Goal: Task Accomplishment & Management: Manage account settings

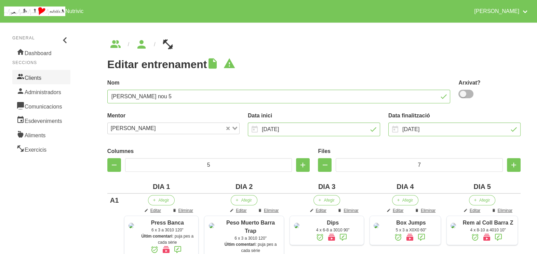
click at [32, 76] on link "Clients" at bounding box center [41, 77] width 58 height 14
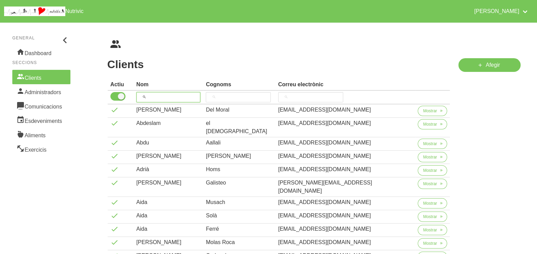
drag, startPoint x: 159, startPoint y: 96, endPoint x: 174, endPoint y: 65, distance: 34.3
click at [162, 92] on input "search" at bounding box center [168, 97] width 64 height 10
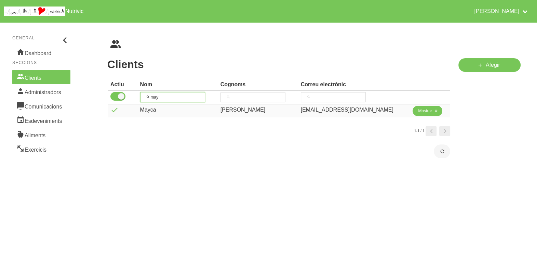
type input "may"
click at [419, 113] on span "Mostrar" at bounding box center [425, 111] width 14 height 6
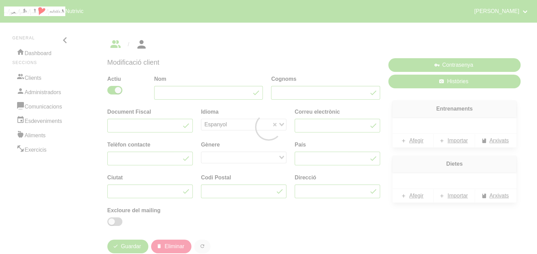
type input "Mayca"
type input "[PERSON_NAME]"
type input "[EMAIL_ADDRESS][DOMAIN_NAME]"
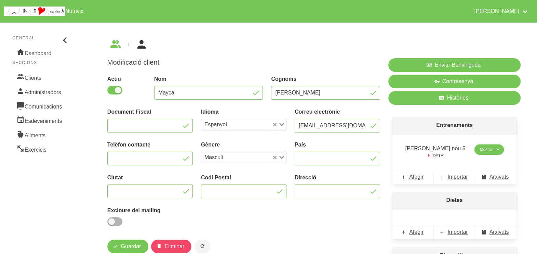
click at [482, 149] on span "Mostrar" at bounding box center [487, 149] width 14 height 6
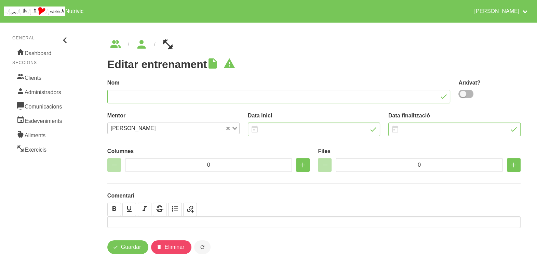
type input "[PERSON_NAME] nou 5"
type input "[DATE]"
type input "5"
type input "7"
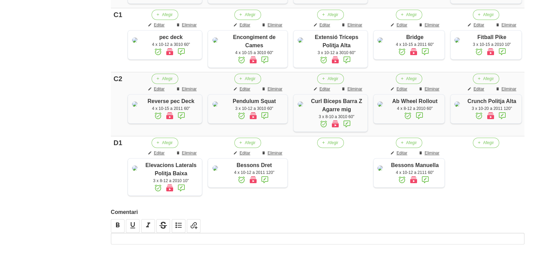
scroll to position [561, 0]
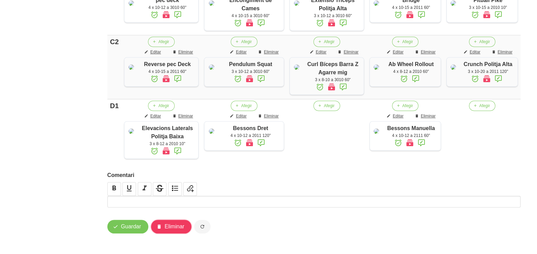
click at [176, 229] on span "Eliminar" at bounding box center [175, 226] width 20 height 8
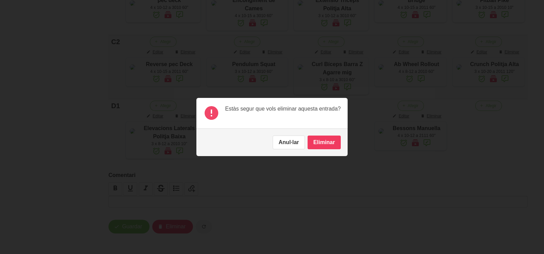
click at [325, 145] on button "Eliminar" at bounding box center [323, 142] width 33 height 14
type input "0"
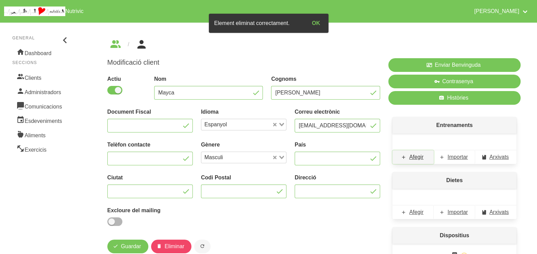
click at [421, 157] on span "Afegir" at bounding box center [416, 157] width 14 height 8
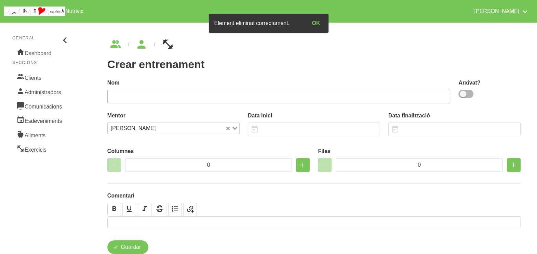
drag, startPoint x: 465, startPoint y: 92, endPoint x: 408, endPoint y: 92, distance: 57.8
click at [459, 92] on span at bounding box center [466, 94] width 15 height 9
click at [459, 92] on input "checkbox" at bounding box center [461, 94] width 4 height 4
checkbox input "true"
click at [340, 99] on input "text" at bounding box center [278, 97] width 343 height 14
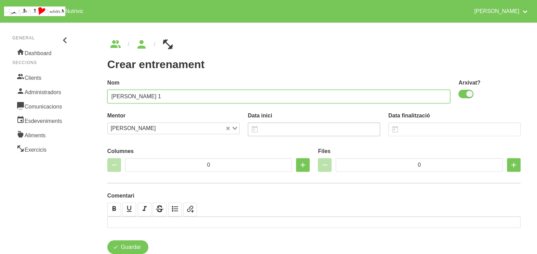
type input "[PERSON_NAME] 1"
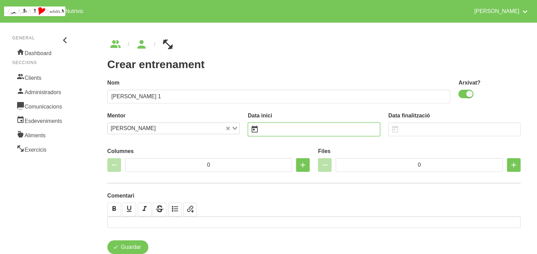
click at [287, 132] on input "text" at bounding box center [314, 129] width 132 height 14
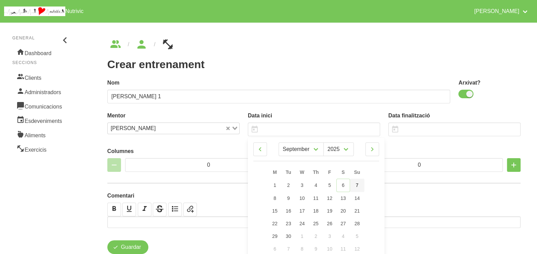
click at [356, 187] on span "7" at bounding box center [357, 184] width 3 height 5
type input "[DATE]"
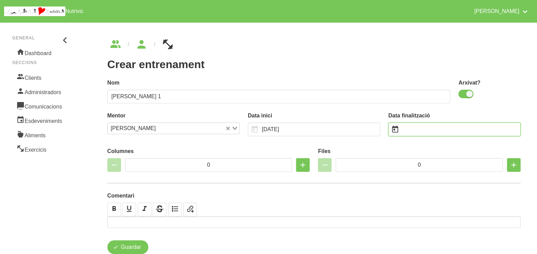
click at [416, 130] on input "text" at bounding box center [454, 129] width 132 height 14
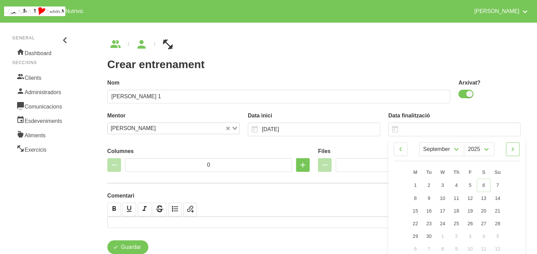
click at [512, 148] on icon at bounding box center [513, 149] width 8 height 12
select select "9"
drag, startPoint x: 499, startPoint y: 209, endPoint x: 474, endPoint y: 173, distance: 44.5
click at [499, 209] on span "19" at bounding box center [497, 209] width 5 height 5
type input "[DATE]"
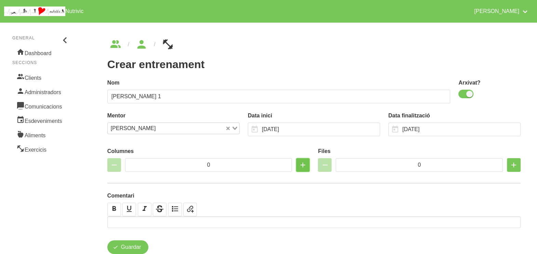
click at [302, 166] on icon "button" at bounding box center [303, 165] width 8 height 12
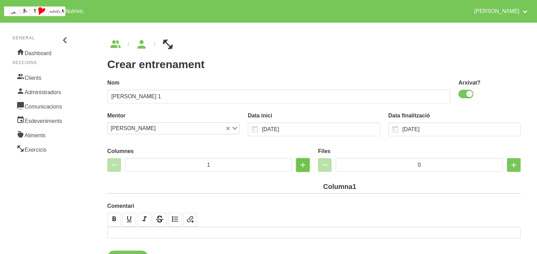
click at [301, 165] on icon "button" at bounding box center [303, 165] width 8 height 12
click at [304, 164] on icon "button" at bounding box center [303, 165] width 8 height 12
type input "3"
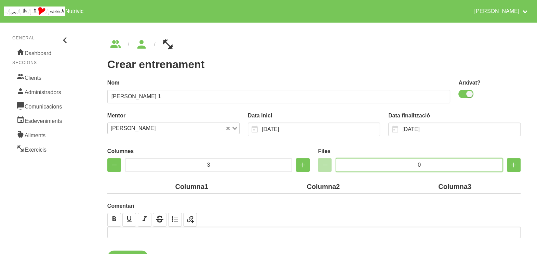
drag, startPoint x: 426, startPoint y: 164, endPoint x: 389, endPoint y: 164, distance: 36.9
click at [389, 164] on input "0" at bounding box center [419, 165] width 167 height 14
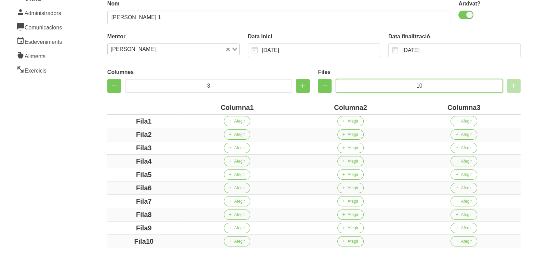
scroll to position [85, 0]
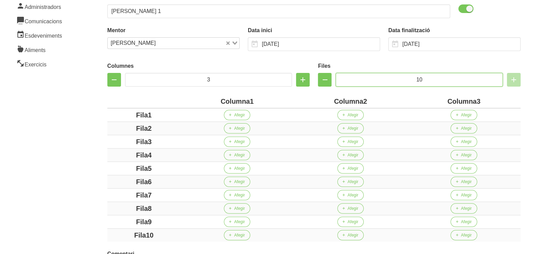
type input "10"
drag, startPoint x: 249, startPoint y: 99, endPoint x: 203, endPoint y: 98, distance: 45.5
click at [203, 98] on div "Columna1" at bounding box center [237, 101] width 108 height 10
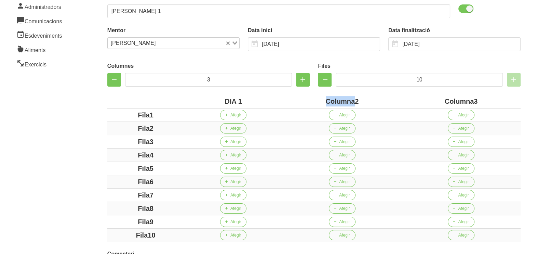
drag, startPoint x: 353, startPoint y: 101, endPoint x: 313, endPoint y: 106, distance: 41.0
click at [313, 106] on div "Columna2" at bounding box center [343, 101] width 114 height 10
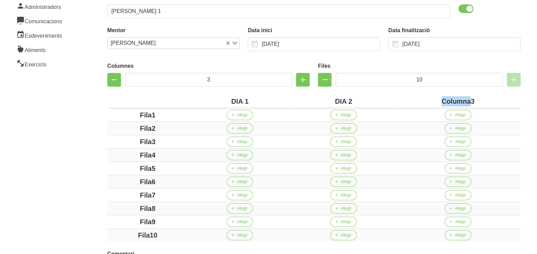
drag, startPoint x: 471, startPoint y: 101, endPoint x: 420, endPoint y: 100, distance: 51.3
click at [420, 100] on div "Columna3" at bounding box center [458, 101] width 120 height 10
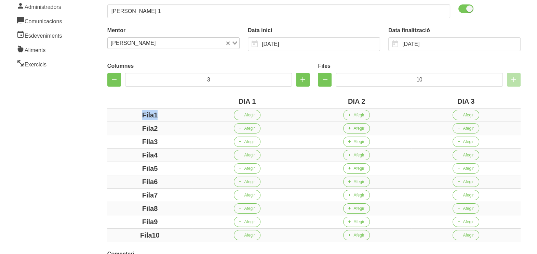
drag, startPoint x: 163, startPoint y: 114, endPoint x: 123, endPoint y: 115, distance: 40.0
click at [122, 114] on div "Fila1" at bounding box center [150, 115] width 80 height 10
drag, startPoint x: 127, startPoint y: 125, endPoint x: 133, endPoint y: 128, distance: 6.7
click at [126, 126] on div "Fila2" at bounding box center [150, 128] width 80 height 10
drag, startPoint x: 162, startPoint y: 143, endPoint x: 127, endPoint y: 143, distance: 35.2
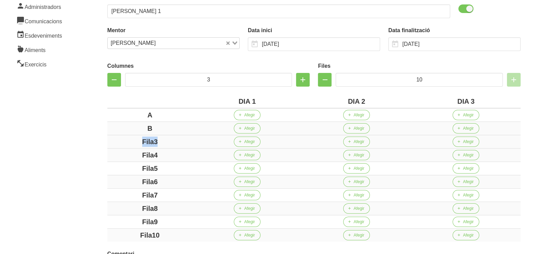
click at [127, 143] on div "Fila3" at bounding box center [150, 141] width 80 height 10
drag, startPoint x: 157, startPoint y: 153, endPoint x: 119, endPoint y: 154, distance: 38.3
click at [119, 154] on div "Fila4" at bounding box center [150, 155] width 80 height 10
drag, startPoint x: 156, startPoint y: 165, endPoint x: 132, endPoint y: 166, distance: 24.0
click at [132, 166] on div "Fila5" at bounding box center [150, 168] width 80 height 10
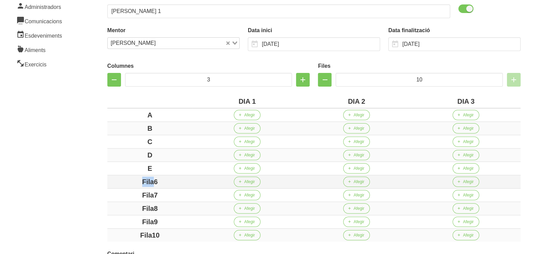
drag, startPoint x: 150, startPoint y: 180, endPoint x: 120, endPoint y: 180, distance: 29.8
click at [120, 180] on div "Fila6" at bounding box center [150, 181] width 80 height 10
click at [179, 184] on div "Fila6" at bounding box center [150, 181] width 80 height 10
drag, startPoint x: 136, startPoint y: 183, endPoint x: 125, endPoint y: 183, distance: 11.6
click at [125, 183] on div "Fila6" at bounding box center [150, 181] width 80 height 10
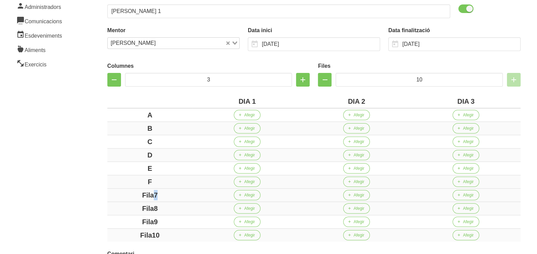
drag, startPoint x: 154, startPoint y: 195, endPoint x: 119, endPoint y: 194, distance: 35.2
click at [119, 194] on div "Fila7" at bounding box center [150, 195] width 80 height 10
click at [70, 130] on aside "General Dashboard Seccions Clients Administradors Comunicacions Esdeveniments A…" at bounding box center [41, 132] width 91 height 399
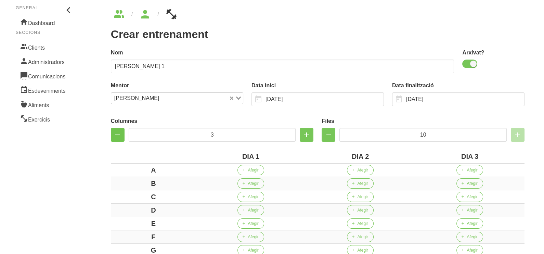
scroll to position [42, 0]
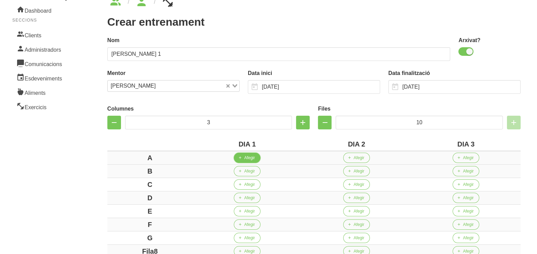
click at [248, 158] on span "Afegir" at bounding box center [249, 158] width 11 height 6
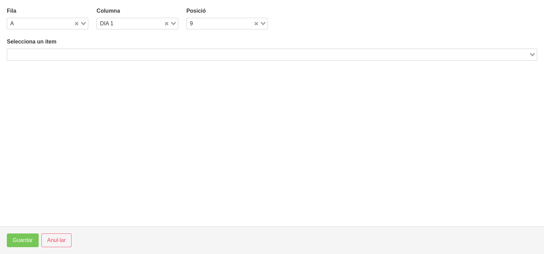
click at [77, 52] on input "Search for option" at bounding box center [268, 54] width 520 height 8
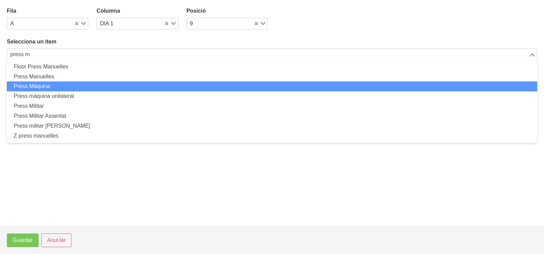
click at [75, 83] on li "Press Màquina" at bounding box center [272, 86] width 530 height 10
type input "press m"
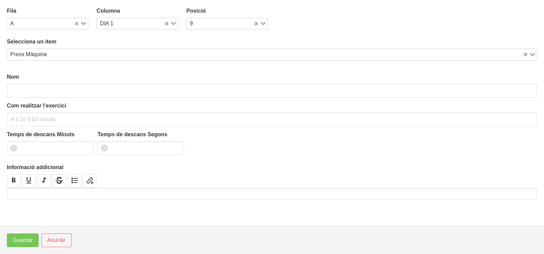
type input "Press Màquina"
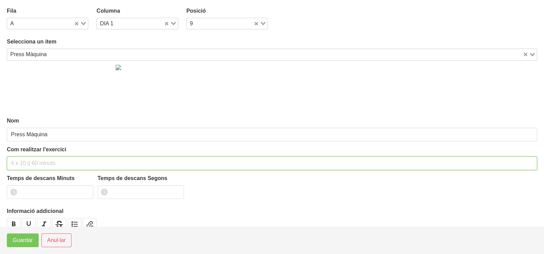
drag, startPoint x: 29, startPoint y: 164, endPoint x: 35, endPoint y: 118, distance: 45.9
click at [34, 155] on div "Com realitzar l'exercici" at bounding box center [272, 157] width 530 height 25
type input "3 x 8-10 a 3010 120""
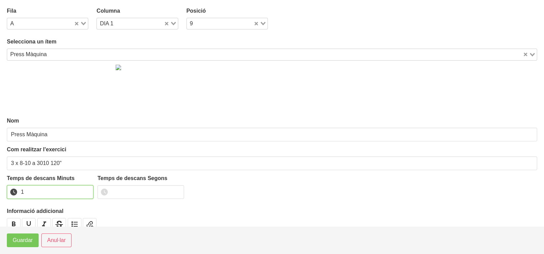
click at [87, 188] on input "1" at bounding box center [50, 192] width 87 height 14
drag, startPoint x: 87, startPoint y: 188, endPoint x: 45, endPoint y: 221, distance: 53.1
type input "2"
click at [84, 192] on input "2" at bounding box center [50, 192] width 87 height 14
click at [30, 243] on span "Guardar" at bounding box center [23, 240] width 20 height 8
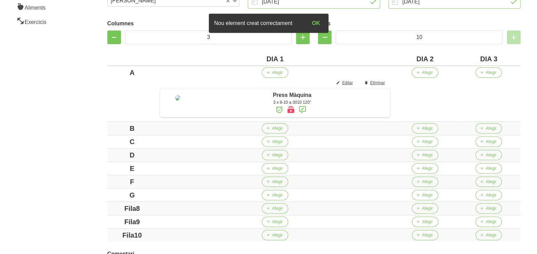
scroll to position [128, 0]
click at [276, 133] on button "Afegir" at bounding box center [275, 127] width 26 height 10
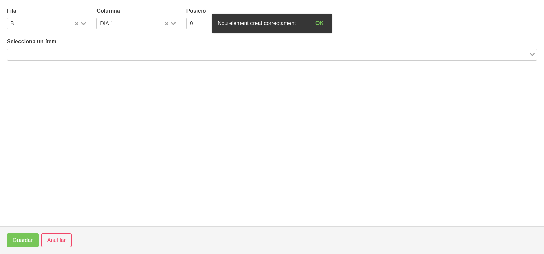
click at [101, 56] on input "Search for option" at bounding box center [268, 54] width 520 height 8
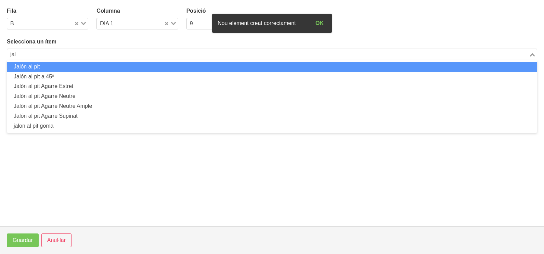
click at [101, 68] on li "Jalón al pit" at bounding box center [272, 67] width 530 height 10
type input "jal"
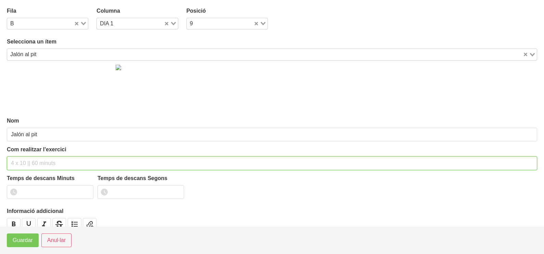
drag, startPoint x: 24, startPoint y: 161, endPoint x: 10, endPoint y: 151, distance: 17.6
click at [22, 156] on input "text" at bounding box center [272, 163] width 530 height 14
type input "3 x 8-10 a 3010 120""
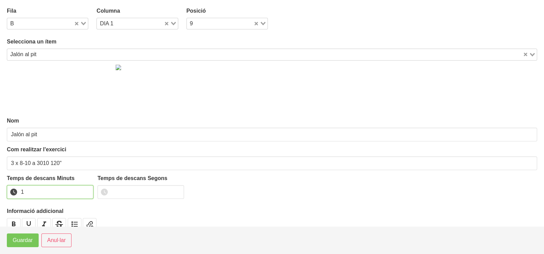
click at [87, 190] on input "1" at bounding box center [50, 192] width 87 height 14
drag, startPoint x: 87, startPoint y: 190, endPoint x: 36, endPoint y: 216, distance: 57.5
type input "2"
click at [75, 193] on input "2" at bounding box center [50, 192] width 87 height 14
click at [22, 235] on button "Guardar" at bounding box center [23, 240] width 32 height 14
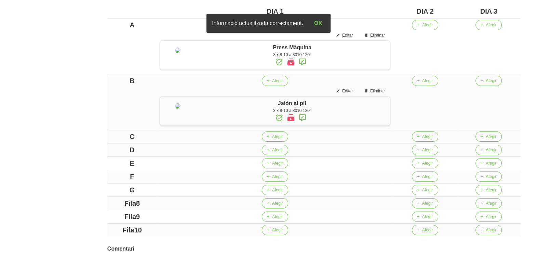
scroll to position [214, 0]
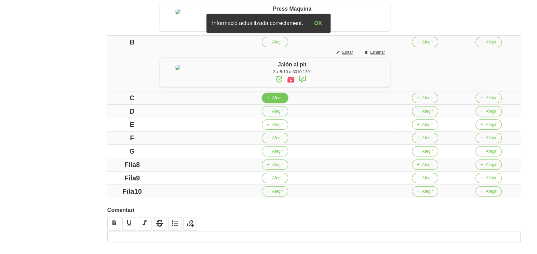
click at [270, 101] on icon "button" at bounding box center [268, 98] width 4 height 6
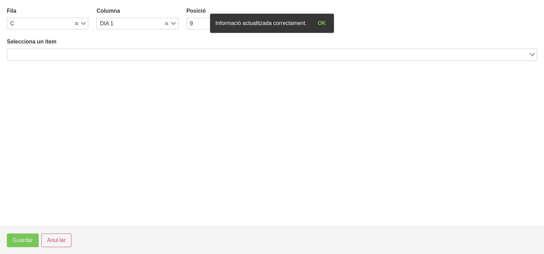
click at [71, 49] on div "Search for option" at bounding box center [268, 54] width 522 height 10
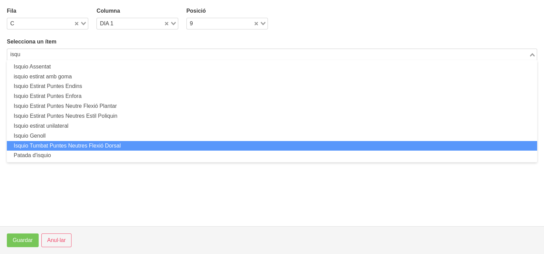
click at [84, 145] on li "Isquio Tumbat Puntes Neutres Flexió Dorsal" at bounding box center [272, 146] width 530 height 10
type input "isqu"
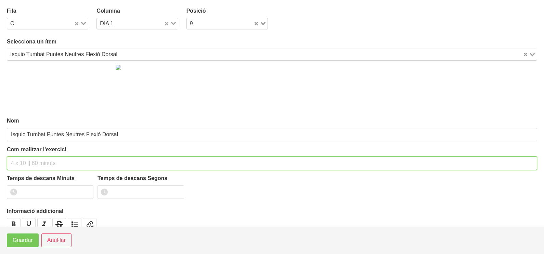
drag, startPoint x: 26, startPoint y: 164, endPoint x: 26, endPoint y: 161, distance: 3.4
click at [26, 162] on input "text" at bounding box center [272, 163] width 530 height 14
type input "3 x 6-8 a 3010 120""
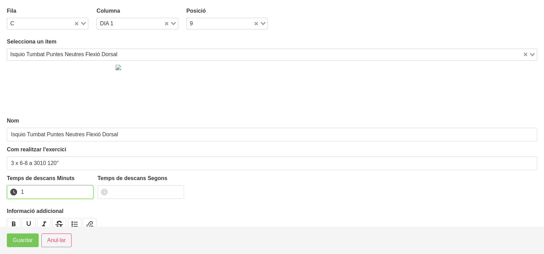
click at [87, 189] on input "1" at bounding box center [50, 192] width 87 height 14
drag, startPoint x: 87, startPoint y: 189, endPoint x: 32, endPoint y: 226, distance: 66.3
type input "2"
click at [77, 193] on input "2" at bounding box center [50, 192] width 87 height 14
click at [26, 237] on span "Guardar" at bounding box center [23, 240] width 20 height 8
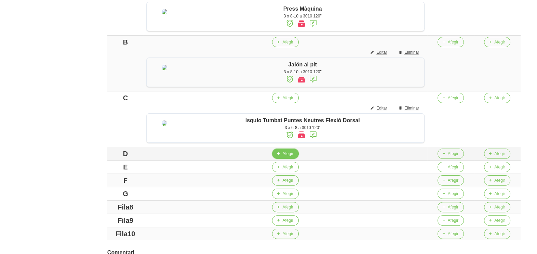
click at [291, 157] on span "Afegir" at bounding box center [287, 153] width 11 height 6
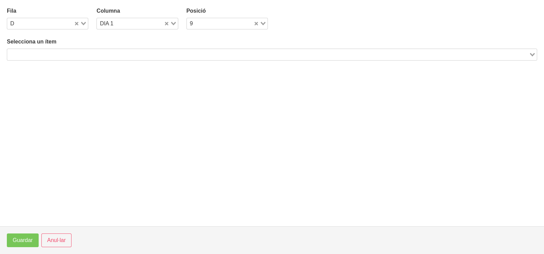
click at [118, 54] on input "Search for option" at bounding box center [268, 54] width 520 height 8
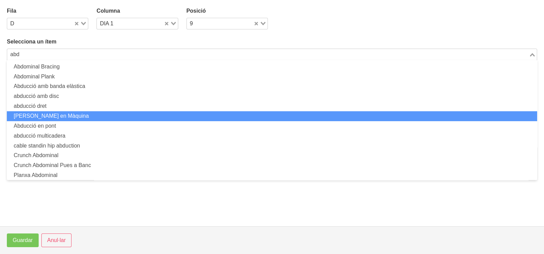
click at [89, 113] on li "[PERSON_NAME] en Màquina" at bounding box center [272, 116] width 530 height 10
type input "abd"
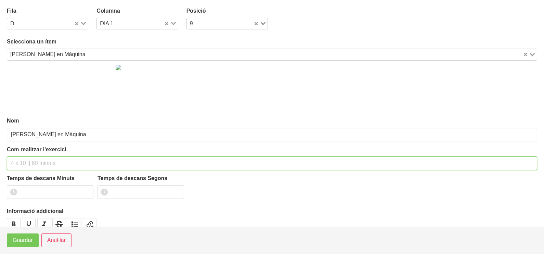
drag, startPoint x: 51, startPoint y: 164, endPoint x: 50, endPoint y: 159, distance: 4.9
click at [50, 161] on input "text" at bounding box center [272, 163] width 530 height 14
type input "3 x 10-15 a 2011 120""
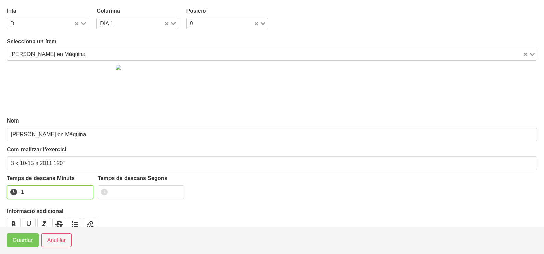
click at [87, 190] on input "1" at bounding box center [50, 192] width 87 height 14
drag, startPoint x: 87, startPoint y: 190, endPoint x: 29, endPoint y: 225, distance: 67.9
type input "2"
click at [77, 195] on input "2" at bounding box center [50, 192] width 87 height 14
click at [25, 241] on span "Guardar" at bounding box center [23, 240] width 20 height 8
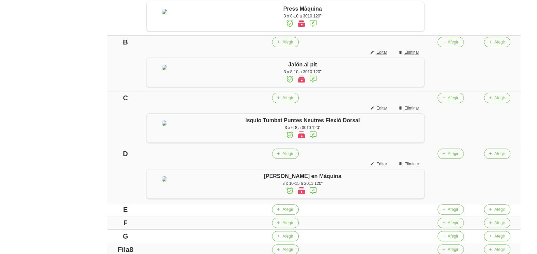
scroll to position [85, 0]
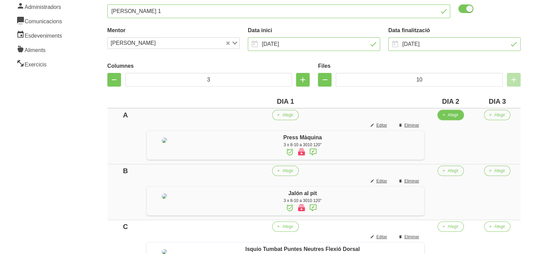
click at [459, 116] on span "Afegir" at bounding box center [453, 115] width 11 height 6
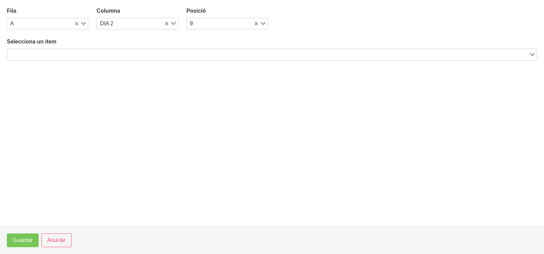
click at [180, 53] on input "Search for option" at bounding box center [268, 54] width 520 height 8
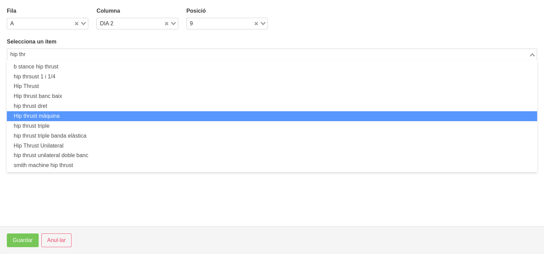
click at [95, 115] on li "Hip thrust màquina" at bounding box center [272, 116] width 530 height 10
type input "hip thr"
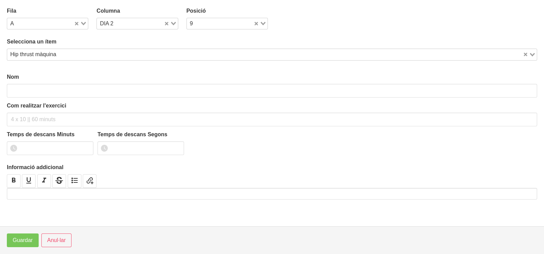
type input "Hip thrust màquina"
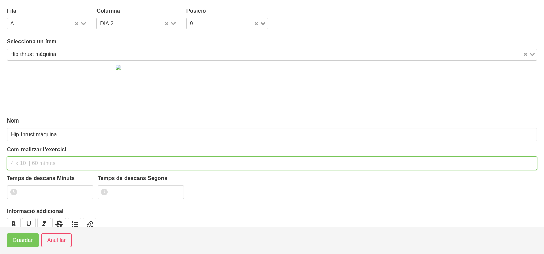
drag, startPoint x: 39, startPoint y: 160, endPoint x: 48, endPoint y: 123, distance: 38.6
click at [44, 153] on div "Com realitzar l'exercici" at bounding box center [272, 157] width 530 height 25
type input "3 x 8-10 a 2011 120""
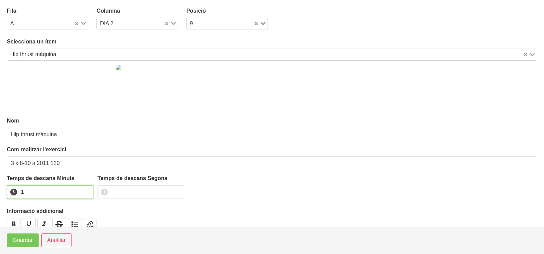
click at [85, 189] on input "1" at bounding box center [50, 192] width 87 height 14
drag, startPoint x: 84, startPoint y: 189, endPoint x: 48, endPoint y: 221, distance: 48.0
type input "2"
click at [73, 196] on input "2" at bounding box center [50, 192] width 87 height 14
click at [31, 237] on span "Guardar" at bounding box center [23, 240] width 20 height 8
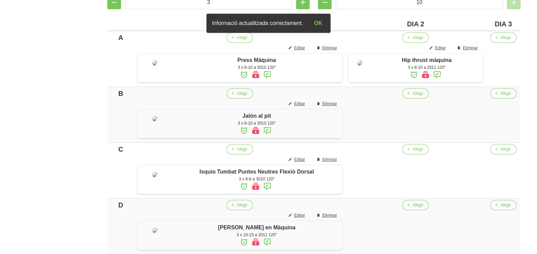
scroll to position [171, 0]
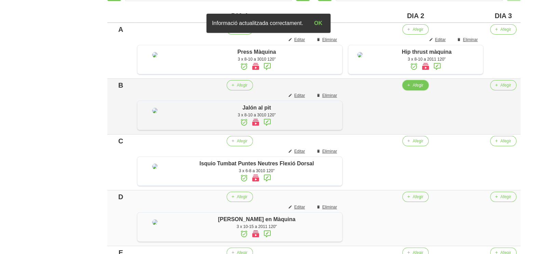
click at [414, 88] on span "Afegir" at bounding box center [418, 85] width 11 height 6
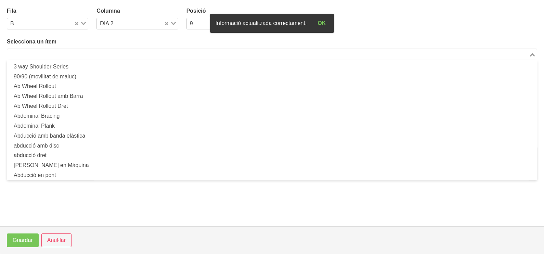
drag, startPoint x: 141, startPoint y: 55, endPoint x: 149, endPoint y: 45, distance: 12.6
click at [144, 53] on input "Search for option" at bounding box center [268, 54] width 520 height 8
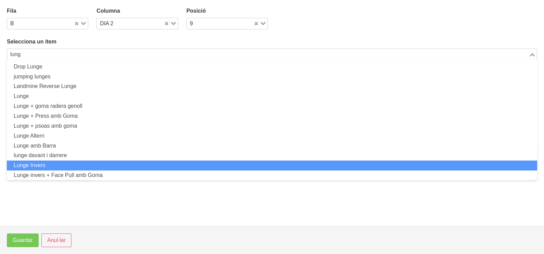
click at [64, 162] on li "Lunge Invers" at bounding box center [272, 165] width 530 height 10
type input "lung"
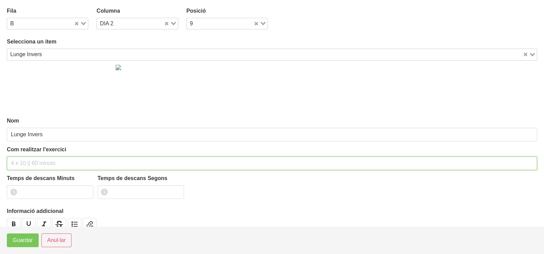
drag, startPoint x: 31, startPoint y: 163, endPoint x: 40, endPoint y: 116, distance: 48.2
click at [35, 160] on input "text" at bounding box center [272, 163] width 530 height 14
type input "3 x 8-10 a 2010 120""
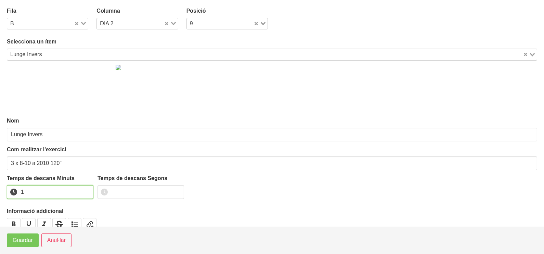
click at [86, 188] on input "1" at bounding box center [50, 192] width 87 height 14
drag, startPoint x: 86, startPoint y: 188, endPoint x: 42, endPoint y: 222, distance: 55.5
type input "2"
click at [74, 196] on input "2" at bounding box center [50, 192] width 87 height 14
click at [21, 243] on span "Guardar" at bounding box center [23, 240] width 20 height 8
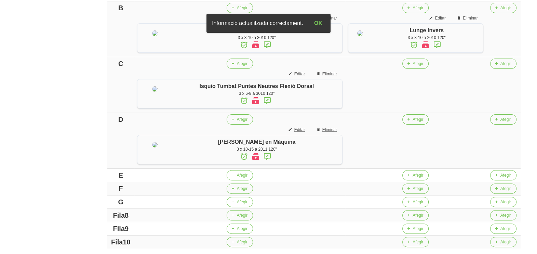
scroll to position [256, 0]
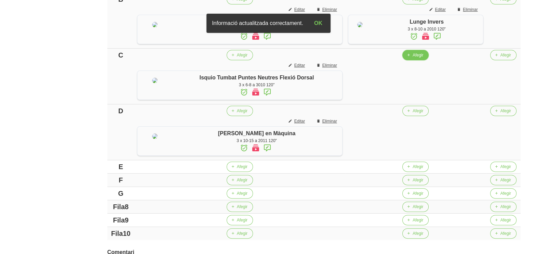
drag, startPoint x: 415, startPoint y: 85, endPoint x: 411, endPoint y: 85, distance: 3.8
click at [411, 60] on button "Afegir" at bounding box center [416, 55] width 26 height 10
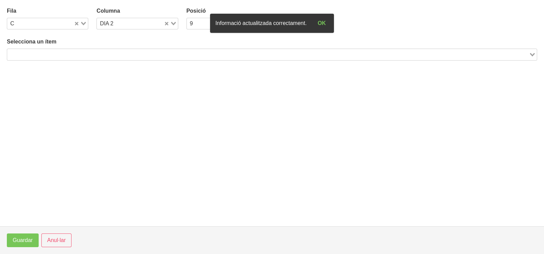
click at [161, 56] on input "Search for option" at bounding box center [268, 54] width 520 height 8
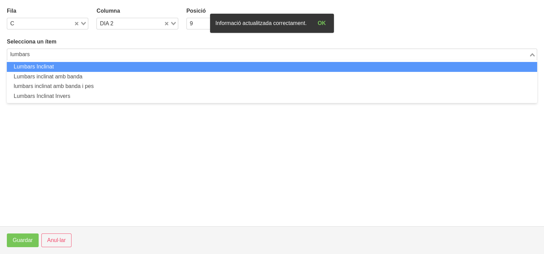
click at [148, 69] on li "Lumbars Inclinat" at bounding box center [272, 67] width 530 height 10
type input "lumbars"
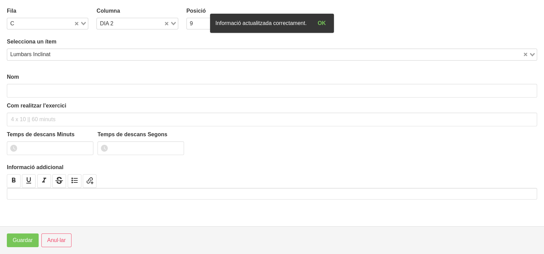
type input "Lumbars Inclinat"
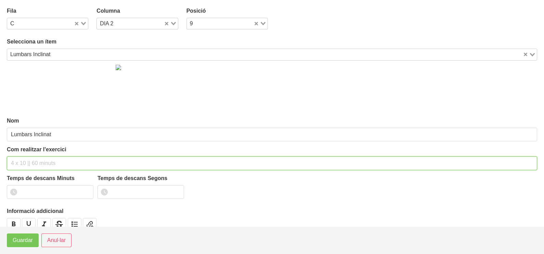
click at [56, 160] on input "text" at bounding box center [272, 163] width 530 height 14
type input "3 x 10-12 a 2011 120""
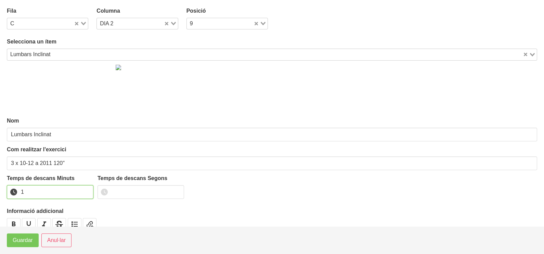
click at [86, 189] on input "1" at bounding box center [50, 192] width 87 height 14
drag, startPoint x: 86, startPoint y: 189, endPoint x: 41, endPoint y: 233, distance: 62.9
type input "2"
click at [80, 193] on input "2" at bounding box center [50, 192] width 87 height 14
click at [30, 242] on span "Guardar" at bounding box center [23, 240] width 20 height 8
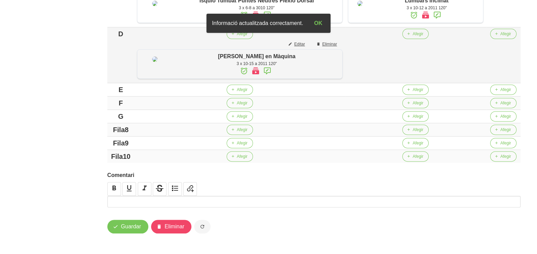
scroll to position [342, 0]
click at [413, 37] on span "Afegir" at bounding box center [418, 34] width 11 height 6
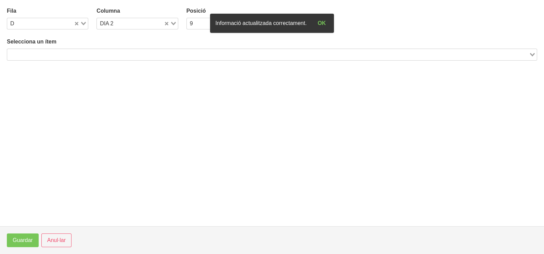
drag, startPoint x: 150, startPoint y: 55, endPoint x: 152, endPoint y: 52, distance: 3.9
click at [151, 53] on input "Search for option" at bounding box center [268, 54] width 520 height 8
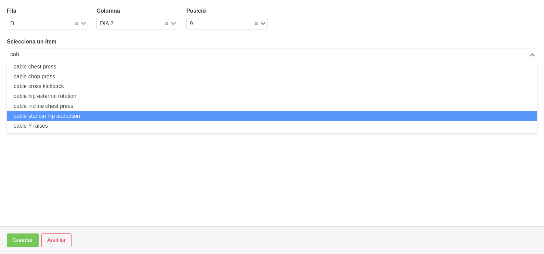
click at [85, 115] on li "cable standin hip abduction" at bounding box center [272, 116] width 530 height 10
type input "cab"
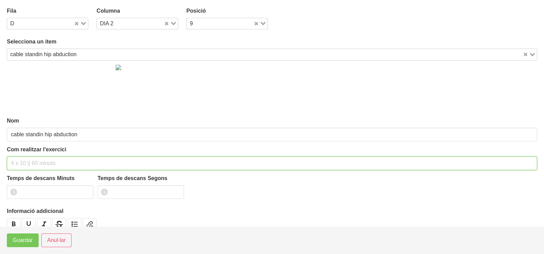
drag, startPoint x: 36, startPoint y: 164, endPoint x: 44, endPoint y: 160, distance: 8.9
click at [42, 162] on input "text" at bounding box center [272, 163] width 530 height 14
type input "3 x 10-12 a 2010 120""
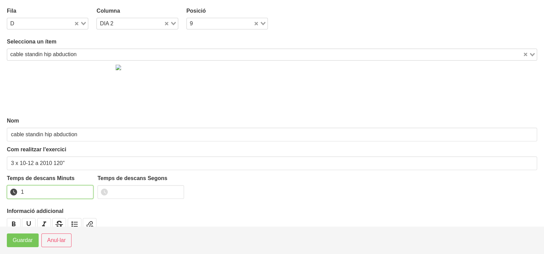
click at [86, 189] on input "1" at bounding box center [50, 192] width 87 height 14
drag, startPoint x: 86, startPoint y: 189, endPoint x: 62, endPoint y: 198, distance: 25.8
type input "2"
click at [68, 196] on input "2" at bounding box center [50, 192] width 87 height 14
click at [22, 240] on span "Guardar" at bounding box center [23, 240] width 20 height 8
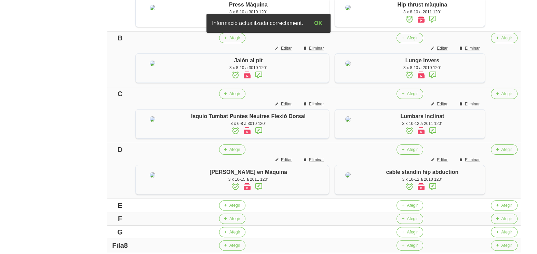
scroll to position [214, 0]
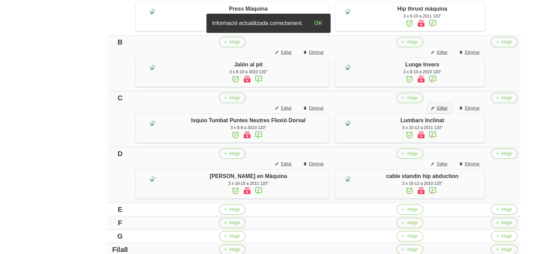
click at [438, 111] on span "Editar" at bounding box center [442, 108] width 11 height 6
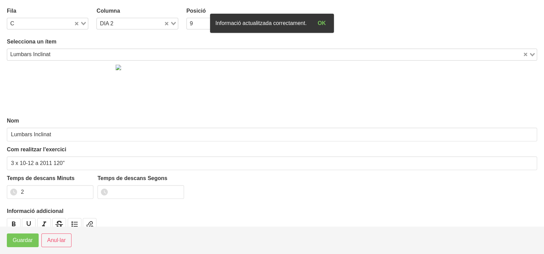
drag, startPoint x: 80, startPoint y: 24, endPoint x: 77, endPoint y: 28, distance: 5.3
click at [80, 25] on div "Loading..." at bounding box center [81, 23] width 14 height 10
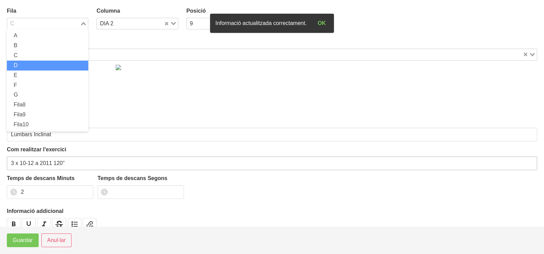
drag, startPoint x: 38, startPoint y: 63, endPoint x: 10, endPoint y: 160, distance: 100.9
click at [37, 66] on li "D" at bounding box center [47, 66] width 81 height 10
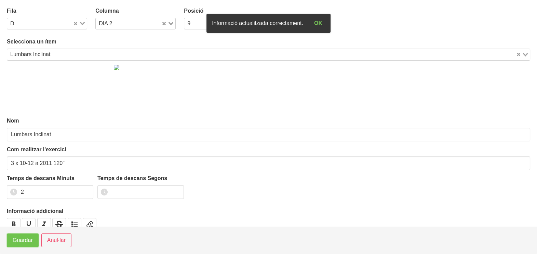
click at [22, 244] on button "Guardar" at bounding box center [23, 240] width 32 height 14
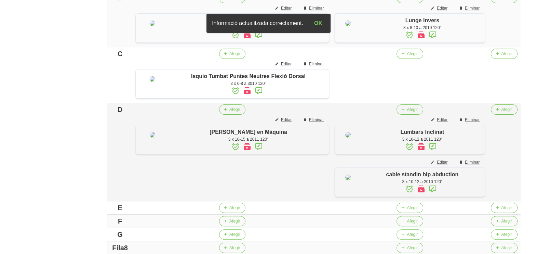
scroll to position [299, 0]
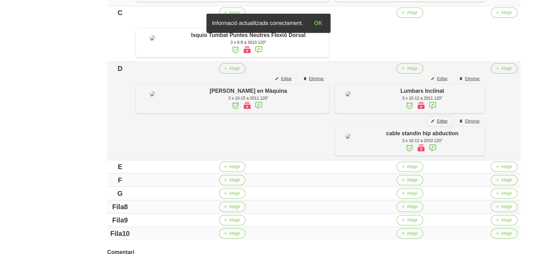
click at [441, 124] on span "Editar" at bounding box center [442, 121] width 11 height 6
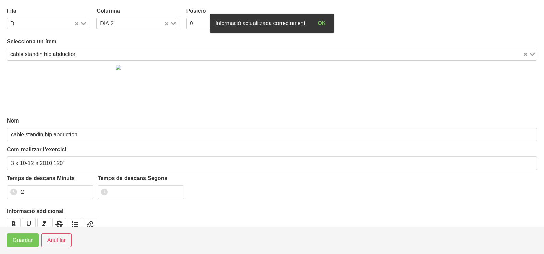
drag, startPoint x: 85, startPoint y: 22, endPoint x: 83, endPoint y: 25, distance: 3.8
click at [83, 25] on div "Loading..." at bounding box center [81, 23] width 14 height 10
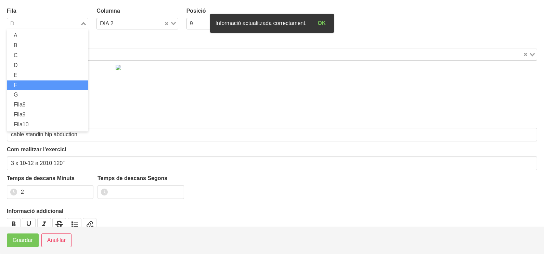
drag, startPoint x: 41, startPoint y: 83, endPoint x: 22, endPoint y: 133, distance: 53.0
click at [41, 84] on li "F" at bounding box center [47, 85] width 81 height 10
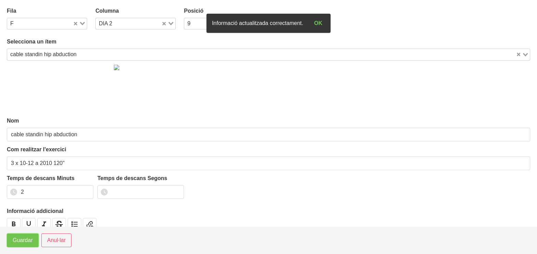
click at [24, 245] on button "Guardar" at bounding box center [23, 240] width 32 height 14
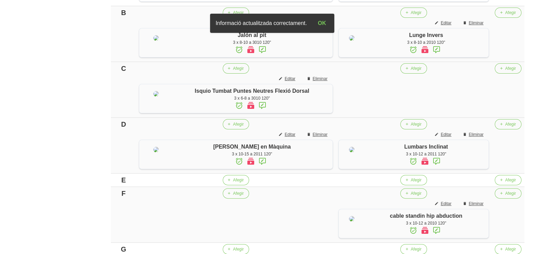
scroll to position [256, 0]
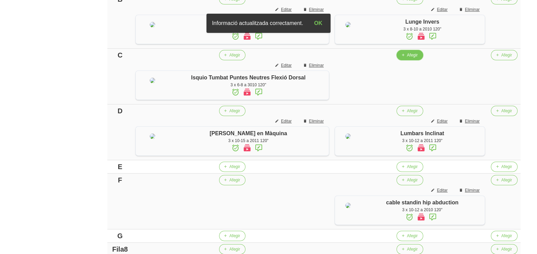
click at [404, 60] on button "Afegir" at bounding box center [410, 55] width 26 height 10
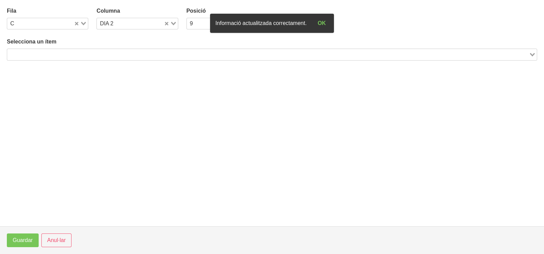
drag, startPoint x: 116, startPoint y: 52, endPoint x: 123, endPoint y: 44, distance: 9.9
click at [119, 50] on input "Search for option" at bounding box center [268, 54] width 520 height 8
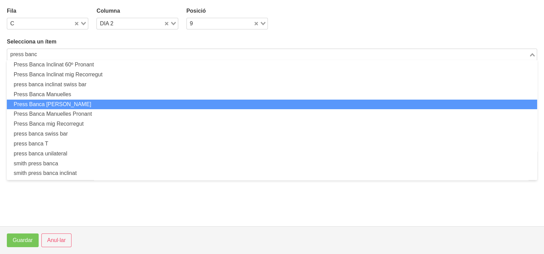
click at [114, 104] on li "Press Banca [PERSON_NAME]" at bounding box center [272, 105] width 530 height 10
type input "press banc"
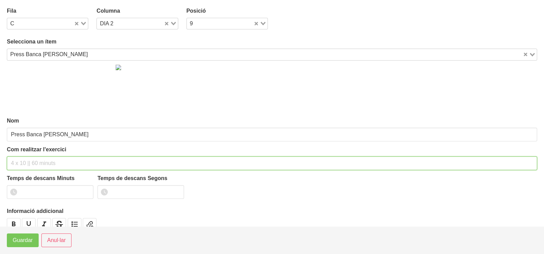
click at [47, 158] on input "text" at bounding box center [272, 163] width 530 height 14
type input "3 x 8-10 a 2010 120""
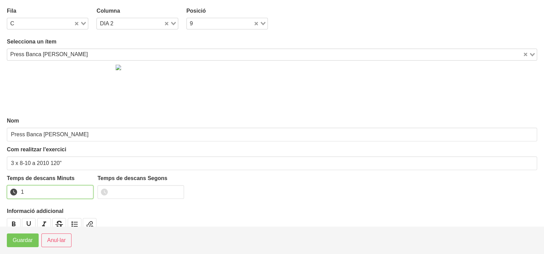
click at [86, 188] on input "1" at bounding box center [50, 192] width 87 height 14
drag, startPoint x: 86, startPoint y: 188, endPoint x: 45, endPoint y: 219, distance: 51.0
type input "2"
click at [80, 192] on input "2" at bounding box center [50, 192] width 87 height 14
click at [24, 239] on span "Guardar" at bounding box center [23, 240] width 20 height 8
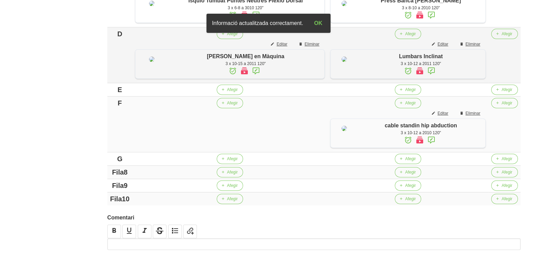
scroll to position [342, 0]
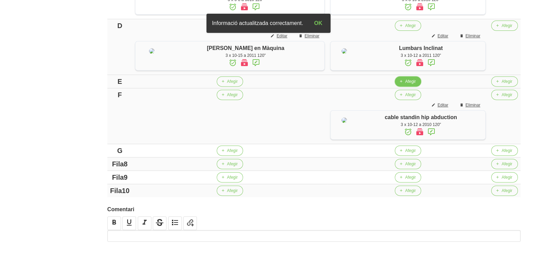
click at [405, 84] on span "Afegir" at bounding box center [410, 81] width 11 height 6
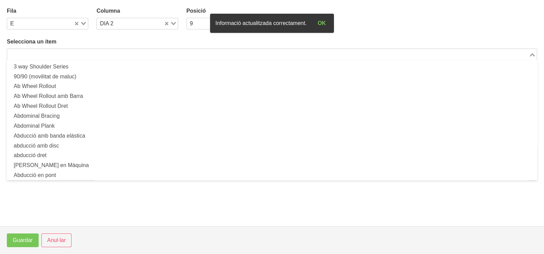
click at [104, 53] on input "Search for option" at bounding box center [268, 54] width 520 height 8
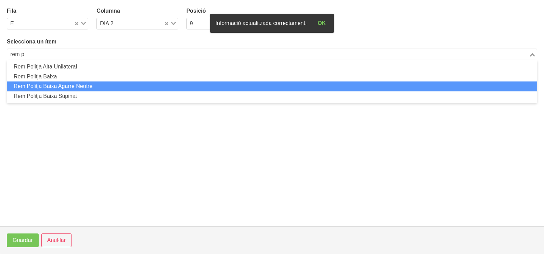
click at [93, 90] on li "Rem Politja Baixa Agarre Neutre" at bounding box center [272, 86] width 530 height 10
type input "rem p"
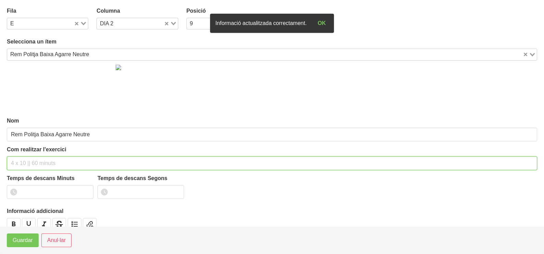
click at [36, 160] on input "text" at bounding box center [272, 163] width 530 height 14
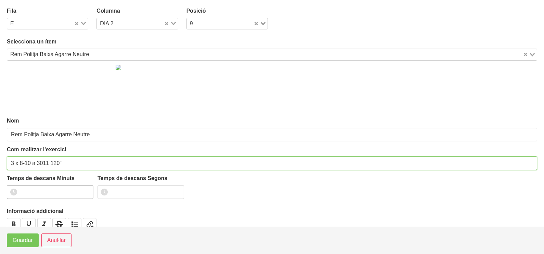
type input "3 x 8-10 a 3011 120""
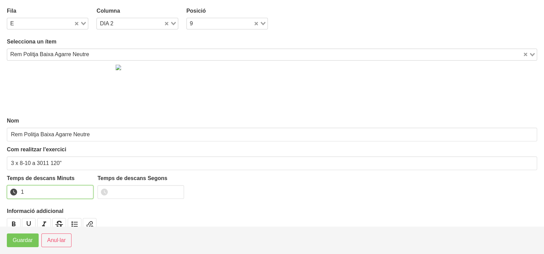
click at [86, 189] on input "1" at bounding box center [50, 192] width 87 height 14
drag, startPoint x: 86, startPoint y: 189, endPoint x: 49, endPoint y: 226, distance: 52.7
type input "2"
click at [83, 191] on input "2" at bounding box center [50, 192] width 87 height 14
click at [29, 245] on button "Guardar" at bounding box center [23, 240] width 32 height 14
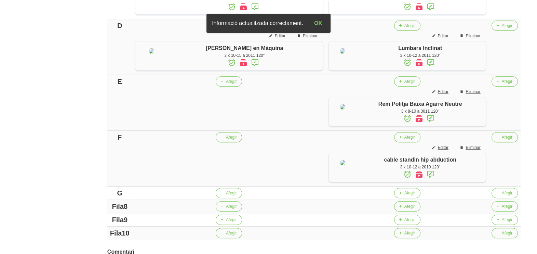
scroll to position [493, 0]
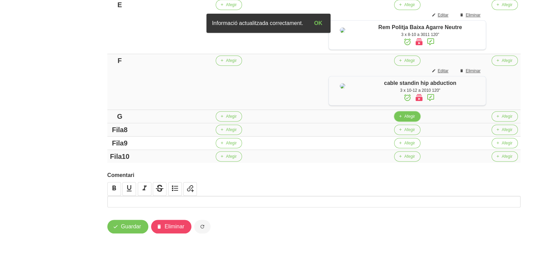
click at [405, 119] on span "Afegir" at bounding box center [410, 116] width 11 height 6
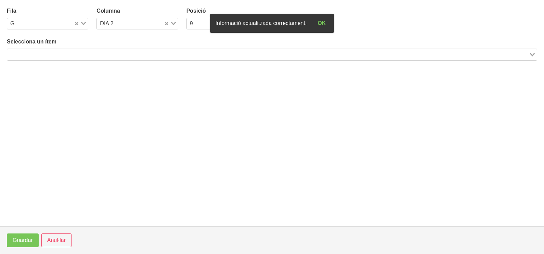
drag, startPoint x: 108, startPoint y: 53, endPoint x: 116, endPoint y: 31, distance: 23.4
click at [112, 47] on div "Selecciona un ítem Loading..." at bounding box center [272, 49] width 530 height 23
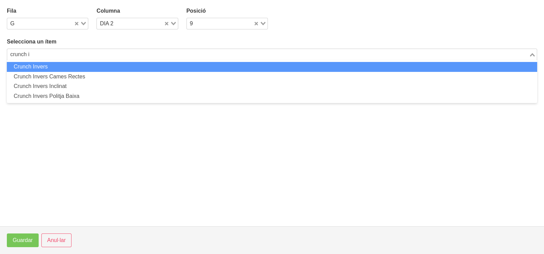
click at [75, 67] on li "Crunch Invers" at bounding box center [272, 67] width 530 height 10
type input "crunch i"
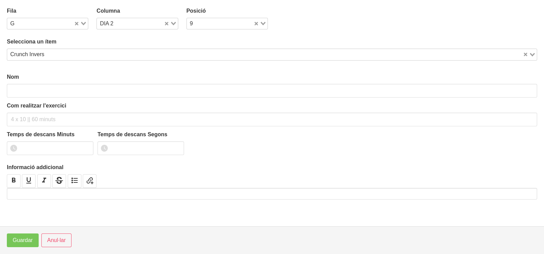
type input "Crunch Invers"
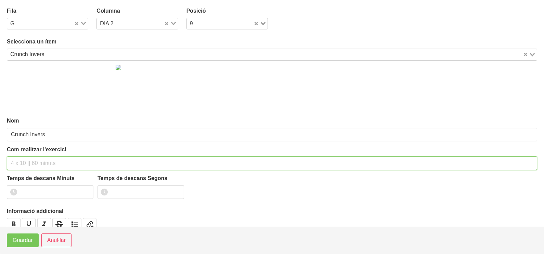
drag, startPoint x: 39, startPoint y: 160, endPoint x: 64, endPoint y: 109, distance: 56.3
click at [48, 152] on div "Com realitzar l'exercici" at bounding box center [272, 157] width 530 height 25
type input "3 x 10-15 a 2011 120""
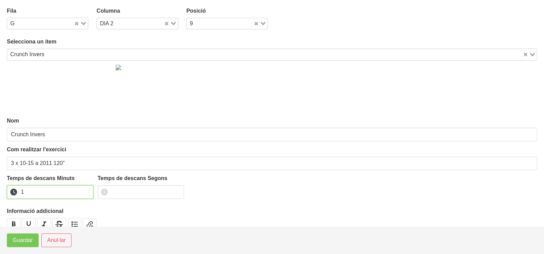
click at [85, 188] on input "1" at bounding box center [50, 192] width 87 height 14
type input "2"
click at [85, 188] on input "2" at bounding box center [50, 192] width 87 height 14
click at [26, 240] on span "Guardar" at bounding box center [23, 240] width 20 height 8
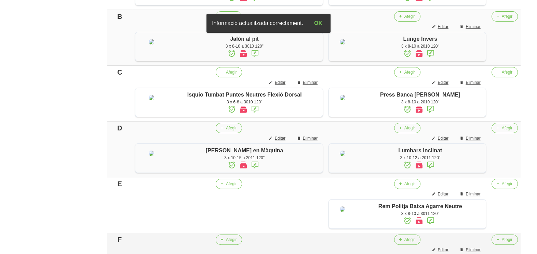
scroll to position [408, 0]
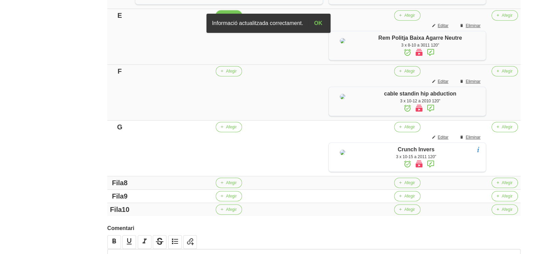
click at [221, 21] on button "Afegir" at bounding box center [229, 15] width 26 height 10
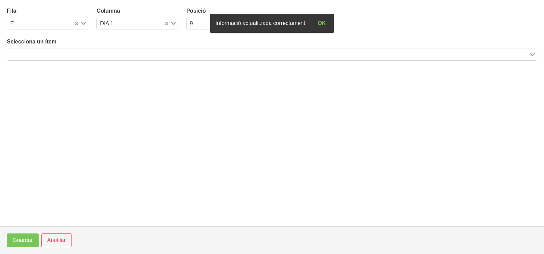
click at [86, 51] on input "Search for option" at bounding box center [268, 54] width 520 height 8
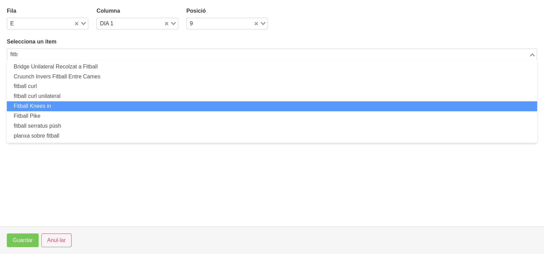
click at [85, 106] on li "Fitball Knees in" at bounding box center [272, 106] width 530 height 10
type input "fitb"
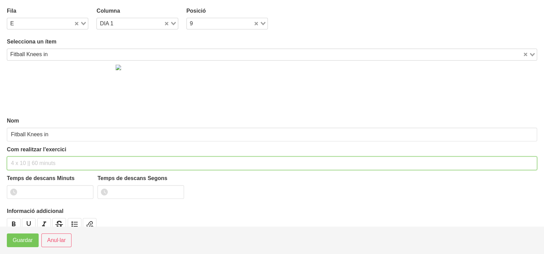
drag, startPoint x: 49, startPoint y: 160, endPoint x: 58, endPoint y: 109, distance: 51.2
click at [53, 156] on input "text" at bounding box center [272, 163] width 530 height 14
type input "3 x 10-12 a 2010 120""
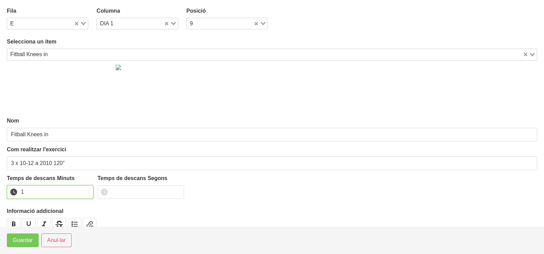
click at [88, 188] on input "1" at bounding box center [50, 192] width 87 height 14
drag, startPoint x: 88, startPoint y: 188, endPoint x: 69, endPoint y: 200, distance: 22.1
type input "2"
click at [79, 195] on input "2" at bounding box center [50, 192] width 87 height 14
click at [18, 234] on button "Guardar" at bounding box center [23, 240] width 32 height 14
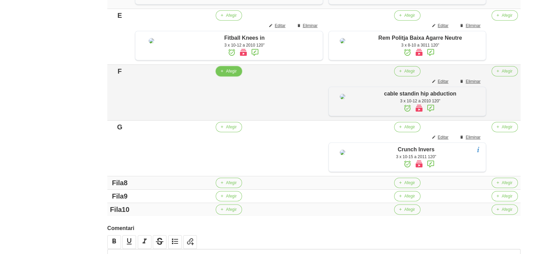
click at [220, 74] on icon "button" at bounding box center [222, 71] width 4 height 6
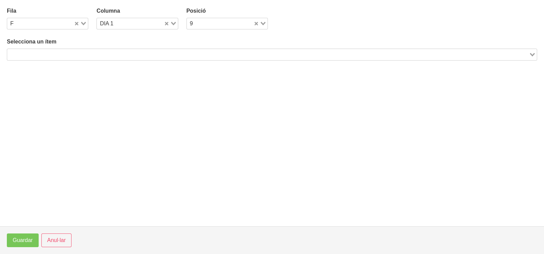
drag, startPoint x: 100, startPoint y: 53, endPoint x: 103, endPoint y: 53, distance: 3.4
click at [103, 53] on input "Search for option" at bounding box center [268, 54] width 520 height 8
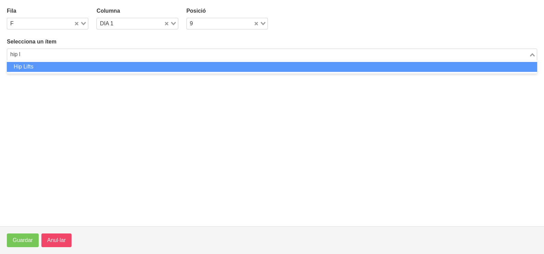
type input "hip l"
click at [57, 237] on span "Anul·lar" at bounding box center [56, 240] width 18 height 8
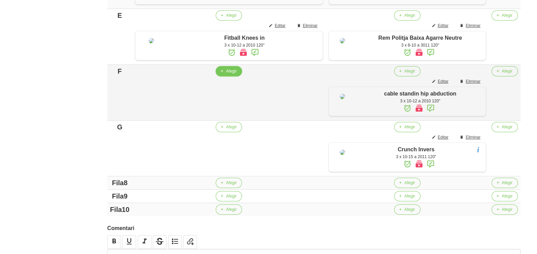
click at [226, 74] on span "Afegir" at bounding box center [231, 71] width 11 height 6
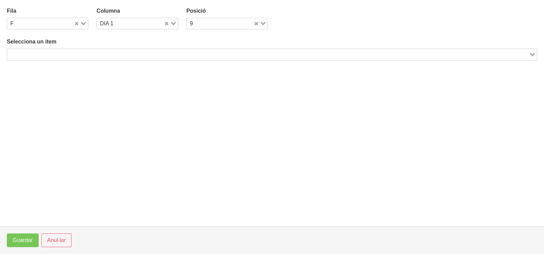
click at [108, 55] on input "Search for option" at bounding box center [268, 54] width 520 height 8
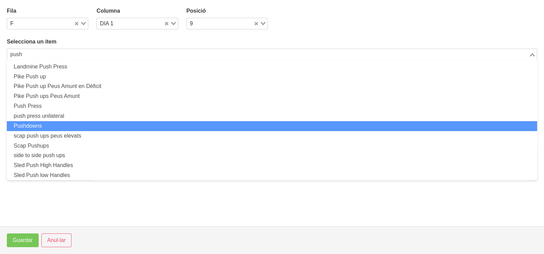
click at [69, 123] on li "Pushdowns" at bounding box center [272, 126] width 530 height 10
type input "push"
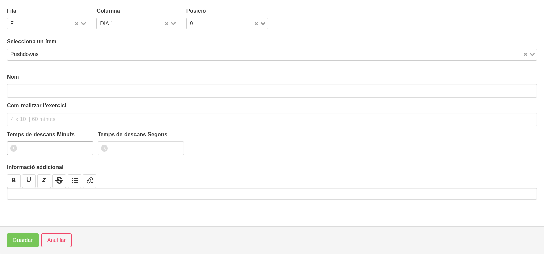
type input "Pushdowns"
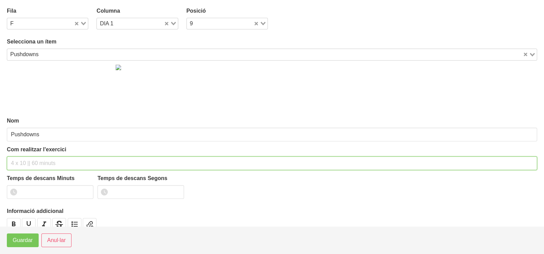
drag, startPoint x: 30, startPoint y: 164, endPoint x: 32, endPoint y: 157, distance: 7.1
click at [31, 160] on input "text" at bounding box center [272, 163] width 530 height 14
type input "3 x 8-10 a 3010 60""
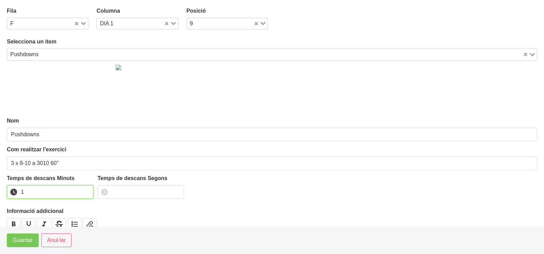
drag, startPoint x: 88, startPoint y: 189, endPoint x: 52, endPoint y: 210, distance: 42.2
type input "1"
click at [85, 190] on input "1" at bounding box center [50, 192] width 87 height 14
click at [19, 241] on span "Guardar" at bounding box center [23, 240] width 20 height 8
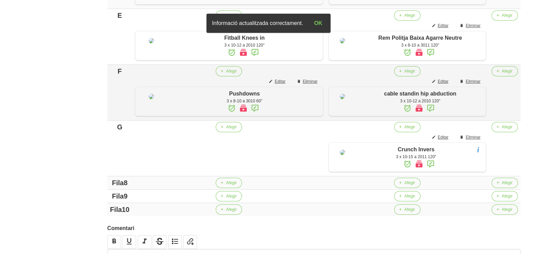
scroll to position [536, 0]
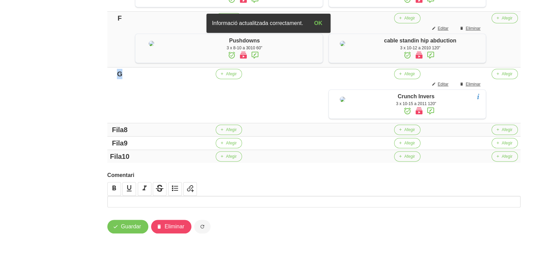
drag, startPoint x: 122, startPoint y: 76, endPoint x: 95, endPoint y: 77, distance: 27.4
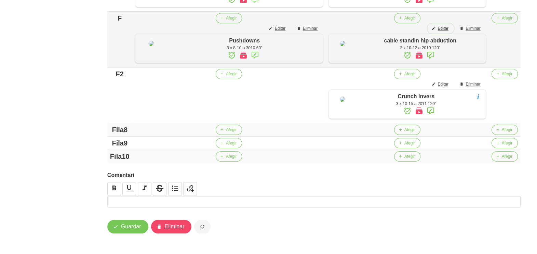
click at [441, 25] on span "Editar" at bounding box center [443, 28] width 11 height 6
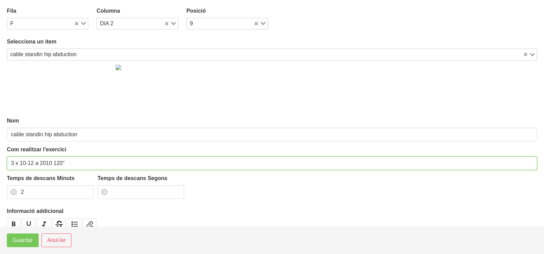
drag, startPoint x: 62, startPoint y: 161, endPoint x: 53, endPoint y: 162, distance: 9.6
click at [53, 162] on input "3 x 10-12 a 2010 120"" at bounding box center [272, 163] width 530 height 14
type input "3 x 10-12 a 2010 60""
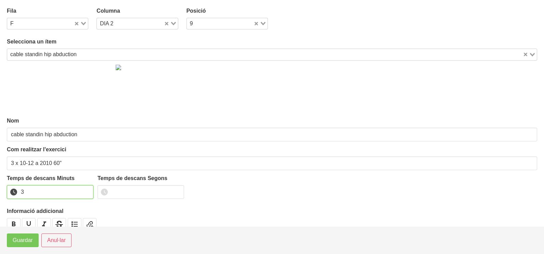
drag, startPoint x: 88, startPoint y: 188, endPoint x: 78, endPoint y: 196, distance: 13.0
click at [86, 189] on input "3" at bounding box center [50, 192] width 87 height 14
click at [87, 192] on input "2" at bounding box center [50, 192] width 87 height 14
drag, startPoint x: 87, startPoint y: 192, endPoint x: 55, endPoint y: 212, distance: 38.1
type input "1"
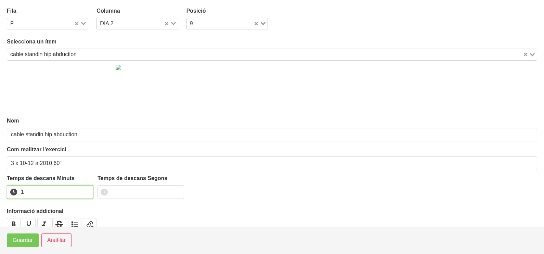
click at [85, 192] on input "1" at bounding box center [50, 192] width 87 height 14
click at [28, 241] on span "Guardar" at bounding box center [23, 240] width 20 height 8
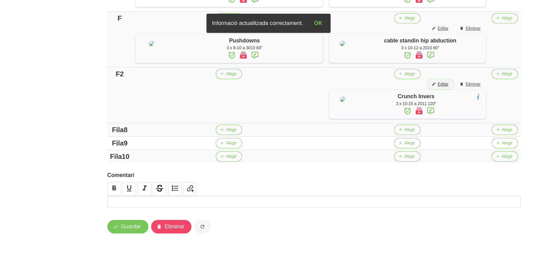
click at [439, 84] on span "Editar" at bounding box center [443, 84] width 11 height 6
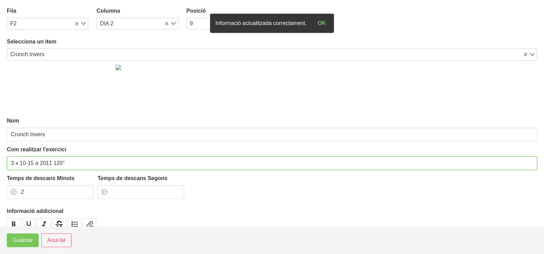
drag, startPoint x: 62, startPoint y: 161, endPoint x: 52, endPoint y: 160, distance: 10.0
click at [52, 160] on input "3 x 10-15 a 2011 120"" at bounding box center [272, 163] width 530 height 14
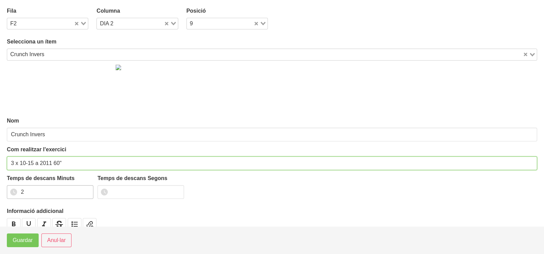
type input "3 x 10-15 a 2011 60""
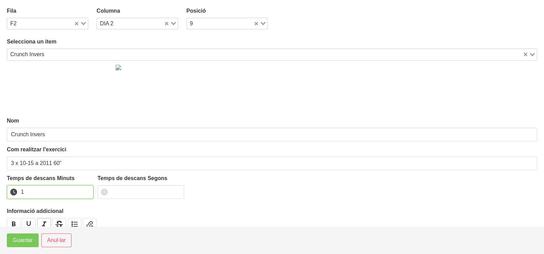
drag, startPoint x: 87, startPoint y: 193, endPoint x: 38, endPoint y: 222, distance: 57.2
type input "1"
click at [86, 194] on input "1" at bounding box center [50, 192] width 87 height 14
click at [22, 246] on button "Guardar" at bounding box center [23, 240] width 32 height 14
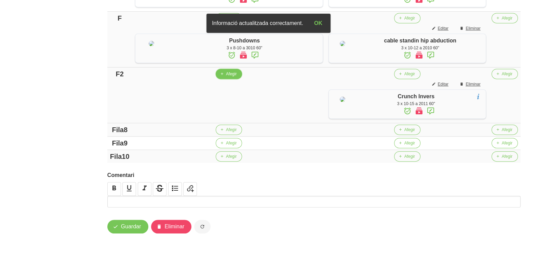
click at [226, 77] on span "Afegir" at bounding box center [231, 74] width 11 height 6
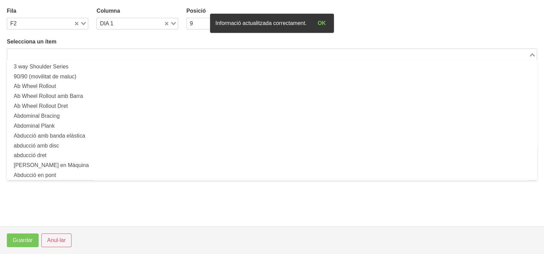
drag, startPoint x: 99, startPoint y: 53, endPoint x: 115, endPoint y: 34, distance: 24.6
click at [105, 51] on input "Search for option" at bounding box center [268, 54] width 520 height 8
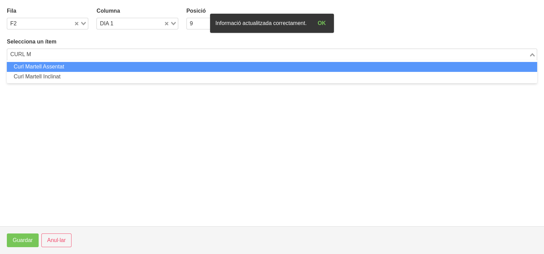
click at [88, 68] on li "Curl Martell Assentat" at bounding box center [272, 67] width 530 height 10
type input "CURL M"
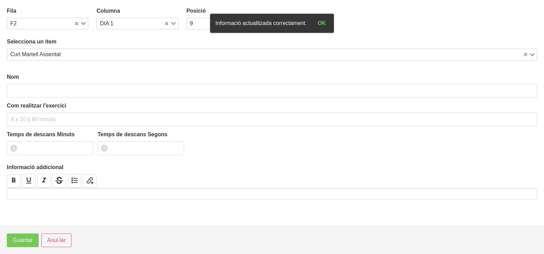
type input "Curl Martell Assentat"
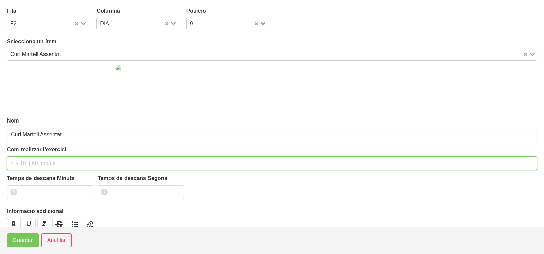
drag, startPoint x: 47, startPoint y: 162, endPoint x: 51, endPoint y: 155, distance: 8.0
click at [50, 157] on input "text" at bounding box center [272, 163] width 530 height 14
type input "3 x 8-10 a 3010 60""
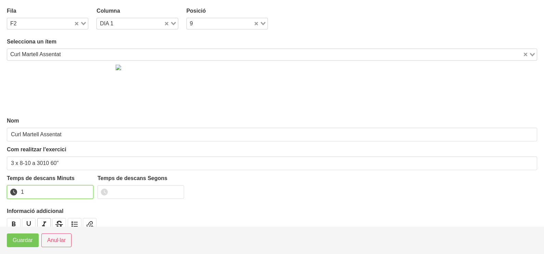
drag, startPoint x: 87, startPoint y: 189, endPoint x: 44, endPoint y: 224, distance: 55.4
type input "1"
click at [84, 190] on input "1" at bounding box center [50, 192] width 87 height 14
click at [29, 241] on span "Guardar" at bounding box center [23, 240] width 20 height 8
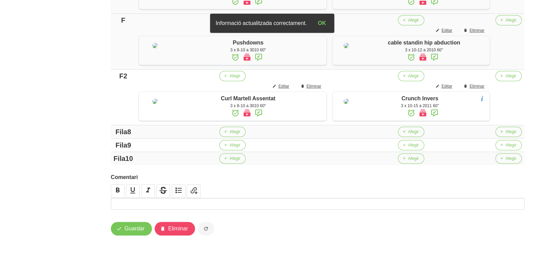
scroll to position [450, 0]
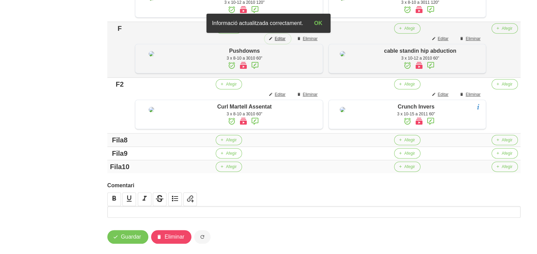
click at [275, 42] on span "Editar" at bounding box center [280, 39] width 11 height 6
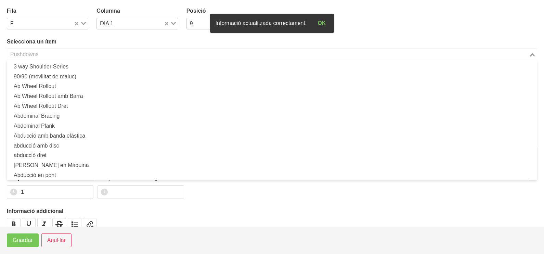
drag, startPoint x: 63, startPoint y: 55, endPoint x: 53, endPoint y: 54, distance: 9.9
click at [63, 55] on input "Search for option" at bounding box center [268, 54] width 520 height 8
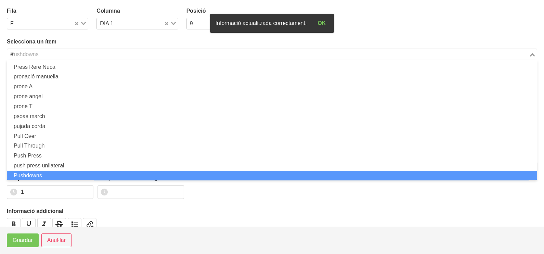
scroll to position [2, 0]
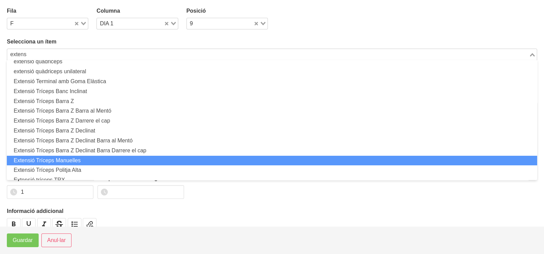
click at [74, 158] on li "Extensió Tríceps Manuelles" at bounding box center [272, 161] width 530 height 10
type input "extens"
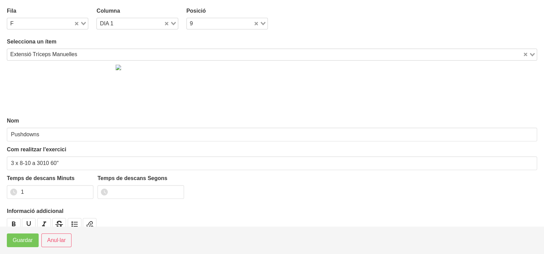
type input "Extensió Tríceps Manuelles"
click at [23, 242] on span "Guardar" at bounding box center [23, 240] width 20 height 8
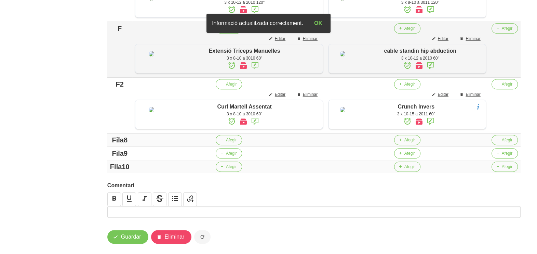
click at [122, 34] on div "F" at bounding box center [119, 28] width 19 height 10
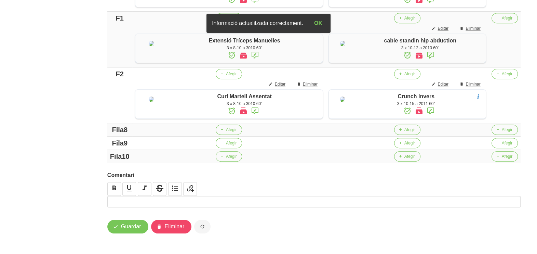
scroll to position [536, 0]
click at [137, 230] on span "Guardar" at bounding box center [131, 226] width 20 height 8
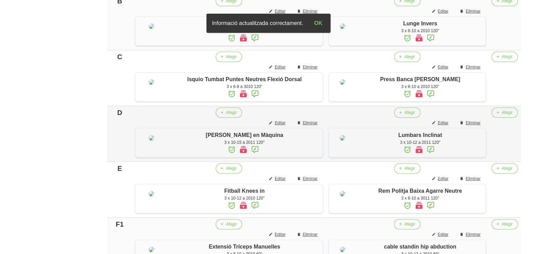
scroll to position [151, 0]
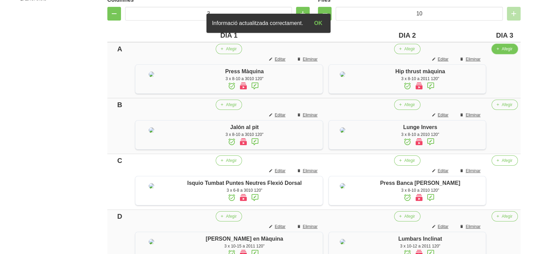
click at [502, 51] on span "Afegir" at bounding box center [507, 49] width 11 height 6
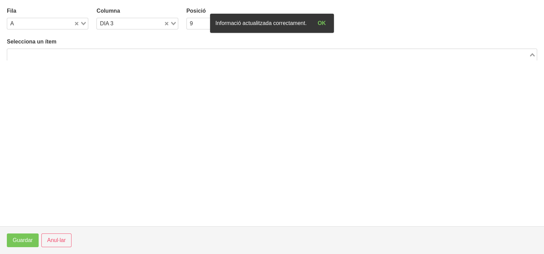
drag, startPoint x: 150, startPoint y: 53, endPoint x: 155, endPoint y: 45, distance: 9.3
click at [151, 53] on input "Search for option" at bounding box center [268, 54] width 520 height 8
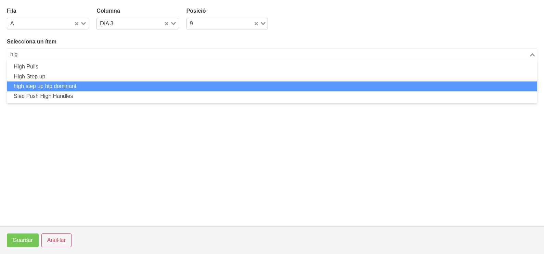
click at [120, 82] on li "high step up hip dominant" at bounding box center [272, 86] width 530 height 10
type input "hig"
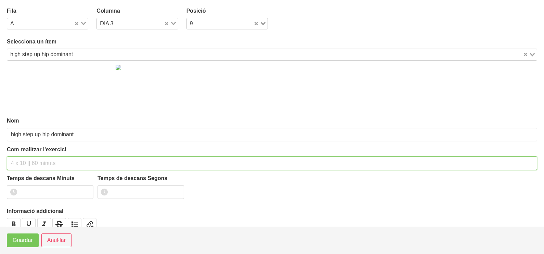
drag, startPoint x: 41, startPoint y: 156, endPoint x: 46, endPoint y: 101, distance: 55.3
click at [42, 151] on div "Com realitzar l'exercici" at bounding box center [272, 157] width 530 height 25
type input "3 x 8-10 a 2010 120""
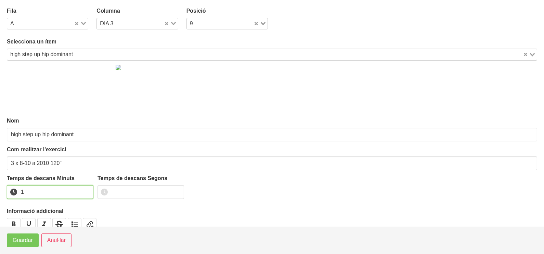
click at [86, 189] on input "1" at bounding box center [50, 192] width 87 height 14
drag, startPoint x: 86, startPoint y: 189, endPoint x: 44, endPoint y: 213, distance: 48.2
type input "2"
click at [79, 194] on input "2" at bounding box center [50, 192] width 87 height 14
click at [23, 238] on span "Guardar" at bounding box center [23, 240] width 20 height 8
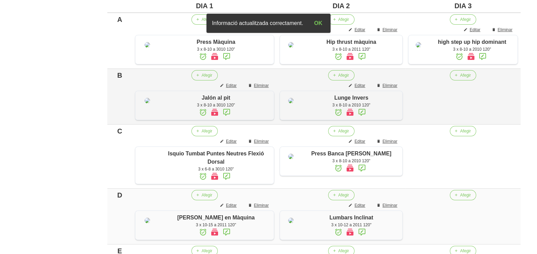
scroll to position [194, 0]
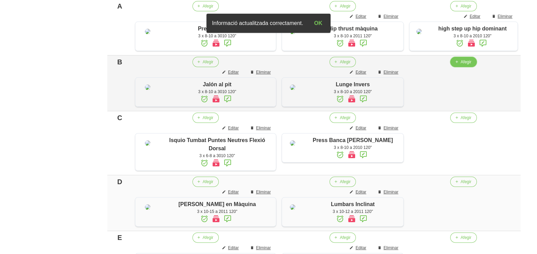
click at [456, 65] on icon "button" at bounding box center [456, 62] width 4 height 6
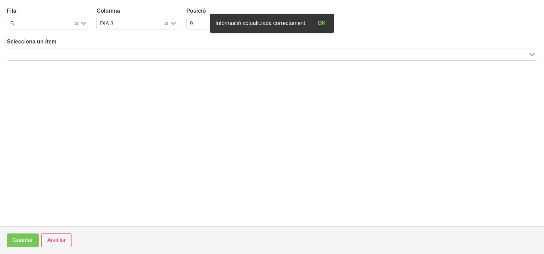
drag, startPoint x: 98, startPoint y: 56, endPoint x: 105, endPoint y: 30, distance: 26.5
click at [100, 53] on input "Search for option" at bounding box center [268, 54] width 520 height 8
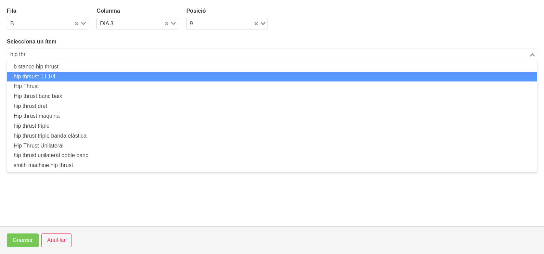
click at [54, 75] on li "hip thrsust 1 i 1/4" at bounding box center [272, 77] width 530 height 10
type input "hip thr"
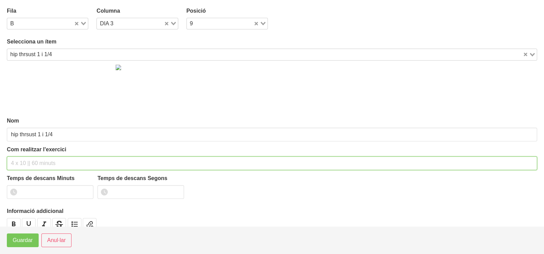
drag, startPoint x: 35, startPoint y: 162, endPoint x: 41, endPoint y: 106, distance: 56.7
click at [39, 157] on input "text" at bounding box center [272, 163] width 530 height 14
type input "3 x 6-8 a 3011 120""
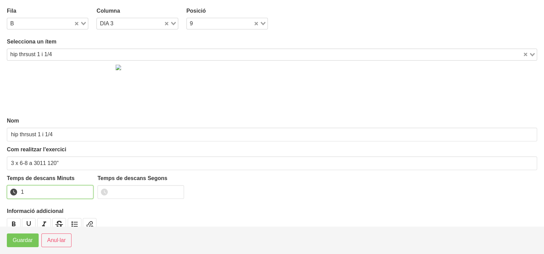
click at [87, 188] on input "1" at bounding box center [50, 192] width 87 height 14
drag, startPoint x: 87, startPoint y: 188, endPoint x: 57, endPoint y: 209, distance: 36.1
type input "2"
click at [74, 198] on input "2" at bounding box center [50, 192] width 87 height 14
click at [27, 237] on span "Guardar" at bounding box center [23, 240] width 20 height 8
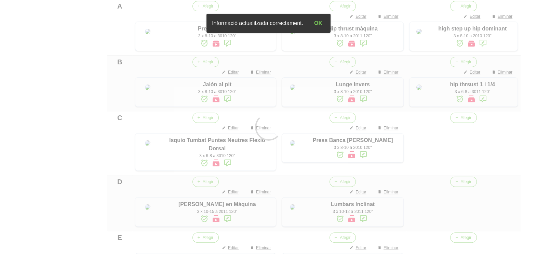
scroll to position [279, 0]
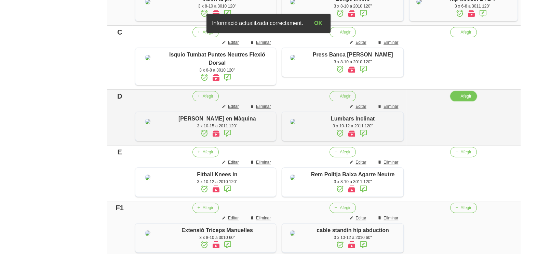
click at [456, 99] on icon "button" at bounding box center [456, 96] width 4 height 6
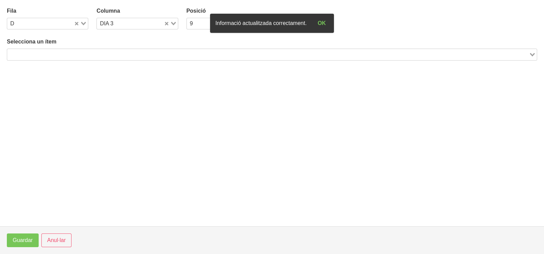
click at [129, 53] on input "Search for option" at bounding box center [268, 54] width 520 height 8
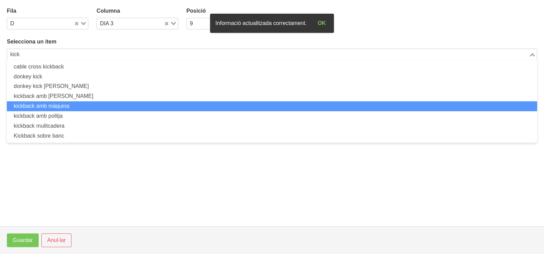
click at [92, 104] on li "kickback amb màquina" at bounding box center [272, 106] width 530 height 10
type input "kick"
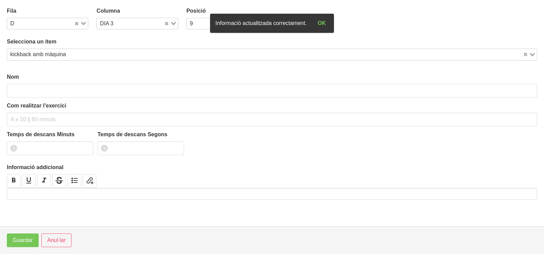
type input "kickback amb màquina"
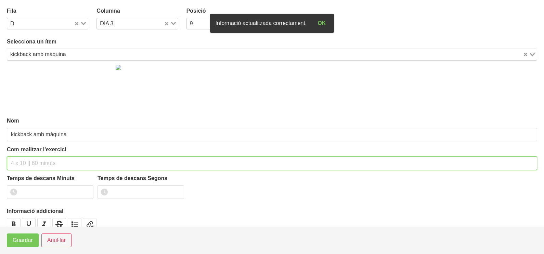
drag, startPoint x: 40, startPoint y: 163, endPoint x: 39, endPoint y: 108, distance: 55.1
click at [42, 158] on input "text" at bounding box center [272, 163] width 530 height 14
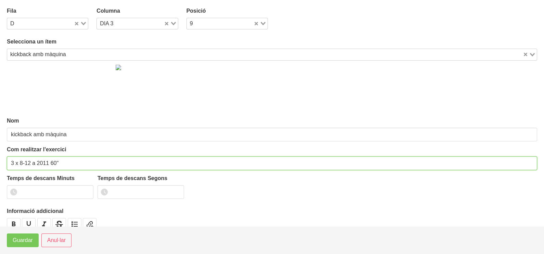
drag, startPoint x: 51, startPoint y: 162, endPoint x: 48, endPoint y: 163, distance: 3.9
click at [48, 163] on input "3 x 8-12 a 2011 60"" at bounding box center [272, 163] width 530 height 14
type input "3 x 8-12 a 2011 120""
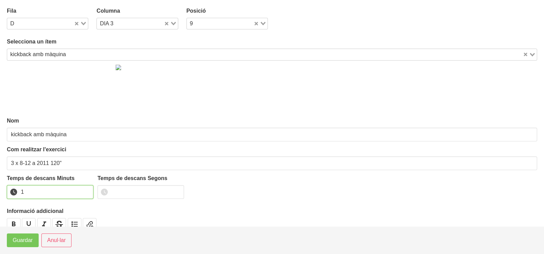
click at [87, 189] on input "1" at bounding box center [50, 192] width 87 height 14
drag, startPoint x: 87, startPoint y: 189, endPoint x: 79, endPoint y: 194, distance: 9.7
type input "2"
click at [81, 192] on input "2" at bounding box center [50, 192] width 87 height 14
click at [25, 237] on span "Guardar" at bounding box center [23, 240] width 20 height 8
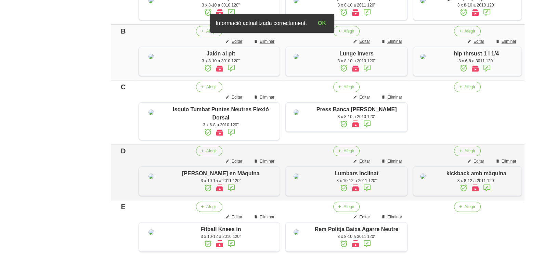
scroll to position [237, 0]
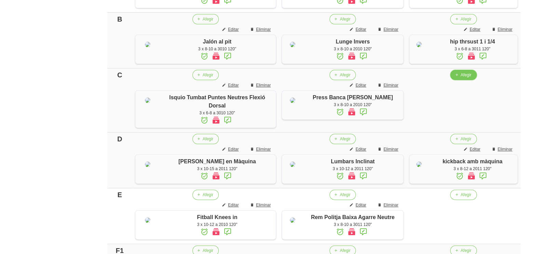
click at [456, 78] on icon "button" at bounding box center [456, 75] width 4 height 6
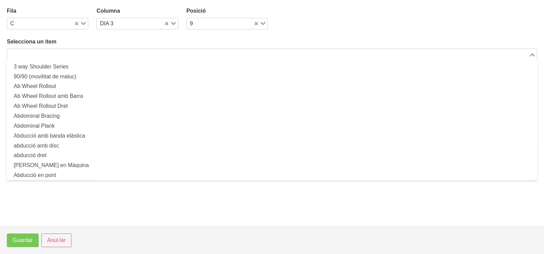
click at [119, 53] on input "Search for option" at bounding box center [268, 54] width 520 height 8
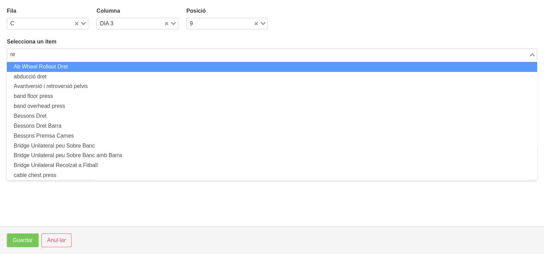
type input "r"
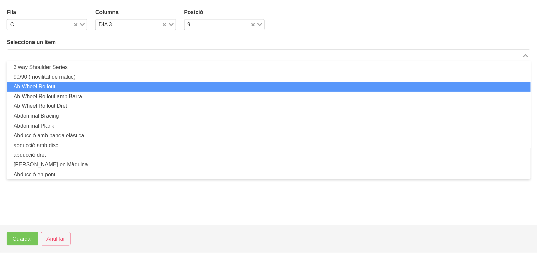
scroll to position [0, 0]
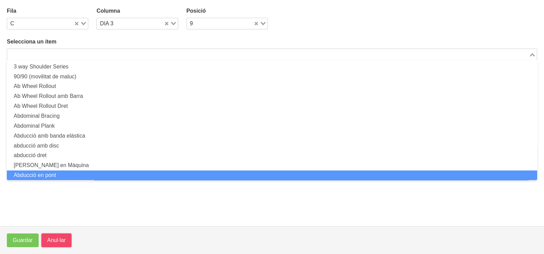
click at [63, 236] on span "Anul·lar" at bounding box center [56, 240] width 18 height 8
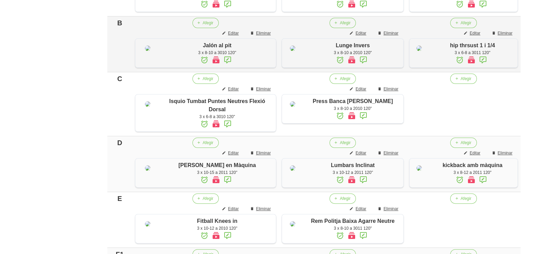
scroll to position [237, 0]
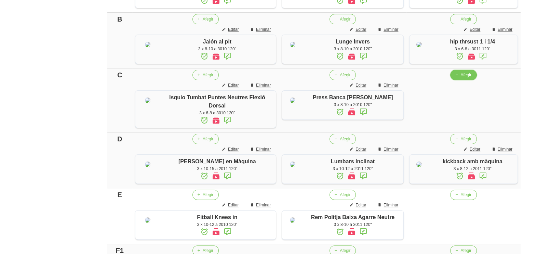
drag, startPoint x: 460, startPoint y: 120, endPoint x: 455, endPoint y: 119, distance: 4.5
click at [455, 80] on button "Afegir" at bounding box center [463, 75] width 26 height 10
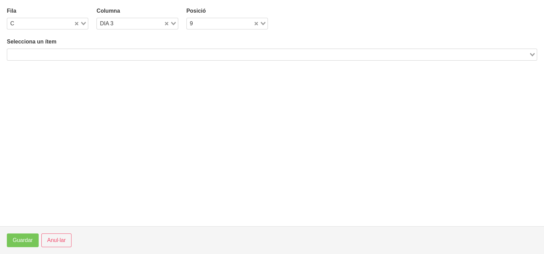
click at [105, 52] on input "Search for option" at bounding box center [268, 54] width 520 height 8
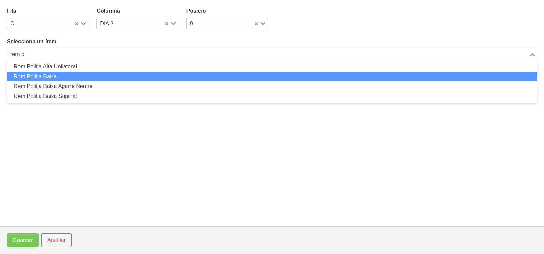
click at [68, 75] on li "Rem Politja Baixa" at bounding box center [272, 77] width 530 height 10
type input "rem p"
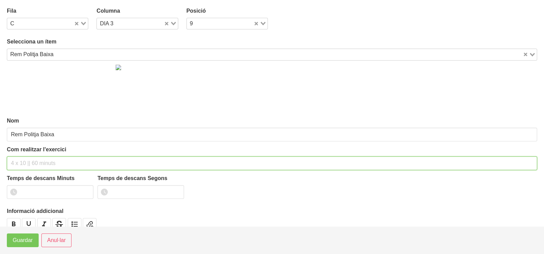
drag, startPoint x: 40, startPoint y: 160, endPoint x: 36, endPoint y: 156, distance: 5.6
click at [40, 159] on input "text" at bounding box center [272, 163] width 530 height 14
type input "3 x 8-10 a 2011 120""
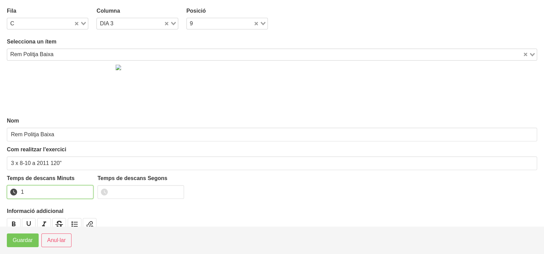
click at [85, 188] on input "1" at bounding box center [50, 192] width 87 height 14
drag, startPoint x: 85, startPoint y: 188, endPoint x: 42, endPoint y: 222, distance: 55.3
type input "2"
click at [80, 194] on input "2" at bounding box center [50, 192] width 87 height 14
click at [23, 239] on span "Guardar" at bounding box center [23, 240] width 20 height 8
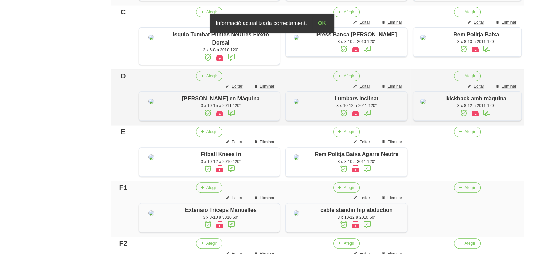
scroll to position [365, 0]
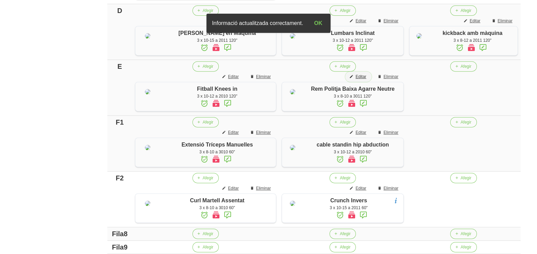
click at [359, 80] on span "Editar" at bounding box center [361, 77] width 11 height 6
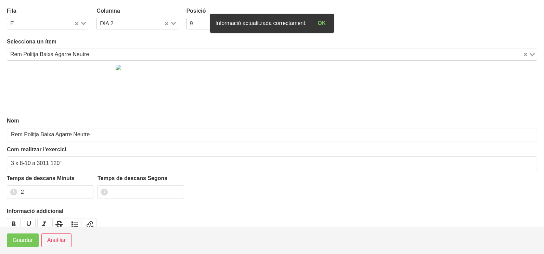
click at [67, 57] on div "Rem Politja Baixa Agarre Neutre" at bounding box center [264, 54] width 515 height 10
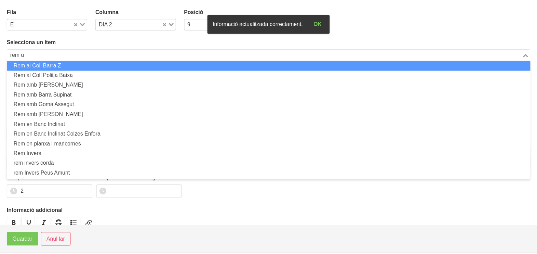
scroll to position [0, 0]
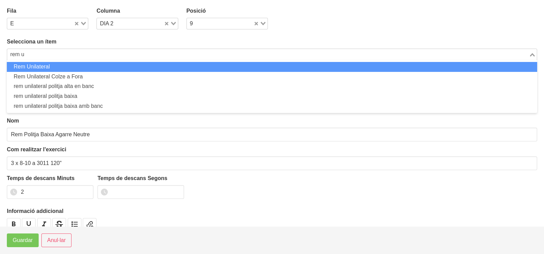
click at [43, 69] on li "Rem Unilateral" at bounding box center [272, 67] width 530 height 10
type input "rem u"
type input "Rem Unilateral"
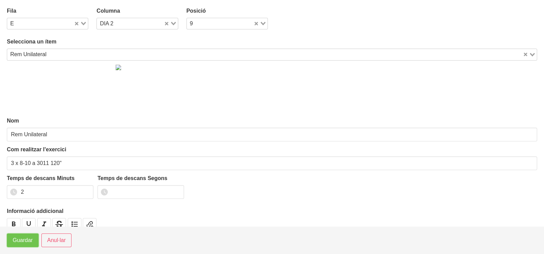
click at [27, 236] on span "Guardar" at bounding box center [23, 240] width 20 height 8
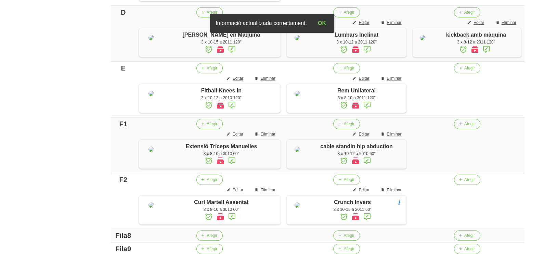
scroll to position [365, 0]
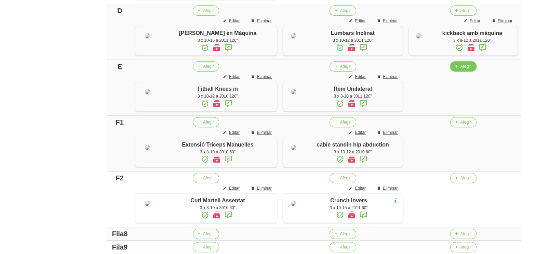
click at [458, 71] on button "Afegir" at bounding box center [463, 66] width 26 height 10
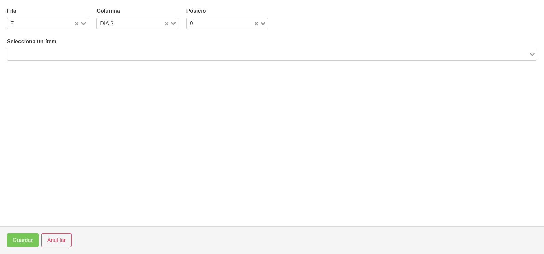
click at [111, 55] on input "Search for option" at bounding box center [268, 54] width 520 height 8
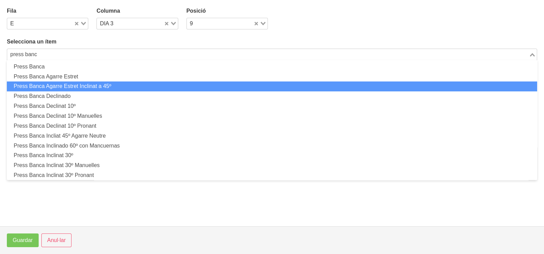
scroll to position [42, 0]
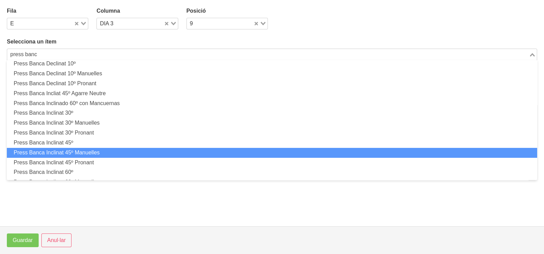
click at [82, 149] on li "Press Banca Inclinat 45º Manuelles" at bounding box center [272, 153] width 530 height 10
type input "press banc"
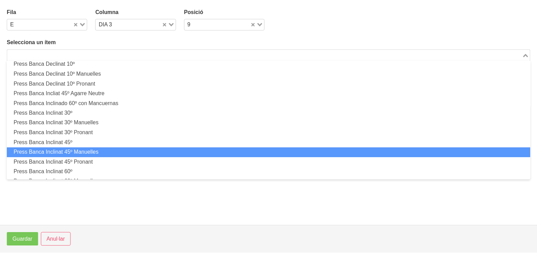
scroll to position [2, 0]
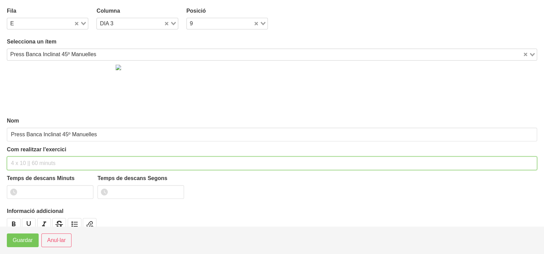
click at [35, 164] on input "text" at bounding box center [272, 163] width 530 height 14
type input "3 x 8-10 a 2010 120""
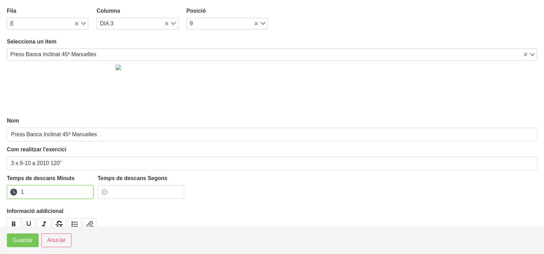
click at [85, 189] on input "1" at bounding box center [50, 192] width 87 height 14
drag, startPoint x: 85, startPoint y: 189, endPoint x: 36, endPoint y: 219, distance: 57.7
type input "2"
click at [82, 190] on input "2" at bounding box center [50, 192] width 87 height 14
click at [16, 240] on span "Guardar" at bounding box center [23, 240] width 20 height 8
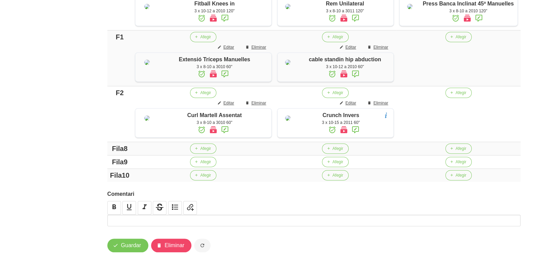
scroll to position [450, 0]
click at [448, 42] on button "Afegir" at bounding box center [459, 36] width 26 height 10
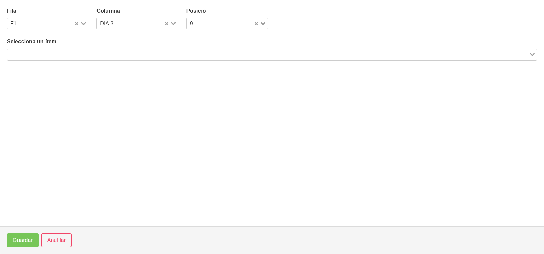
click at [128, 50] on input "Search for option" at bounding box center [268, 54] width 520 height 8
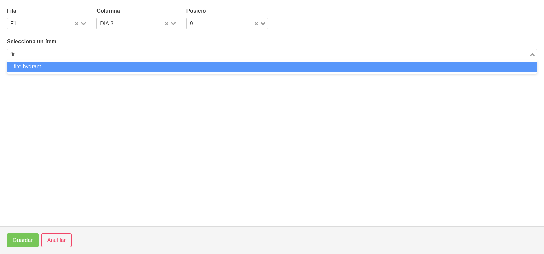
click at [103, 67] on li "fire hydrant" at bounding box center [272, 67] width 530 height 10
type input "fir"
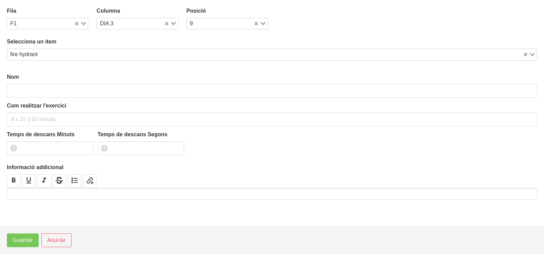
type input "fire hydrant"
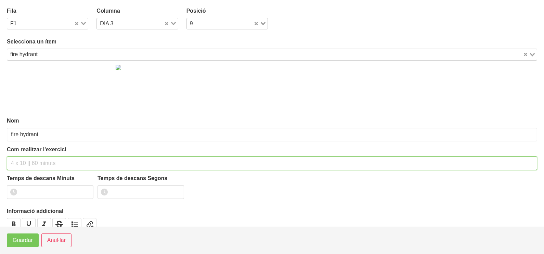
drag, startPoint x: 40, startPoint y: 156, endPoint x: 17, endPoint y: 144, distance: 26.5
click at [42, 154] on div "Com realitzar l'exercici" at bounding box center [272, 157] width 530 height 25
type input "3 x 20 a 2011 60""
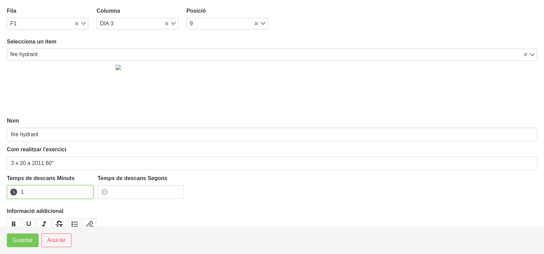
drag, startPoint x: 85, startPoint y: 188, endPoint x: 79, endPoint y: 192, distance: 7.7
type input "1"
click at [84, 188] on input "1" at bounding box center [50, 192] width 87 height 14
click at [28, 239] on span "Guardar" at bounding box center [23, 240] width 20 height 8
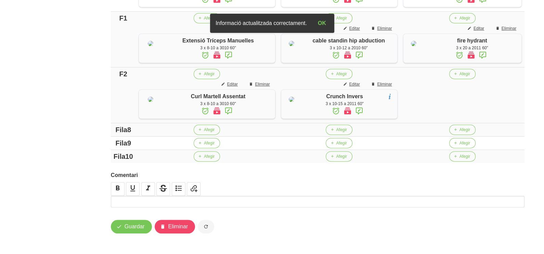
scroll to position [536, 0]
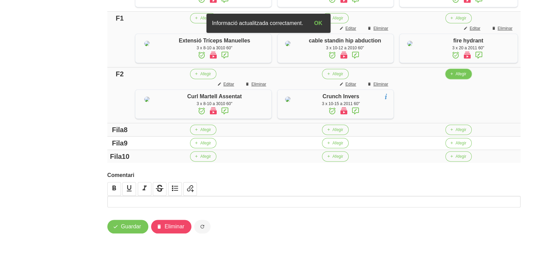
click at [456, 77] on span "Afegir" at bounding box center [461, 74] width 11 height 6
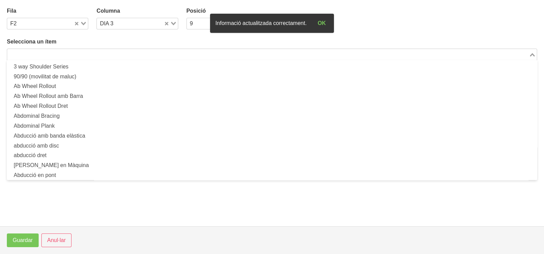
drag, startPoint x: 130, startPoint y: 51, endPoint x: 114, endPoint y: 48, distance: 16.0
click at [135, 50] on input "Search for option" at bounding box center [268, 54] width 520 height 8
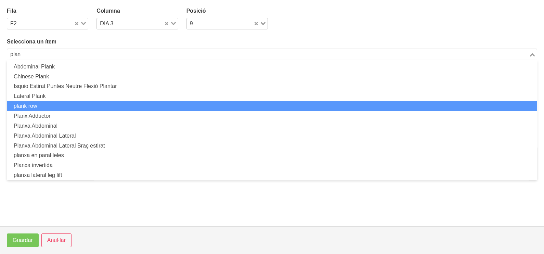
scroll to position [32, 0]
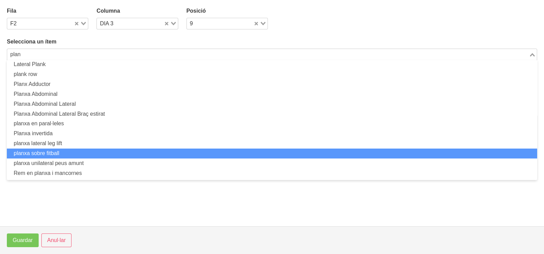
click at [70, 152] on li "planxa sobre fitball" at bounding box center [272, 153] width 530 height 10
type input "plan"
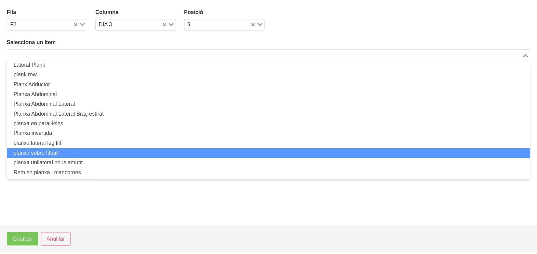
scroll to position [2, 0]
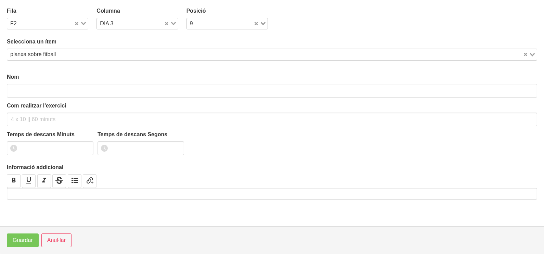
type input "planxa sobre fitball"
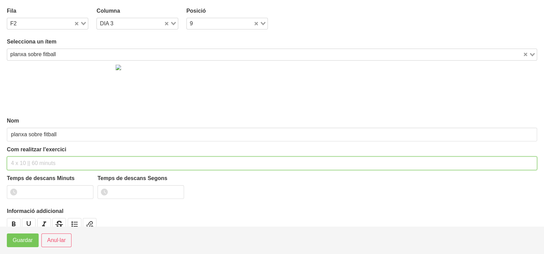
drag, startPoint x: 32, startPoint y: 161, endPoint x: 41, endPoint y: 118, distance: 43.3
click at [34, 156] on input "text" at bounding box center [272, 163] width 530 height 14
type input "3 x 40-60" 60""
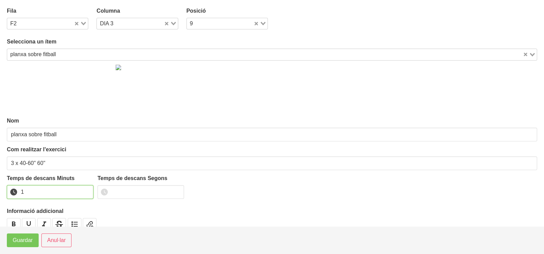
drag, startPoint x: 88, startPoint y: 189, endPoint x: 50, endPoint y: 214, distance: 44.9
type input "1"
click at [87, 190] on input "1" at bounding box center [50, 192] width 87 height 14
click at [23, 242] on span "Guardar" at bounding box center [23, 240] width 20 height 8
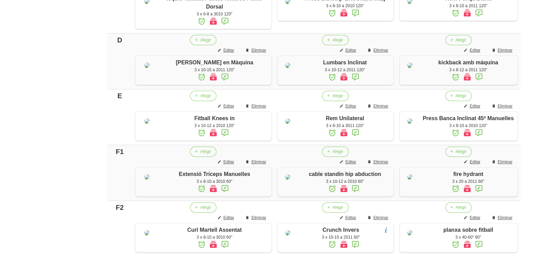
scroll to position [322, 0]
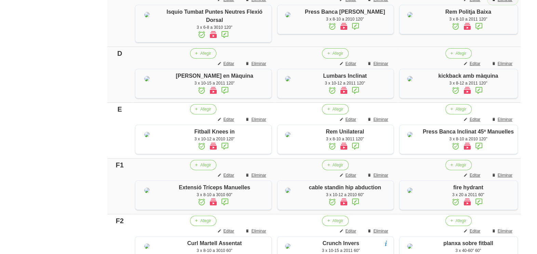
click at [506, 3] on span "Eliminar" at bounding box center [505, 0] width 15 height 6
click at [479, 122] on span "Editar" at bounding box center [475, 119] width 11 height 6
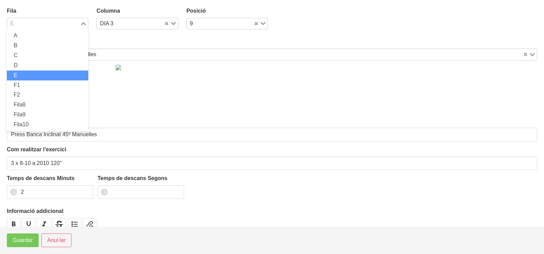
drag, startPoint x: 85, startPoint y: 24, endPoint x: 63, endPoint y: 56, distance: 38.8
click at [85, 24] on div "Loading..." at bounding box center [84, 23] width 8 height 10
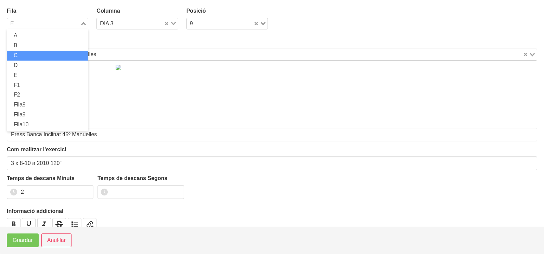
click at [46, 58] on li "C" at bounding box center [47, 56] width 81 height 10
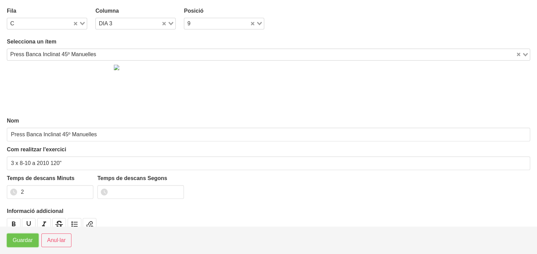
click at [26, 241] on span "Guardar" at bounding box center [23, 240] width 20 height 8
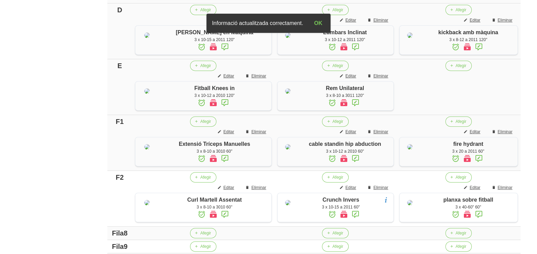
scroll to position [408, 0]
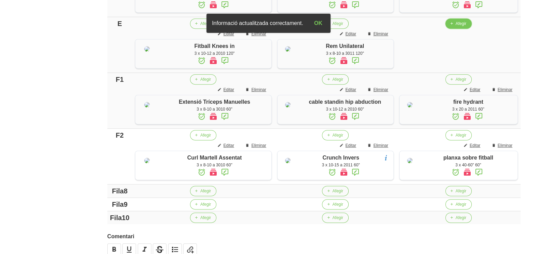
click at [457, 27] on span "Afegir" at bounding box center [461, 24] width 11 height 6
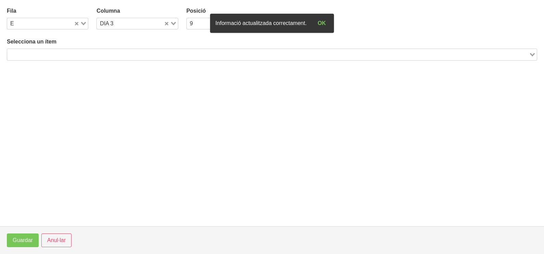
drag, startPoint x: 127, startPoint y: 54, endPoint x: 130, endPoint y: 52, distance: 3.9
click at [128, 53] on input "Search for option" at bounding box center [268, 54] width 520 height 8
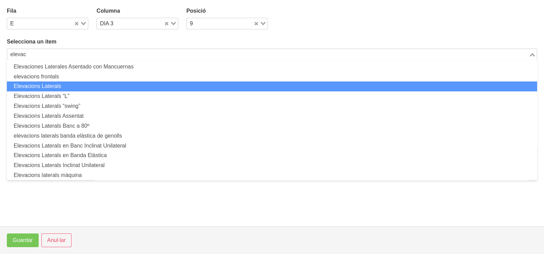
click at [88, 85] on li "Elevacions Laterals" at bounding box center [272, 86] width 530 height 10
type input "elevac"
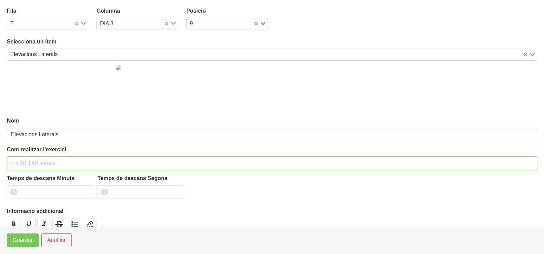
drag, startPoint x: 37, startPoint y: 159, endPoint x: 40, endPoint y: 113, distance: 46.6
click at [40, 150] on div "Com realitzar l'exercici" at bounding box center [272, 157] width 530 height 25
type input "3 x 8-10 a 2010 90""
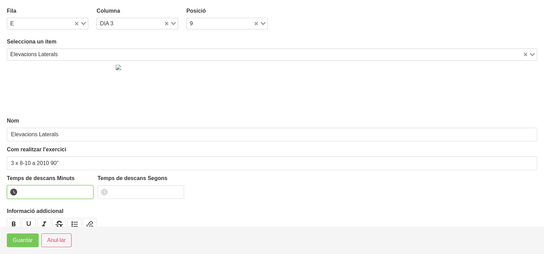
click at [45, 190] on input "number" at bounding box center [50, 192] width 87 height 14
type input "1"
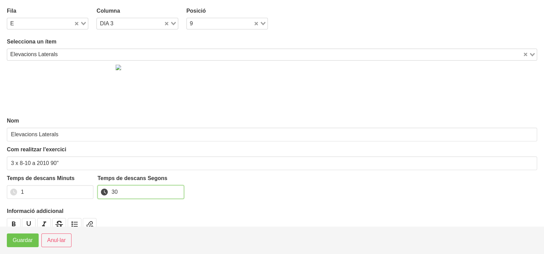
type input "30"
click at [15, 240] on span "Guardar" at bounding box center [23, 240] width 20 height 8
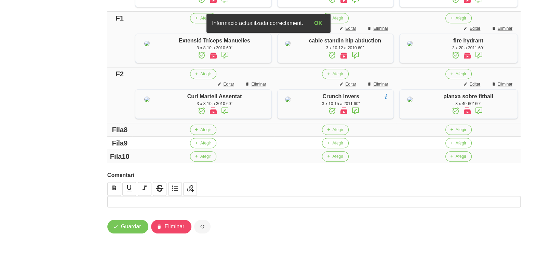
scroll to position [579, 0]
click at [134, 229] on span "Guardar" at bounding box center [131, 226] width 20 height 8
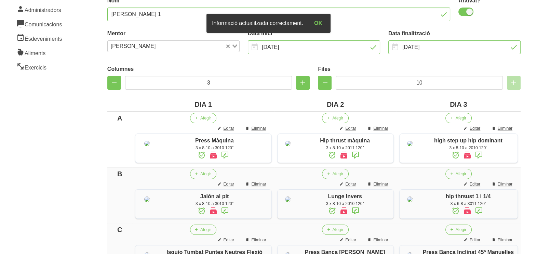
scroll to position [0, 0]
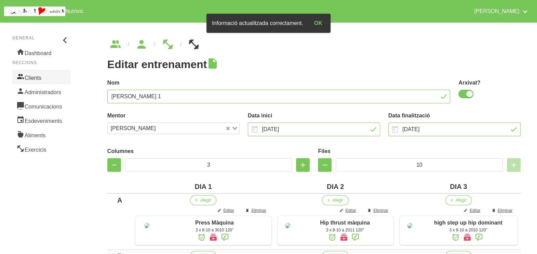
click at [36, 76] on link "Clients" at bounding box center [41, 77] width 58 height 14
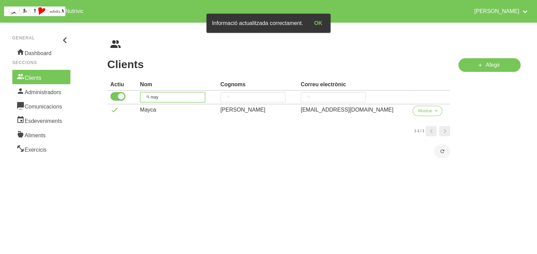
drag, startPoint x: 149, startPoint y: 97, endPoint x: 133, endPoint y: 96, distance: 15.4
click at [130, 97] on tr "may" at bounding box center [279, 98] width 343 height 14
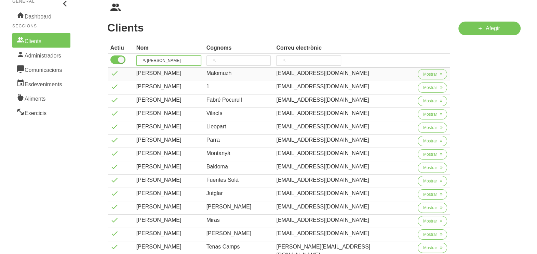
scroll to position [85, 0]
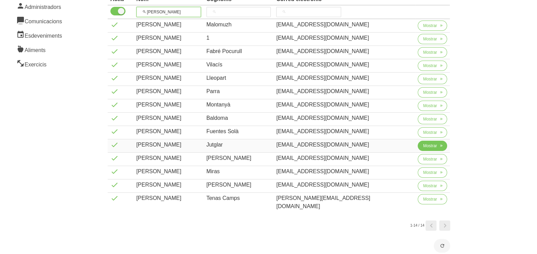
type input "[PERSON_NAME]"
click at [423, 145] on span "Mostrar" at bounding box center [430, 146] width 14 height 6
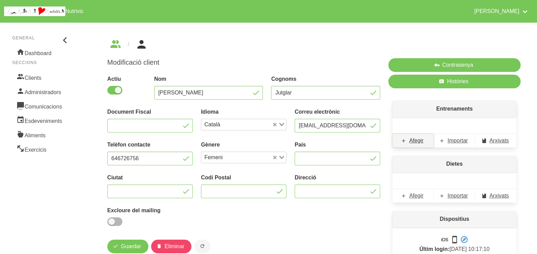
click at [419, 144] on span "Afegir" at bounding box center [416, 140] width 14 height 8
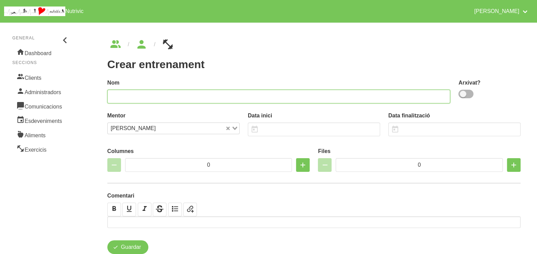
click at [184, 98] on input "text" at bounding box center [278, 97] width 343 height 14
type input "[PERSON_NAME] 1"
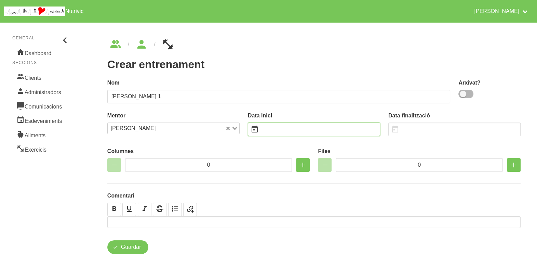
click at [278, 130] on input "text" at bounding box center [314, 129] width 132 height 14
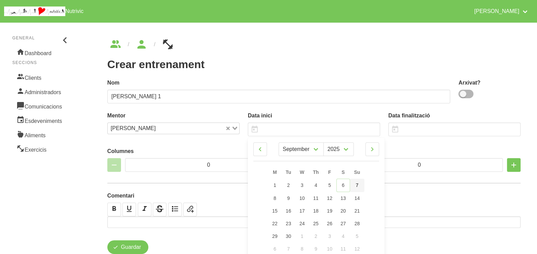
drag, startPoint x: 360, startPoint y: 186, endPoint x: 345, endPoint y: 157, distance: 32.7
click at [360, 186] on link "7" at bounding box center [357, 185] width 14 height 13
type input "[DATE]"
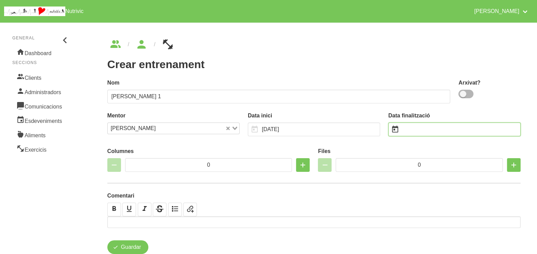
drag, startPoint x: 413, startPoint y: 129, endPoint x: 407, endPoint y: 130, distance: 5.5
click at [413, 130] on input "text" at bounding box center [454, 129] width 132 height 14
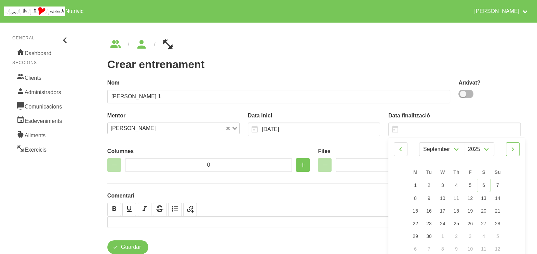
click at [513, 148] on icon at bounding box center [513, 149] width 8 height 12
select select "9"
click at [502, 210] on link "19" at bounding box center [498, 210] width 14 height 13
type input "[DATE]"
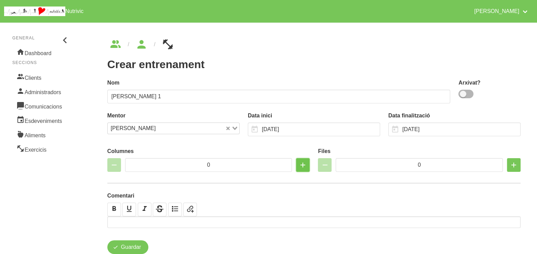
click at [303, 167] on icon "button" at bounding box center [303, 165] width 8 height 12
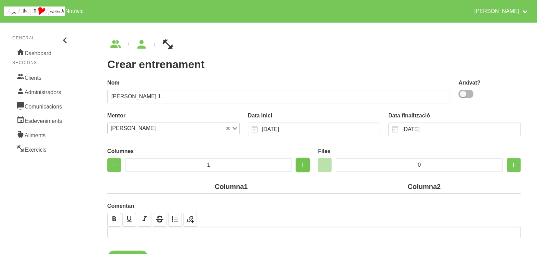
type input "2"
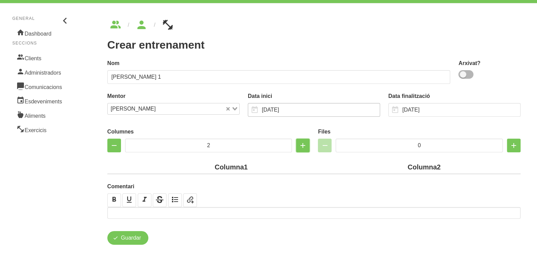
scroll to position [30, 0]
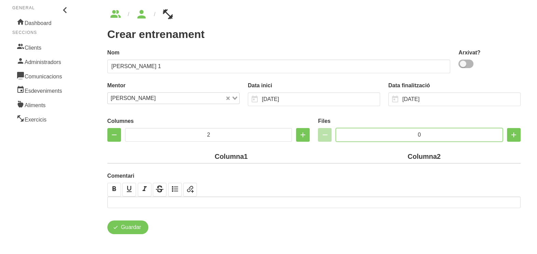
drag, startPoint x: 430, startPoint y: 134, endPoint x: 379, endPoint y: 133, distance: 51.3
click at [378, 133] on input "0" at bounding box center [419, 135] width 167 height 14
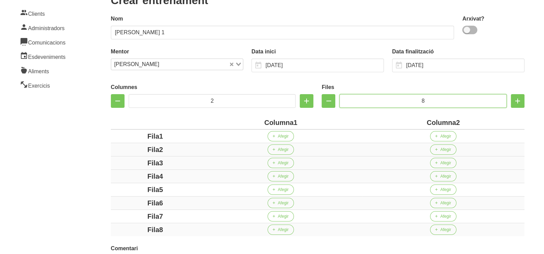
scroll to position [136, 0]
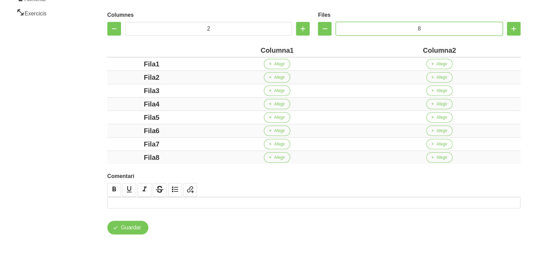
type input "8"
drag, startPoint x: 289, startPoint y: 50, endPoint x: 242, endPoint y: 51, distance: 47.2
click at [242, 51] on div "Columna1" at bounding box center [277, 50] width 157 height 10
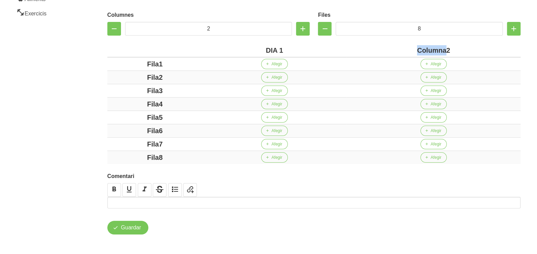
drag, startPoint x: 446, startPoint y: 51, endPoint x: 381, endPoint y: 51, distance: 65.3
click at [381, 51] on div "Columna2" at bounding box center [434, 50] width 169 height 10
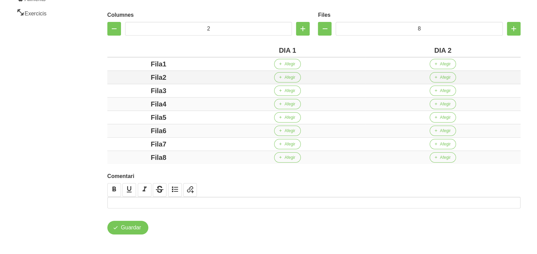
drag, startPoint x: 162, startPoint y: 63, endPoint x: 141, endPoint y: 71, distance: 22.4
click at [127, 67] on div "Fila1" at bounding box center [158, 64] width 97 height 10
drag, startPoint x: 163, startPoint y: 78, endPoint x: 147, endPoint y: 81, distance: 15.6
click at [140, 77] on div "Fila2" at bounding box center [158, 77] width 97 height 10
drag, startPoint x: 179, startPoint y: 90, endPoint x: 147, endPoint y: 92, distance: 32.6
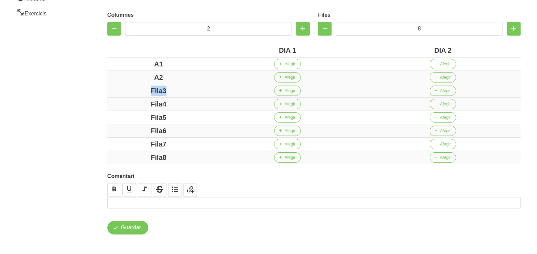
click at [142, 91] on div "Fila3" at bounding box center [158, 90] width 97 height 10
drag, startPoint x: 128, startPoint y: 100, endPoint x: 140, endPoint y: 102, distance: 11.9
click at [129, 100] on div "Fila4" at bounding box center [158, 104] width 97 height 10
drag, startPoint x: 172, startPoint y: 115, endPoint x: 132, endPoint y: 115, distance: 40.7
click at [127, 115] on div "Fila5" at bounding box center [158, 117] width 97 height 10
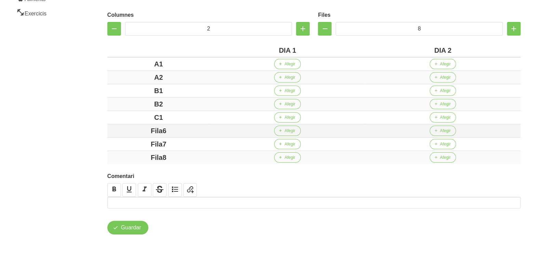
click at [137, 129] on div "Fila6" at bounding box center [158, 131] width 97 height 10
drag, startPoint x: 150, startPoint y: 143, endPoint x: 122, endPoint y: 142, distance: 28.4
click at [120, 142] on div "Fila7" at bounding box center [158, 144] width 97 height 10
click at [182, 142] on div "Fila7" at bounding box center [158, 144] width 97 height 10
drag, startPoint x: 177, startPoint y: 142, endPoint x: 117, endPoint y: 139, distance: 59.6
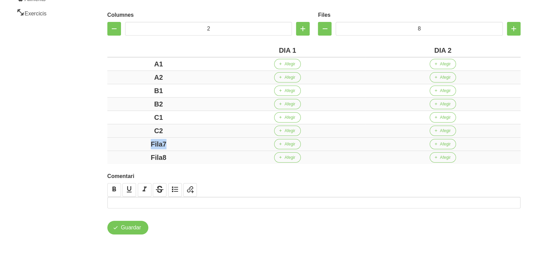
click at [117, 139] on div "Fila7" at bounding box center [158, 144] width 97 height 10
click at [137, 155] on div "Fila8" at bounding box center [158, 157] width 97 height 10
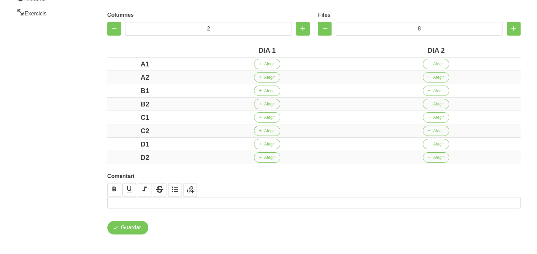
drag, startPoint x: 79, startPoint y: 125, endPoint x: 76, endPoint y: 115, distance: 10.1
click at [77, 121] on aside "General Dashboard Seccions Clients Administradors Comunicacions Esdeveniments A…" at bounding box center [41, 68] width 91 height 372
click at [267, 64] on span "Afegir" at bounding box center [269, 64] width 11 height 6
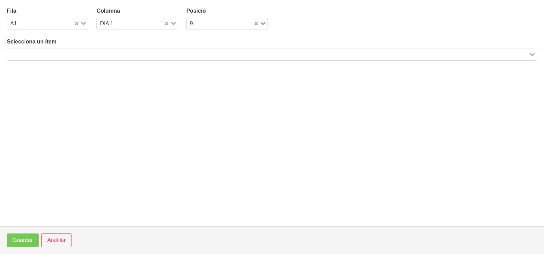
click at [114, 53] on input "Search for option" at bounding box center [268, 54] width 520 height 8
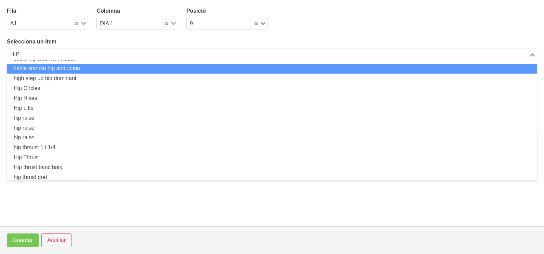
scroll to position [42, 0]
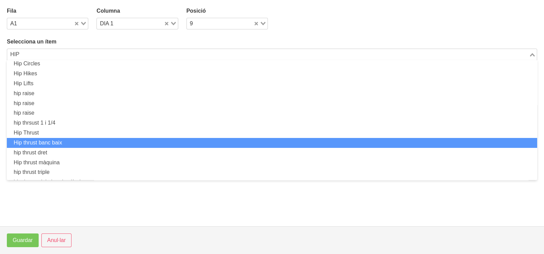
click at [76, 140] on li "Hip thrust banc baix" at bounding box center [272, 143] width 530 height 10
type input "HIP"
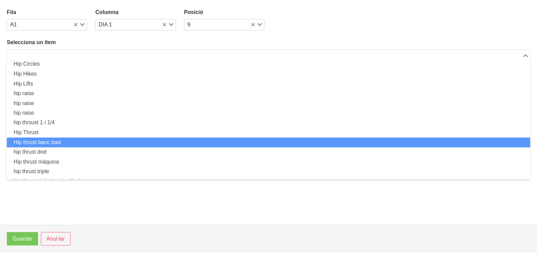
scroll to position [2, 0]
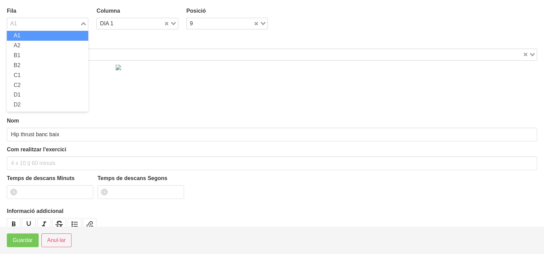
drag, startPoint x: 83, startPoint y: 26, endPoint x: 74, endPoint y: 32, distance: 11.7
click at [83, 26] on div "Loading..." at bounding box center [84, 23] width 8 height 10
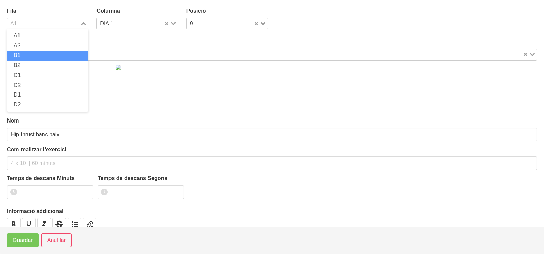
drag, startPoint x: 37, startPoint y: 56, endPoint x: 31, endPoint y: 67, distance: 12.4
click at [36, 57] on li "B1" at bounding box center [47, 56] width 81 height 10
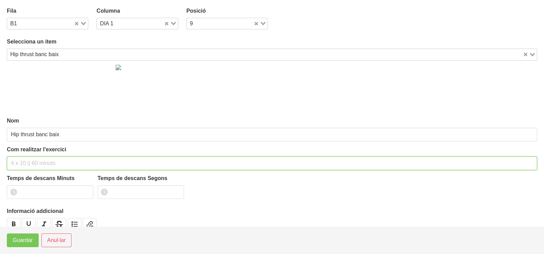
drag, startPoint x: 22, startPoint y: 162, endPoint x: 29, endPoint y: 108, distance: 54.8
click at [26, 142] on div "Nom Hip thrust banc baix Com realitzar l'exercici Temps de descans Minuts Temps…" at bounding box center [272, 152] width 530 height 183
type input "3 x 8-10 a 2011 60""
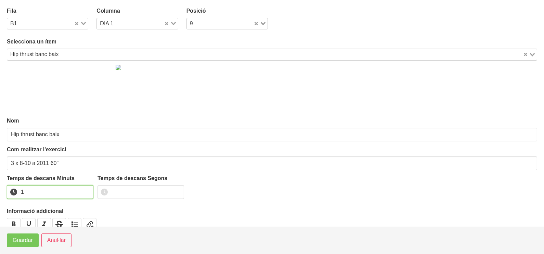
drag, startPoint x: 85, startPoint y: 189, endPoint x: 64, endPoint y: 200, distance: 24.0
type input "1"
click at [83, 190] on input "1" at bounding box center [50, 192] width 87 height 14
click at [16, 238] on span "Guardar" at bounding box center [23, 240] width 20 height 8
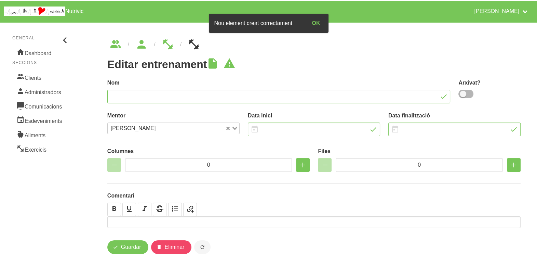
type input "[PERSON_NAME] 1"
type input "[DATE]"
type input "2"
type input "8"
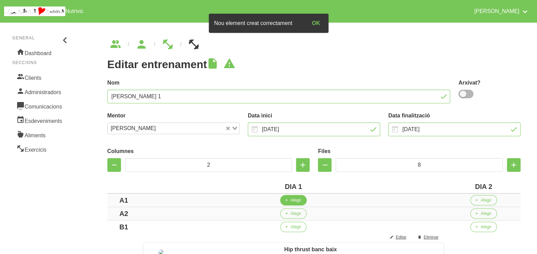
click at [296, 200] on span "Afegir" at bounding box center [296, 200] width 11 height 6
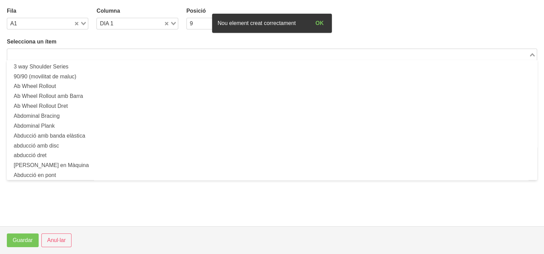
drag, startPoint x: 70, startPoint y: 55, endPoint x: 85, endPoint y: 39, distance: 21.8
click at [70, 54] on input "Search for option" at bounding box center [268, 54] width 520 height 8
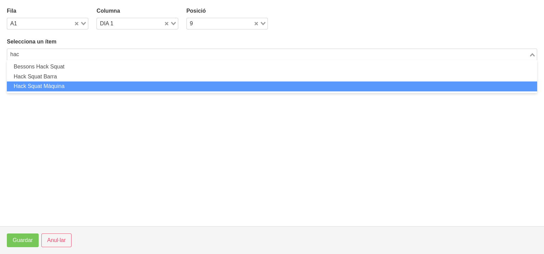
click at [69, 82] on li "Hack Squat Màquina" at bounding box center [272, 86] width 530 height 10
type input "hac"
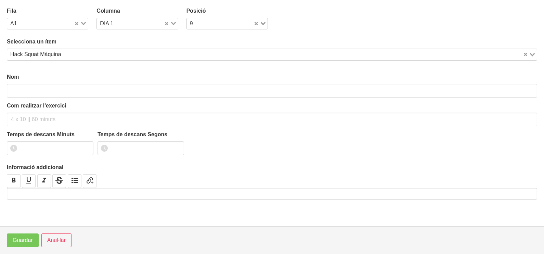
type input "Hack Squat Màquina"
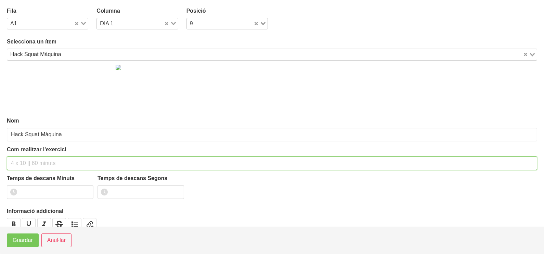
click at [39, 160] on input "text" at bounding box center [272, 163] width 530 height 14
type input "3 x 6-8 a 3011 60""
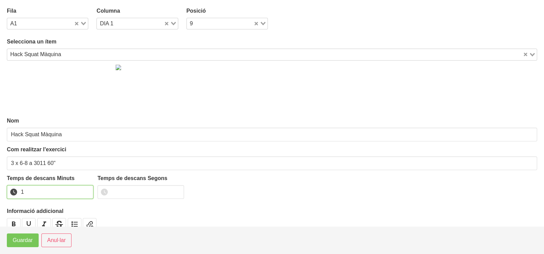
drag, startPoint x: 85, startPoint y: 188, endPoint x: 48, endPoint y: 208, distance: 42.5
type input "1"
click at [84, 189] on input "1" at bounding box center [50, 192] width 87 height 14
click at [14, 237] on span "Guardar" at bounding box center [23, 240] width 20 height 8
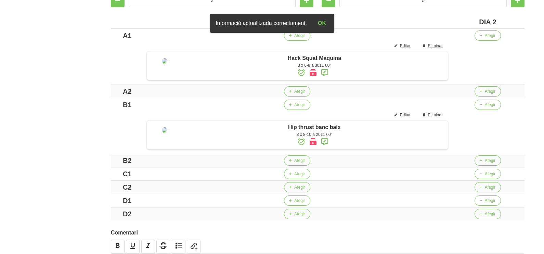
scroll to position [171, 0]
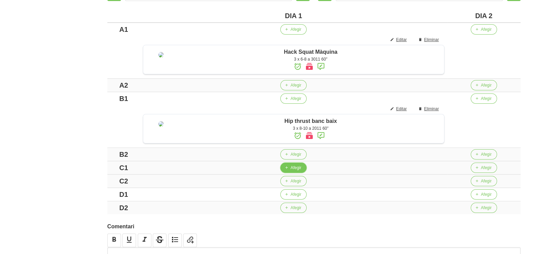
click at [293, 171] on span "Afegir" at bounding box center [296, 167] width 11 height 6
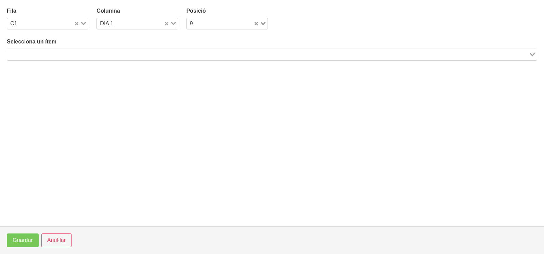
drag, startPoint x: 80, startPoint y: 55, endPoint x: 90, endPoint y: 53, distance: 10.1
click at [87, 54] on input "Search for option" at bounding box center [268, 54] width 520 height 8
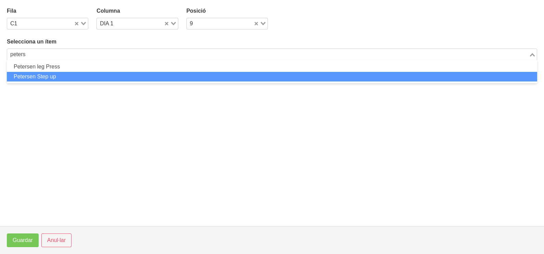
click at [58, 76] on li "Petersen Step up" at bounding box center [272, 77] width 530 height 10
type input "peters"
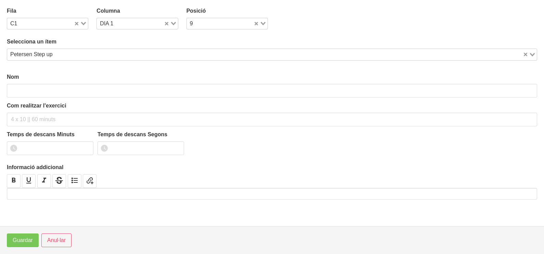
type input "Petersen Step up"
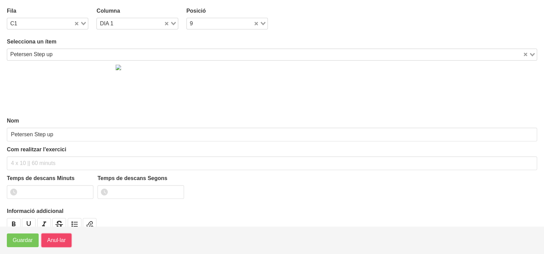
click at [55, 238] on span "Anul·lar" at bounding box center [56, 240] width 18 height 8
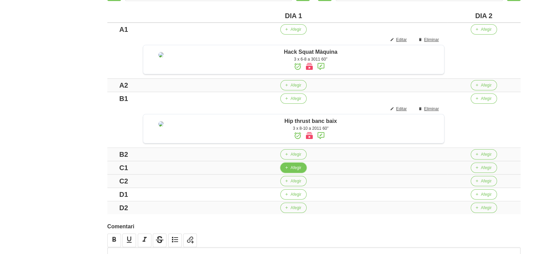
click at [293, 171] on span "Afegir" at bounding box center [296, 167] width 11 height 6
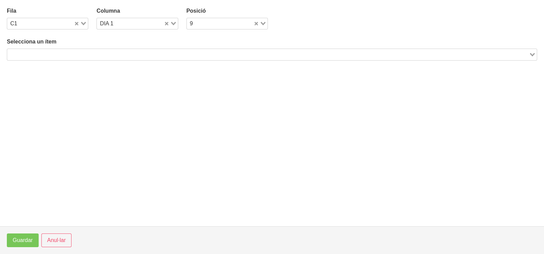
drag, startPoint x: 95, startPoint y: 51, endPoint x: 103, endPoint y: 47, distance: 8.7
click at [96, 51] on input "Search for option" at bounding box center [268, 54] width 520 height 8
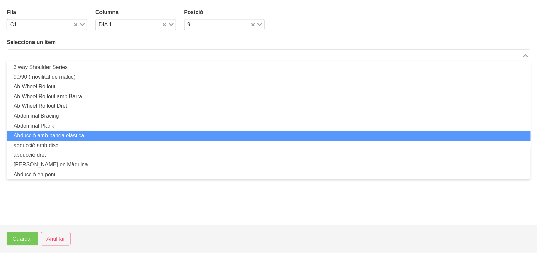
scroll to position [0, 0]
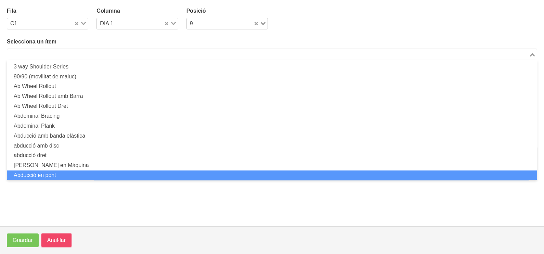
click at [61, 236] on span "Anul·lar" at bounding box center [56, 240] width 18 height 8
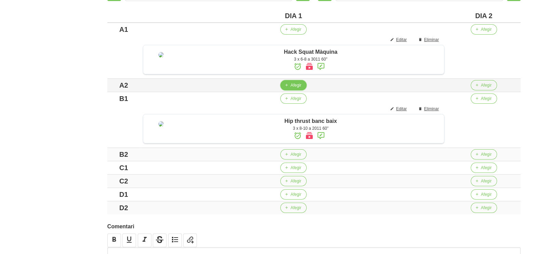
click at [298, 88] on span "Afegir" at bounding box center [296, 85] width 11 height 6
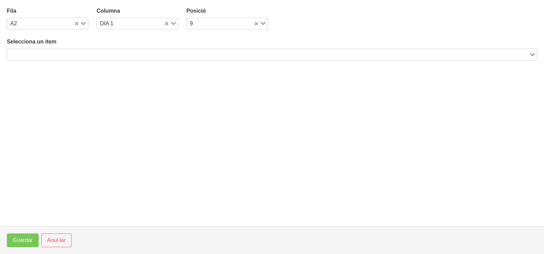
drag, startPoint x: 105, startPoint y: 52, endPoint x: 101, endPoint y: 48, distance: 6.1
click at [107, 51] on input "Search for option" at bounding box center [268, 54] width 520 height 8
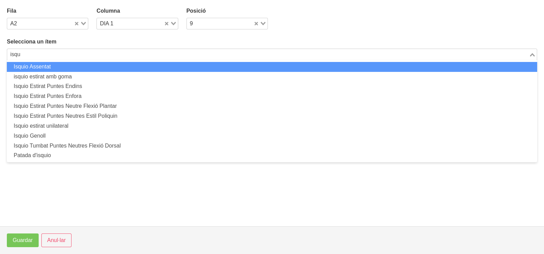
click at [96, 66] on li "Isquio Assentat" at bounding box center [272, 67] width 530 height 10
type input "isqu"
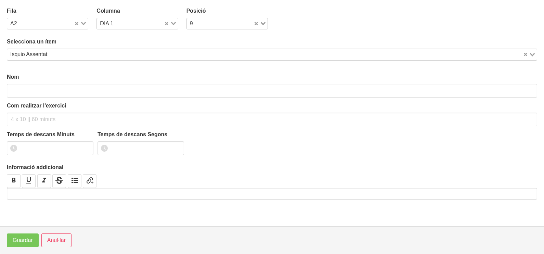
type input "Isquio Assentat"
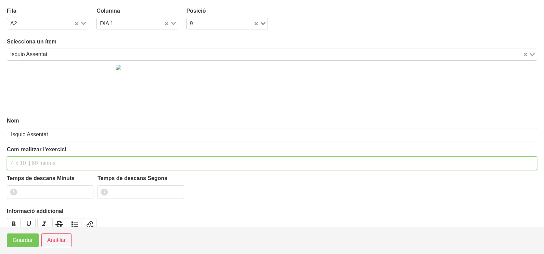
drag, startPoint x: 51, startPoint y: 160, endPoint x: 55, endPoint y: 147, distance: 14.0
click at [54, 152] on div "Com realitzar l'exercici" at bounding box center [272, 157] width 530 height 25
type input "3 x 6-8 a 3010 60""
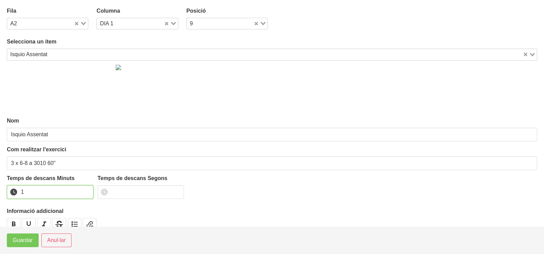
drag, startPoint x: 87, startPoint y: 190, endPoint x: 77, endPoint y: 198, distance: 13.4
type input "1"
click at [83, 194] on input "1" at bounding box center [50, 192] width 87 height 14
click at [32, 242] on span "Guardar" at bounding box center [23, 240] width 20 height 8
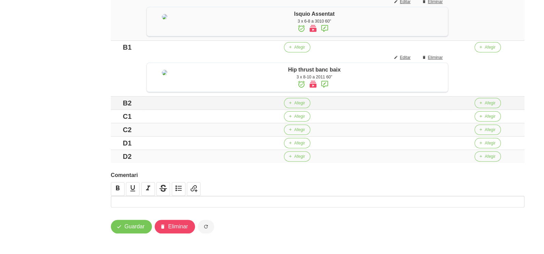
scroll to position [285, 0]
click at [301, 144] on span "Afegir" at bounding box center [296, 143] width 11 height 6
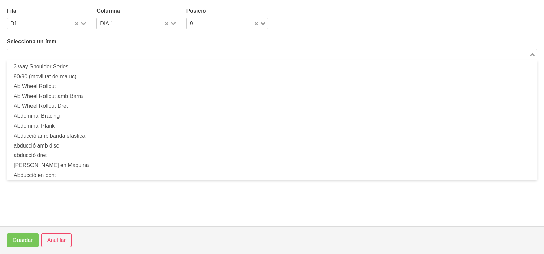
drag, startPoint x: 131, startPoint y: 54, endPoint x: 144, endPoint y: 38, distance: 20.4
click at [134, 50] on div "Search for option" at bounding box center [268, 54] width 522 height 10
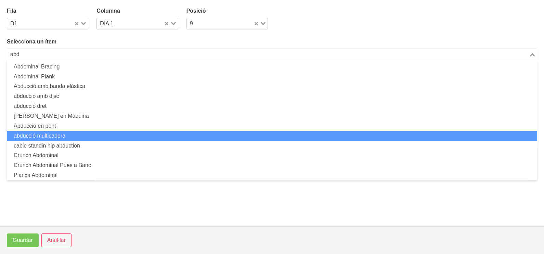
click at [86, 132] on li "abducció multicadera" at bounding box center [272, 136] width 530 height 10
type input "abd"
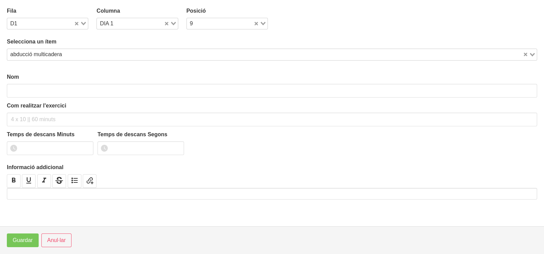
type input "abducció multicadera"
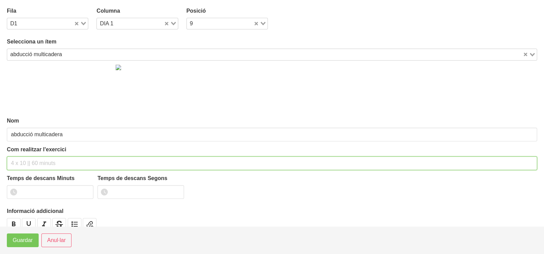
click at [43, 153] on div "Com realitzar l'exercici" at bounding box center [272, 157] width 530 height 25
type input "3 x 10-12 a 2010 60""
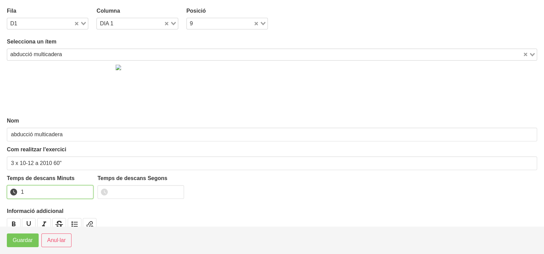
drag, startPoint x: 86, startPoint y: 190, endPoint x: 80, endPoint y: 193, distance: 7.1
type input "1"
click at [85, 190] on input "1" at bounding box center [50, 192] width 87 height 14
click at [15, 243] on span "Guardar" at bounding box center [23, 240] width 20 height 8
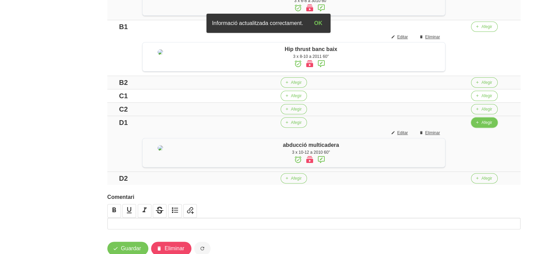
drag, startPoint x: 487, startPoint y: 145, endPoint x: 484, endPoint y: 145, distance: 3.4
click at [484, 128] on button "Afegir" at bounding box center [484, 122] width 26 height 10
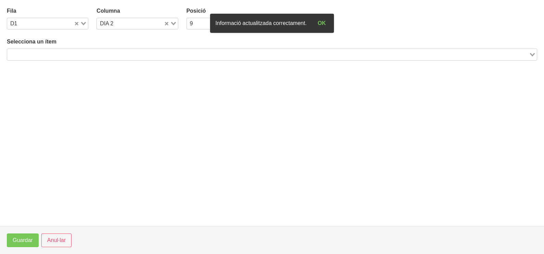
click at [154, 51] on input "Search for option" at bounding box center [268, 54] width 520 height 8
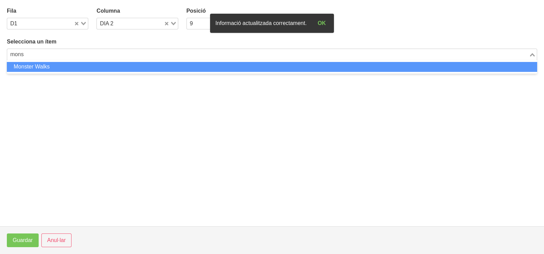
click at [135, 73] on ul "Monster Walks" at bounding box center [272, 66] width 530 height 13
click at [136, 70] on li "Monster Walks" at bounding box center [272, 67] width 530 height 10
type input "mons"
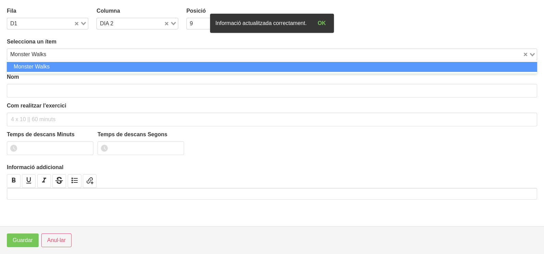
type input "Monster Walks"
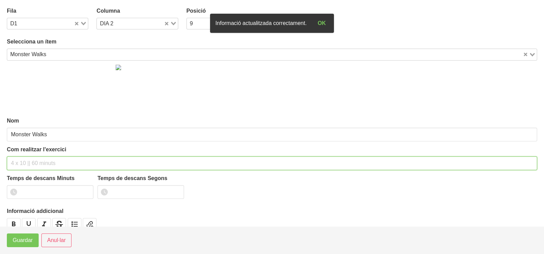
click at [42, 162] on input "text" at bounding box center [272, 163] width 530 height 14
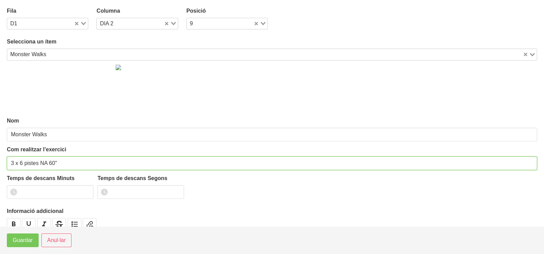
type input "3 x 6 pistes NA 60""
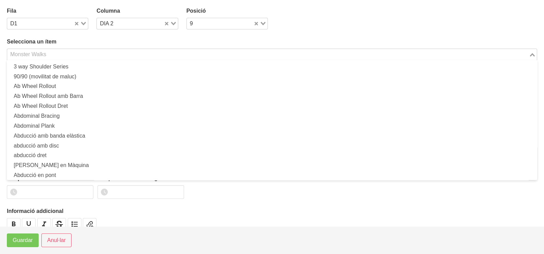
click at [44, 55] on div "Monster Walks" at bounding box center [268, 54] width 522 height 10
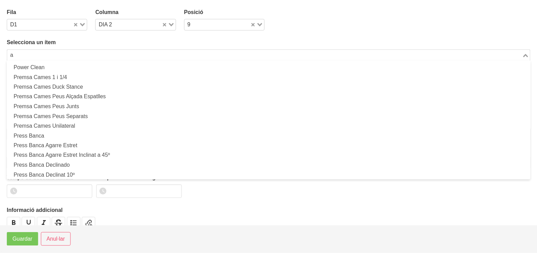
scroll to position [2, 0]
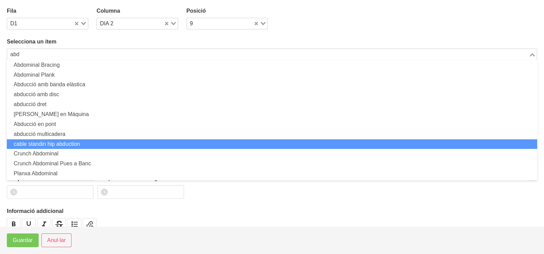
click at [44, 141] on li "cable standin hip abduction" at bounding box center [272, 144] width 530 height 10
type input "abd"
type input "cable standin hip abduction"
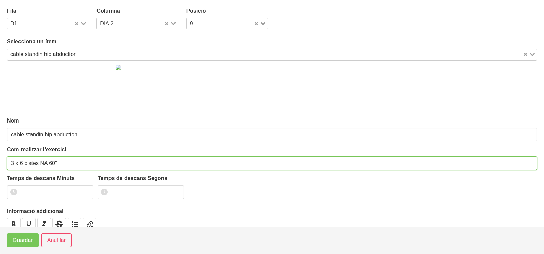
drag, startPoint x: 61, startPoint y: 161, endPoint x: 20, endPoint y: 160, distance: 40.7
click at [20, 160] on input "3 x 6 pistes NA 60"" at bounding box center [272, 163] width 530 height 14
type input "3 x 10-12 a 2010 60""
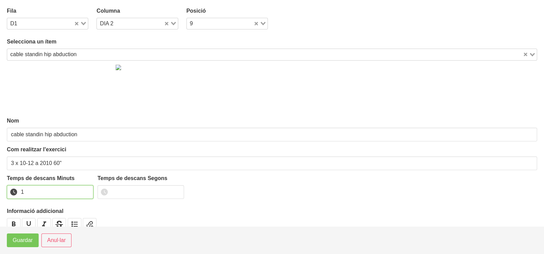
drag, startPoint x: 87, startPoint y: 190, endPoint x: 44, endPoint y: 227, distance: 56.0
type input "1"
click at [84, 191] on input "1" at bounding box center [50, 192] width 87 height 14
click at [32, 239] on span "Guardar" at bounding box center [23, 240] width 20 height 8
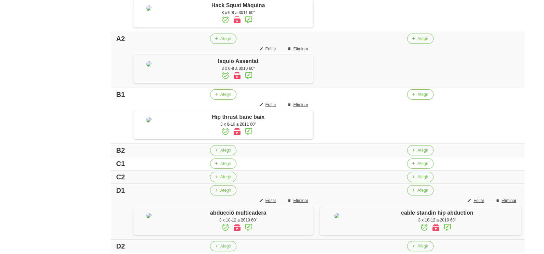
scroll to position [157, 0]
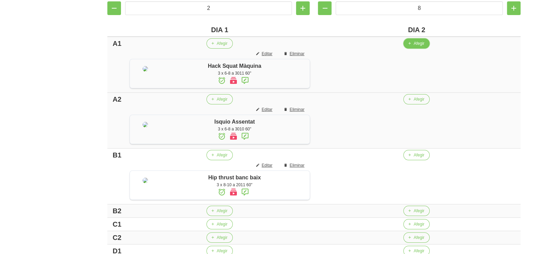
click at [417, 46] on span "Afegir" at bounding box center [419, 43] width 11 height 6
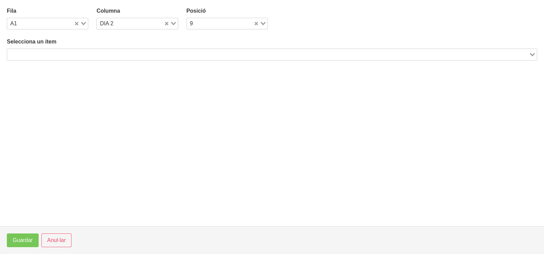
drag, startPoint x: 159, startPoint y: 54, endPoint x: 171, endPoint y: 44, distance: 15.5
click at [159, 54] on input "Search for option" at bounding box center [268, 54] width 520 height 8
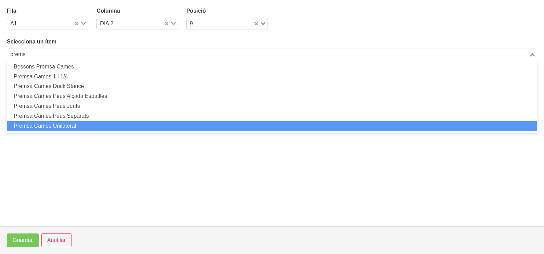
click at [73, 125] on li "Premsa Cames Unilateral" at bounding box center [272, 126] width 530 height 10
type input "prems"
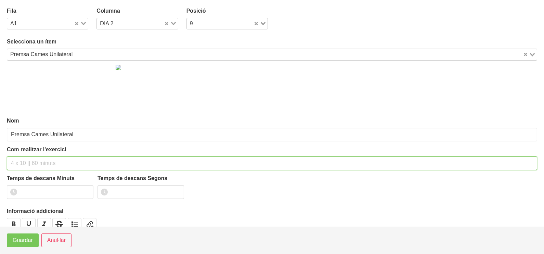
drag, startPoint x: 35, startPoint y: 159, endPoint x: 43, endPoint y: 118, distance: 41.9
click at [38, 152] on div "Com realitzar l'exercici" at bounding box center [272, 157] width 530 height 25
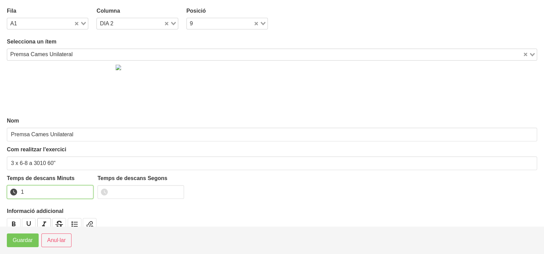
drag, startPoint x: 87, startPoint y: 189, endPoint x: 41, endPoint y: 224, distance: 57.7
click at [84, 191] on input "1" at bounding box center [50, 192] width 87 height 14
click at [32, 240] on span "Guardar" at bounding box center [23, 240] width 20 height 8
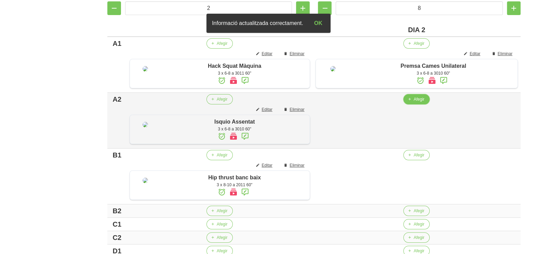
click at [417, 102] on span "Afegir" at bounding box center [419, 99] width 11 height 6
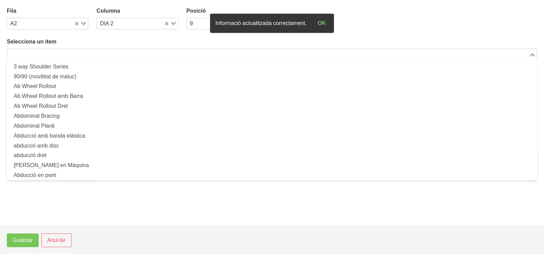
drag, startPoint x: 93, startPoint y: 53, endPoint x: 107, endPoint y: 44, distance: 16.4
click at [95, 52] on input "Search for option" at bounding box center [268, 54] width 520 height 8
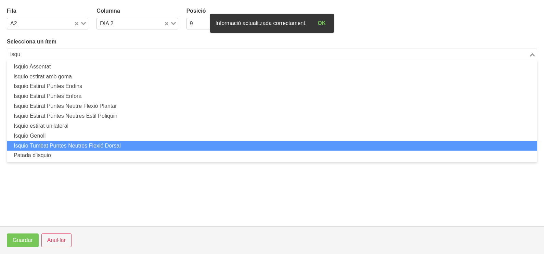
click at [119, 143] on li "Isquio Tumbat Puntes Neutres Flexió Dorsal" at bounding box center [272, 146] width 530 height 10
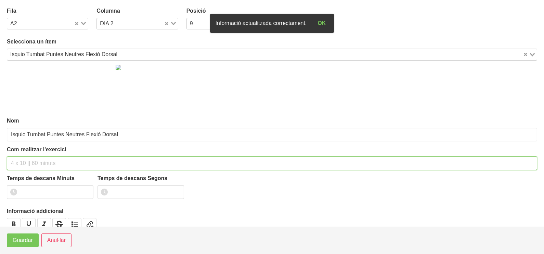
drag, startPoint x: 47, startPoint y: 158, endPoint x: 52, endPoint y: 149, distance: 10.2
click at [50, 153] on div "Com realitzar l'exercici" at bounding box center [272, 157] width 530 height 25
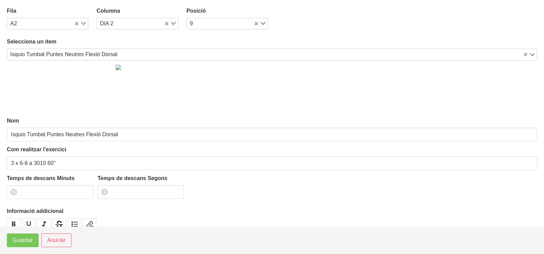
click at [50, 54] on div "Isquio Tumbat Puntes Neutres Flexió Dorsal" at bounding box center [264, 54] width 515 height 10
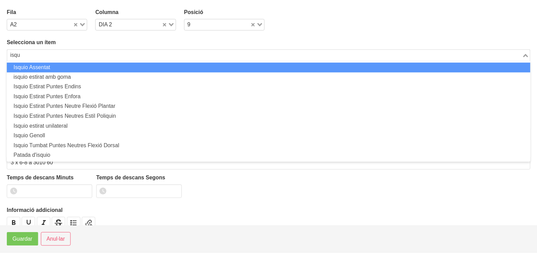
scroll to position [0, 0]
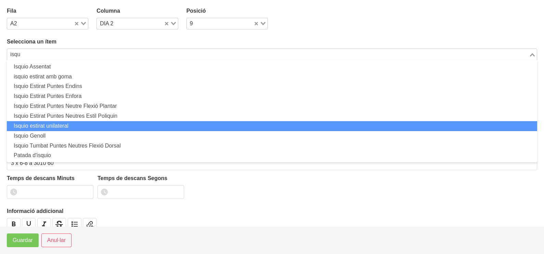
click at [69, 129] on li "Isquio estirat unilateral" at bounding box center [272, 126] width 530 height 10
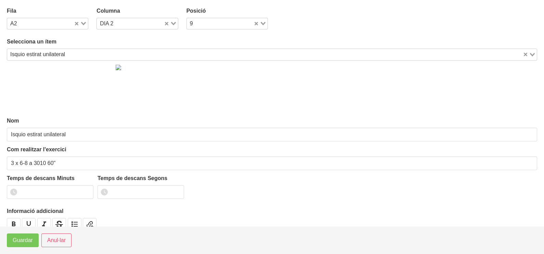
drag, startPoint x: 171, startPoint y: 22, endPoint x: 158, endPoint y: 27, distance: 14.1
click at [170, 22] on div "Loading..." at bounding box center [171, 23] width 14 height 10
drag, startPoint x: 126, startPoint y: 35, endPoint x: 123, endPoint y: 46, distance: 10.9
click at [126, 36] on li "DIA 1" at bounding box center [136, 36] width 81 height 10
click at [29, 238] on span "Guardar" at bounding box center [23, 240] width 20 height 8
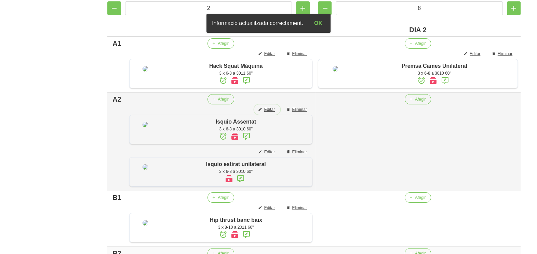
click at [275, 113] on span "Editar" at bounding box center [269, 109] width 11 height 6
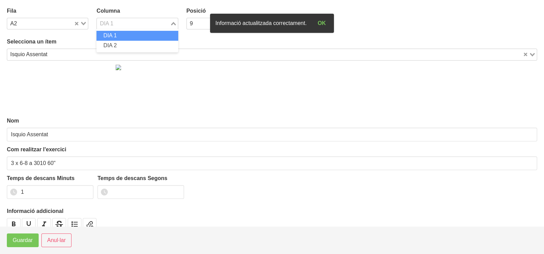
drag, startPoint x: 174, startPoint y: 24, endPoint x: 158, endPoint y: 30, distance: 18.1
click at [173, 25] on div "Loading..." at bounding box center [174, 23] width 8 height 10
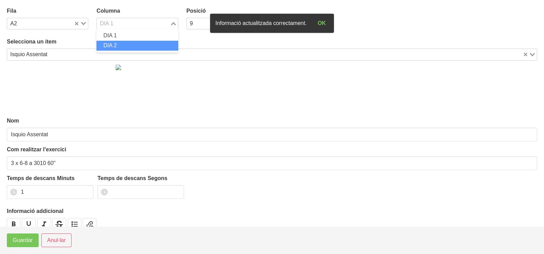
drag, startPoint x: 141, startPoint y: 40, endPoint x: 113, endPoint y: 81, distance: 49.9
click at [141, 41] on li "DIA 2" at bounding box center [136, 46] width 81 height 10
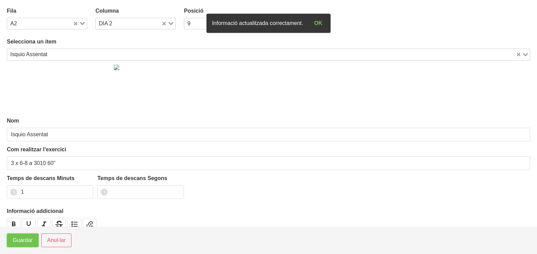
click at [25, 242] on span "Guardar" at bounding box center [23, 240] width 20 height 8
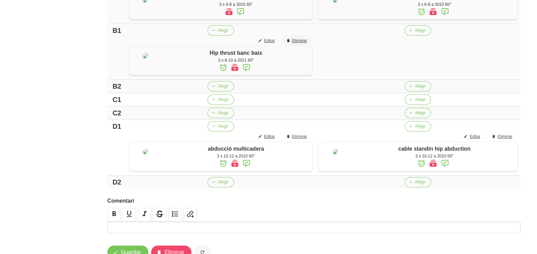
scroll to position [285, 0]
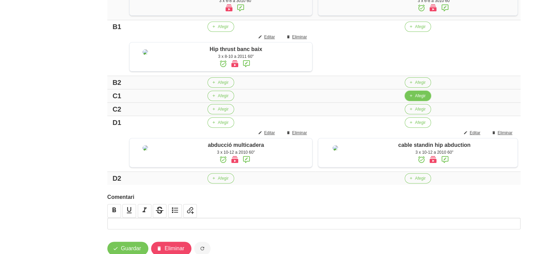
click at [414, 101] on button "Afegir" at bounding box center [418, 96] width 26 height 10
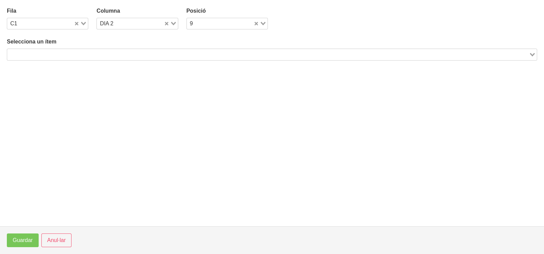
click at [157, 56] on input "Search for option" at bounding box center [268, 54] width 520 height 8
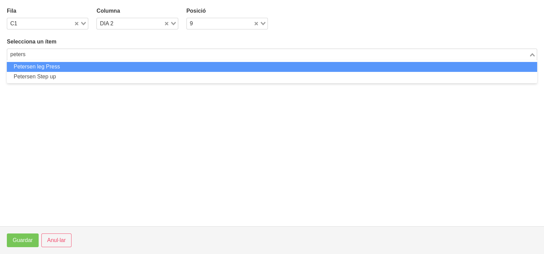
click at [64, 67] on li "Petersen leg Press" at bounding box center [272, 67] width 530 height 10
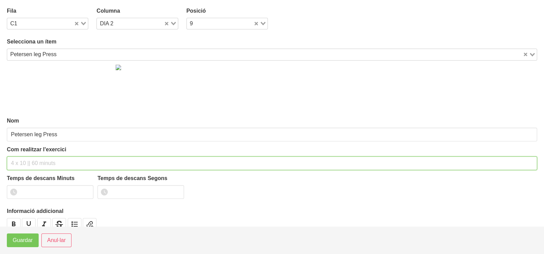
click at [43, 156] on input "text" at bounding box center [272, 163] width 530 height 14
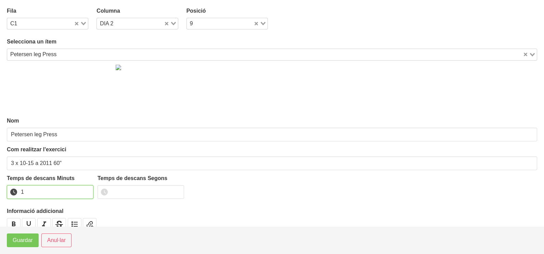
drag, startPoint x: 86, startPoint y: 189, endPoint x: 36, endPoint y: 219, distance: 58.2
click at [80, 192] on input "1" at bounding box center [50, 192] width 87 height 14
click at [23, 242] on span "Guardar" at bounding box center [23, 240] width 20 height 8
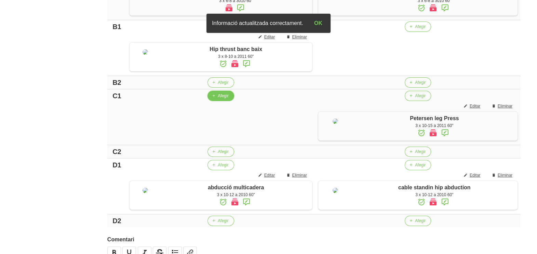
click at [220, 99] on span "Afegir" at bounding box center [223, 96] width 11 height 6
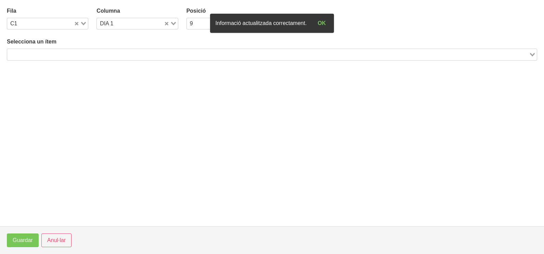
click at [121, 55] on input "Search for option" at bounding box center [268, 54] width 520 height 8
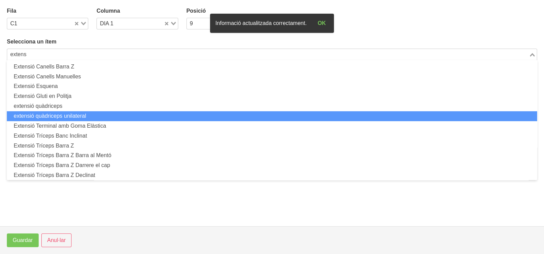
click at [94, 115] on li "extensió quàdriceps unilateral" at bounding box center [272, 116] width 530 height 10
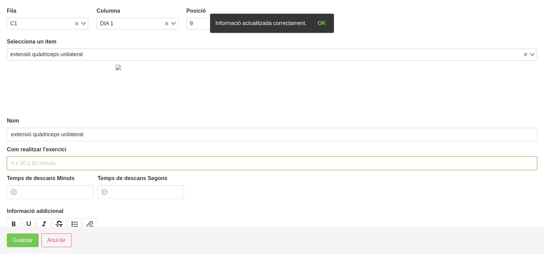
drag, startPoint x: 52, startPoint y: 163, endPoint x: 54, endPoint y: 105, distance: 58.2
click at [55, 157] on input "text" at bounding box center [272, 163] width 530 height 14
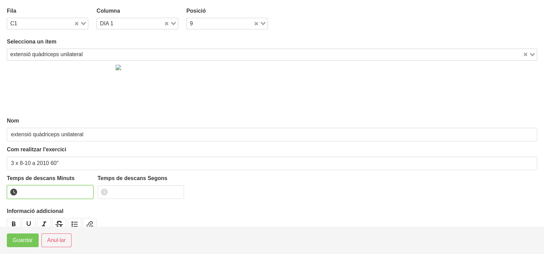
drag, startPoint x: 85, startPoint y: 188, endPoint x: 64, endPoint y: 212, distance: 32.5
click at [83, 189] on input "number" at bounding box center [50, 192] width 87 height 14
drag, startPoint x: 85, startPoint y: 190, endPoint x: 63, endPoint y: 208, distance: 29.2
click at [83, 190] on input "1" at bounding box center [50, 192] width 87 height 14
click at [33, 237] on button "Guardar" at bounding box center [23, 240] width 32 height 14
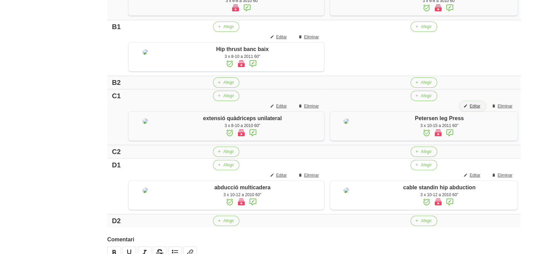
click at [479, 109] on span "Editar" at bounding box center [475, 106] width 11 height 6
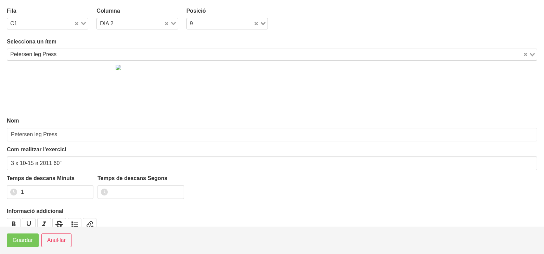
click at [130, 54] on input "Search for option" at bounding box center [290, 54] width 463 height 8
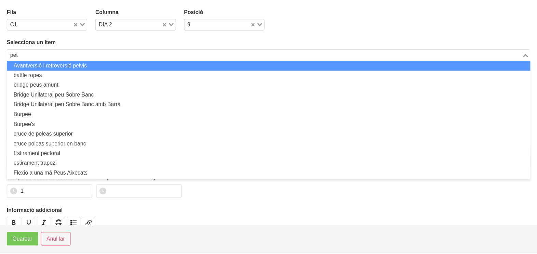
scroll to position [0, 0]
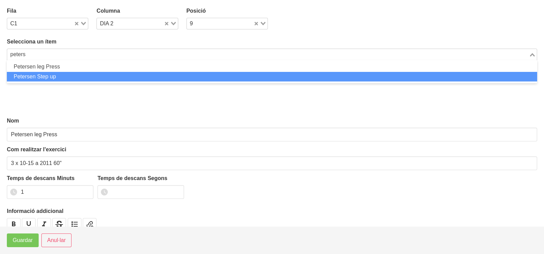
drag, startPoint x: 73, startPoint y: 74, endPoint x: 56, endPoint y: 118, distance: 47.0
click at [72, 75] on li "Petersen Step up" at bounding box center [272, 77] width 530 height 10
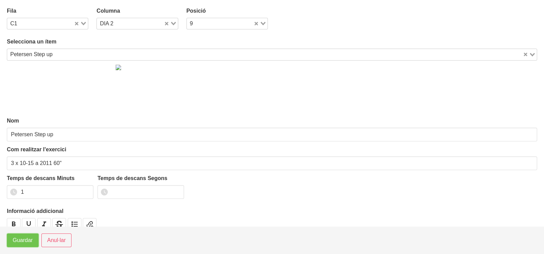
click at [24, 240] on span "Guardar" at bounding box center [23, 240] width 20 height 8
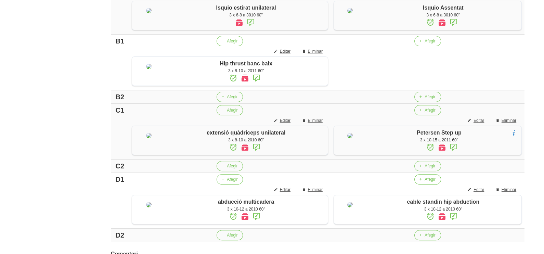
scroll to position [313, 0]
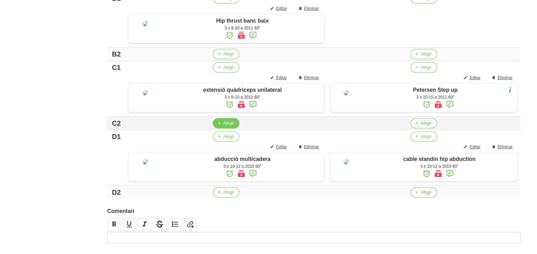
click at [224, 126] on span "Afegir" at bounding box center [228, 123] width 11 height 6
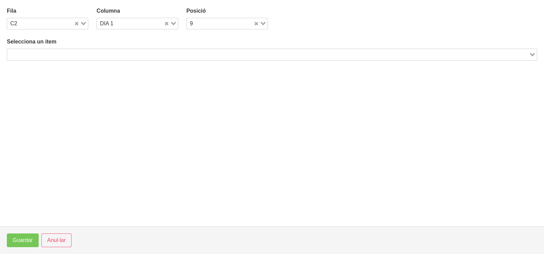
drag, startPoint x: 76, startPoint y: 54, endPoint x: 97, endPoint y: 39, distance: 26.1
click at [79, 53] on input "Search for option" at bounding box center [268, 54] width 520 height 8
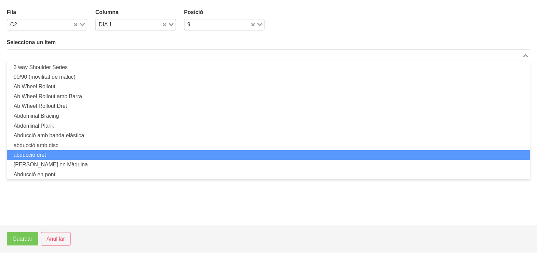
scroll to position [0, 0]
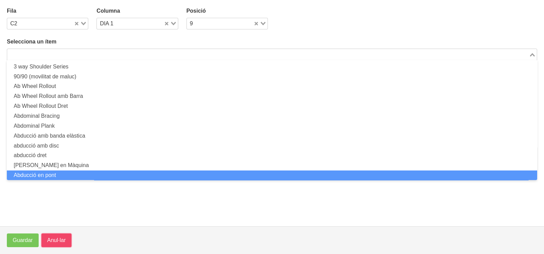
click at [53, 238] on span "Anul·lar" at bounding box center [56, 240] width 18 height 8
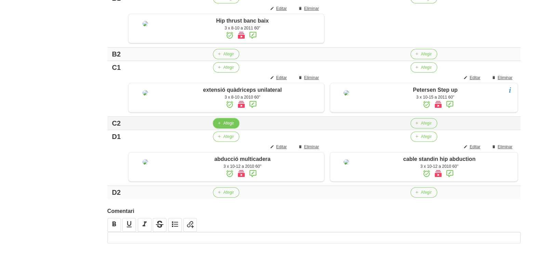
click at [223, 126] on span "Afegir" at bounding box center [228, 123] width 11 height 6
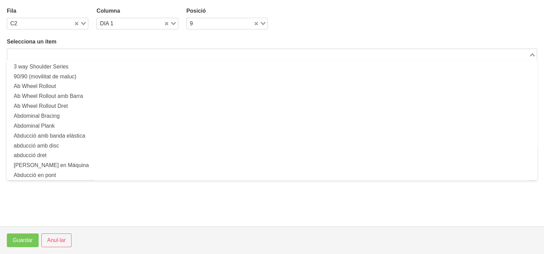
click at [125, 55] on input "Search for option" at bounding box center [268, 54] width 520 height 8
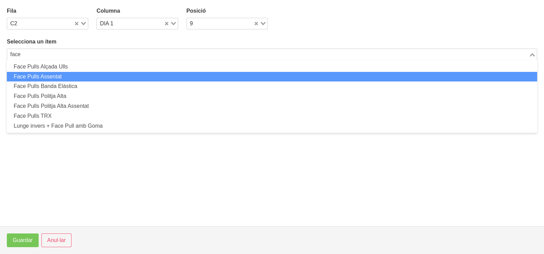
click at [79, 75] on li "Face Pulls Assentat" at bounding box center [272, 77] width 530 height 10
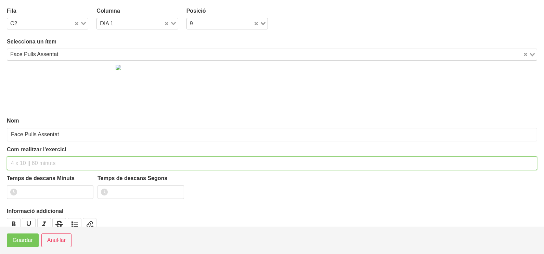
click at [42, 151] on div "Com realitzar l'exercici" at bounding box center [272, 157] width 530 height 25
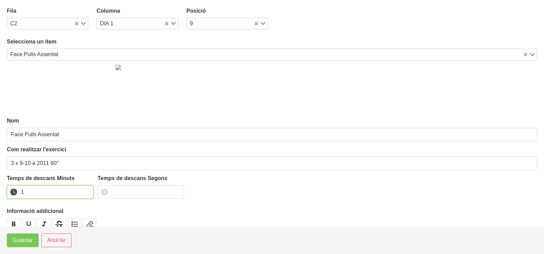
drag, startPoint x: 88, startPoint y: 189, endPoint x: 44, endPoint y: 221, distance: 54.1
click at [82, 193] on input "1" at bounding box center [50, 192] width 87 height 14
click at [30, 239] on span "Guardar" at bounding box center [23, 240] width 20 height 8
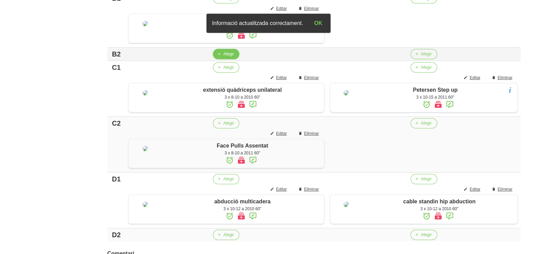
click at [228, 57] on span "Afegir" at bounding box center [228, 54] width 11 height 6
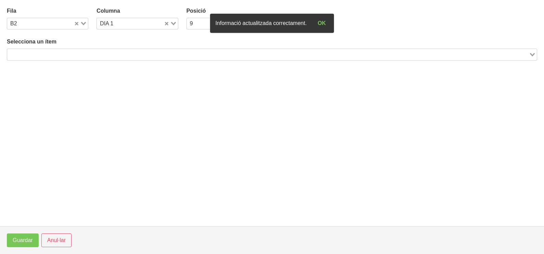
drag, startPoint x: 87, startPoint y: 53, endPoint x: 96, endPoint y: 46, distance: 11.5
click at [90, 52] on input "Search for option" at bounding box center [268, 54] width 520 height 8
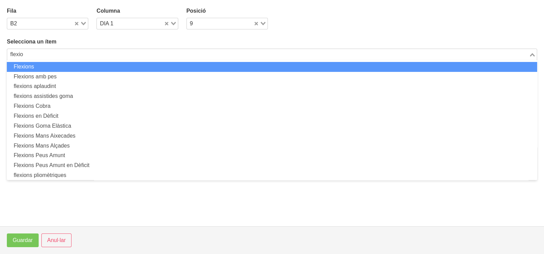
click at [94, 68] on li "Flexions" at bounding box center [272, 67] width 530 height 10
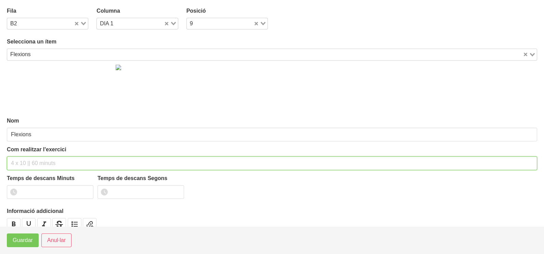
click at [40, 162] on input "text" at bounding box center [272, 163] width 530 height 14
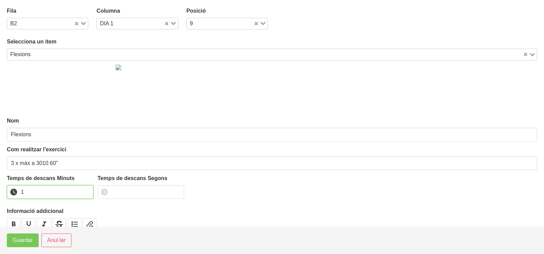
drag, startPoint x: 85, startPoint y: 189, endPoint x: 50, endPoint y: 227, distance: 52.3
click at [86, 190] on input "1" at bounding box center [50, 192] width 87 height 14
click at [22, 239] on span "Guardar" at bounding box center [23, 240] width 20 height 8
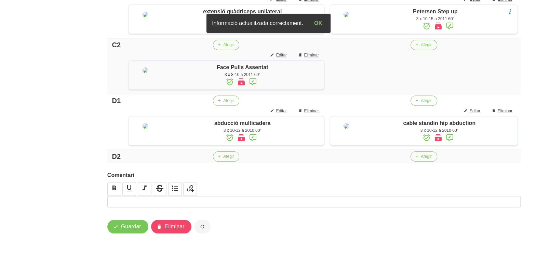
scroll to position [553, 0]
click at [224, 157] on span "Afegir" at bounding box center [228, 156] width 11 height 6
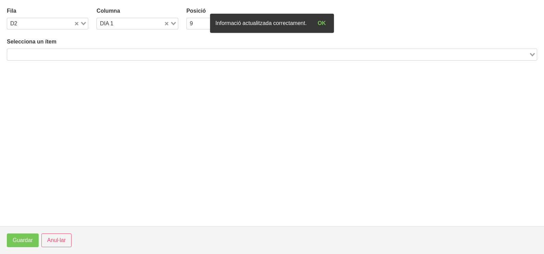
click at [106, 48] on div "Selecciona un ítem Loading..." at bounding box center [272, 49] width 530 height 23
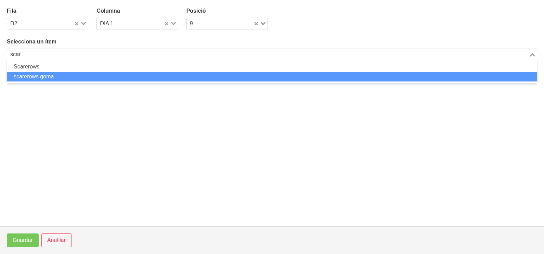
click at [85, 75] on li "scarerows goma" at bounding box center [272, 77] width 530 height 10
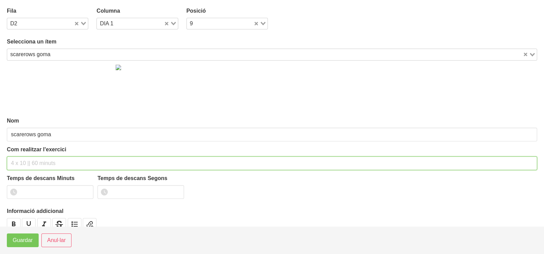
click at [47, 161] on input "text" at bounding box center [272, 163] width 530 height 14
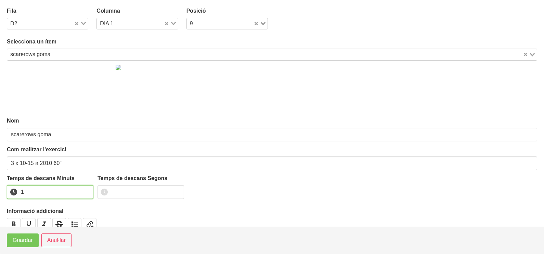
drag, startPoint x: 86, startPoint y: 189, endPoint x: 50, endPoint y: 213, distance: 43.1
click at [85, 189] on input "1" at bounding box center [50, 192] width 87 height 14
click at [19, 244] on span "Guardar" at bounding box center [23, 240] width 20 height 8
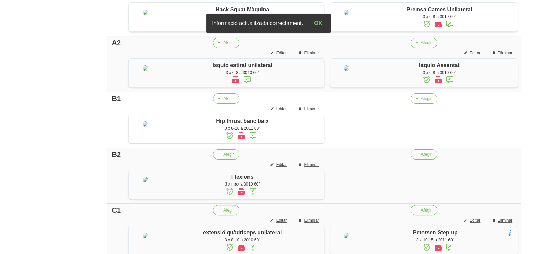
scroll to position [211, 0]
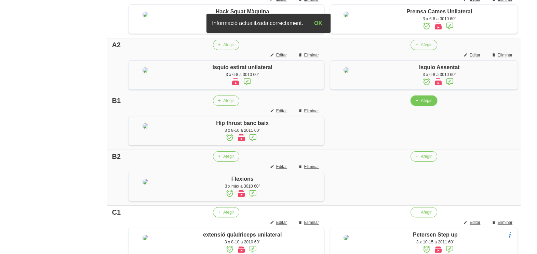
drag, startPoint x: 421, startPoint y: 146, endPoint x: 417, endPoint y: 145, distance: 3.8
click at [417, 106] on button "Afegir" at bounding box center [424, 100] width 26 height 10
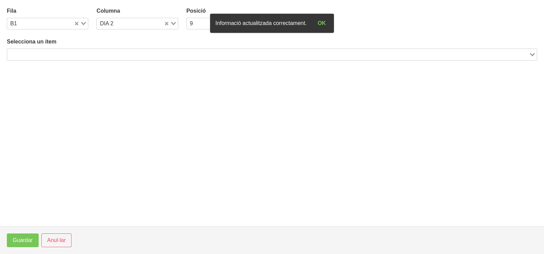
drag, startPoint x: 100, startPoint y: 56, endPoint x: 111, endPoint y: 42, distance: 17.6
click at [104, 52] on input "Search for option" at bounding box center [268, 54] width 520 height 8
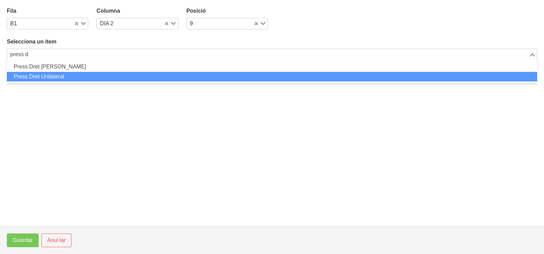
click at [82, 73] on li "Press Dret Unilateral" at bounding box center [272, 77] width 530 height 10
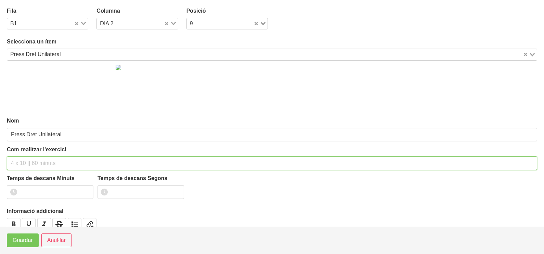
drag, startPoint x: 35, startPoint y: 158, endPoint x: 42, endPoint y: 140, distance: 19.7
click at [39, 152] on div "Com realitzar l'exercici" at bounding box center [272, 157] width 530 height 25
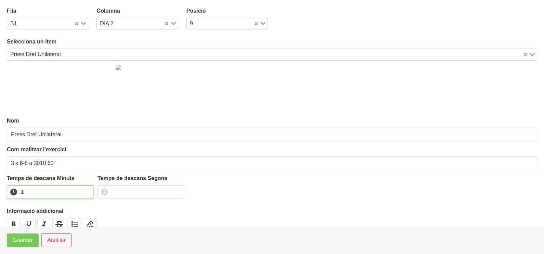
click at [86, 190] on input "1" at bounding box center [50, 192] width 87 height 14
click at [31, 240] on span "Guardar" at bounding box center [23, 240] width 20 height 8
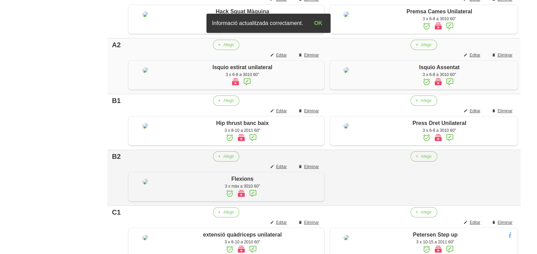
scroll to position [339, 0]
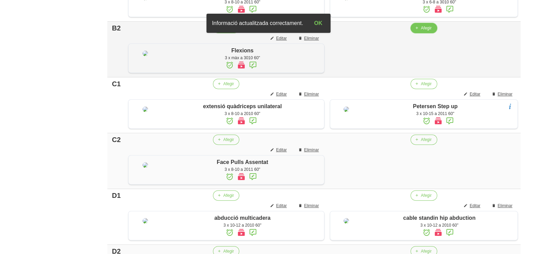
drag, startPoint x: 422, startPoint y: 96, endPoint x: 418, endPoint y: 97, distance: 5.1
click at [418, 33] on button "Afegir" at bounding box center [424, 28] width 26 height 10
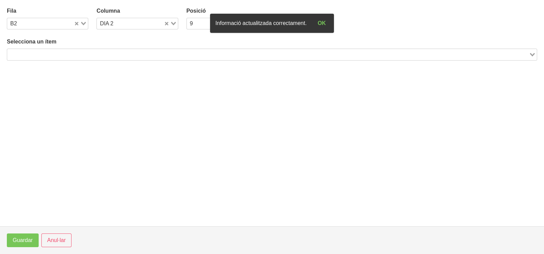
click at [111, 53] on input "Search for option" at bounding box center [268, 54] width 520 height 8
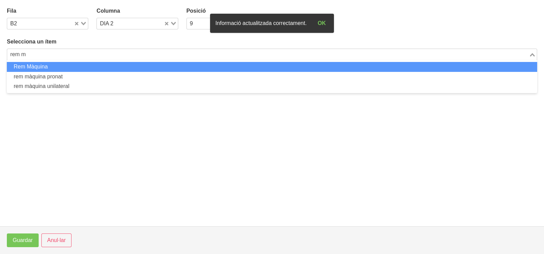
click at [103, 67] on li "Rem Màquina" at bounding box center [272, 67] width 530 height 10
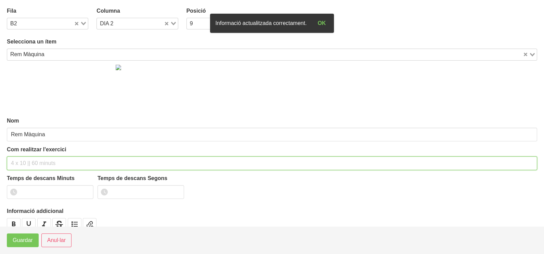
drag, startPoint x: 41, startPoint y: 159, endPoint x: 41, endPoint y: 150, distance: 8.9
click at [41, 157] on input "text" at bounding box center [272, 163] width 530 height 14
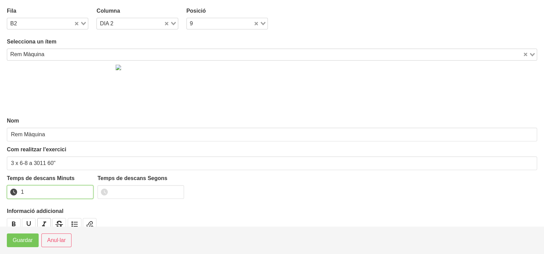
drag, startPoint x: 87, startPoint y: 188, endPoint x: 48, endPoint y: 223, distance: 51.3
click at [82, 191] on input "1" at bounding box center [50, 192] width 87 height 14
click at [30, 243] on span "Guardar" at bounding box center [23, 240] width 20 height 8
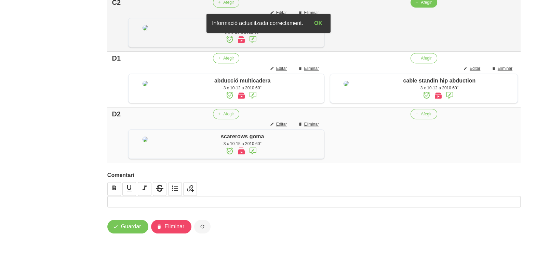
scroll to position [596, 0]
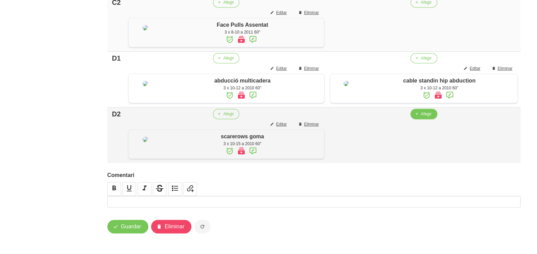
click at [419, 119] on button "Afegir" at bounding box center [424, 114] width 26 height 10
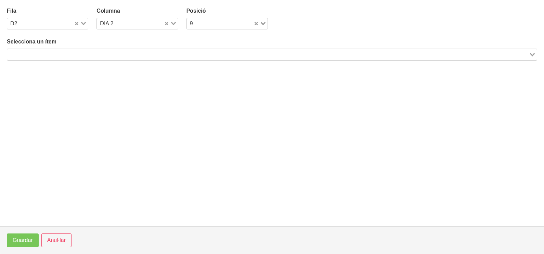
drag, startPoint x: 116, startPoint y: 55, endPoint x: 131, endPoint y: 44, distance: 19.0
click at [124, 50] on input "Search for option" at bounding box center [268, 54] width 520 height 8
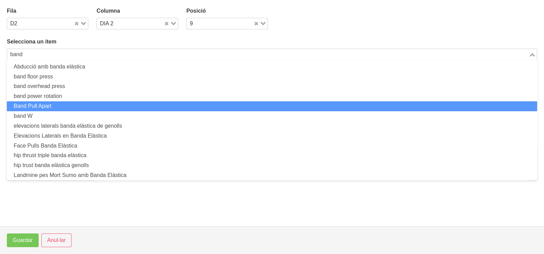
drag, startPoint x: 84, startPoint y: 109, endPoint x: 84, endPoint y: 114, distance: 4.1
click at [84, 114] on ul "Abducció amb banda elàstica band floor press band overhead press band power rot…" at bounding box center [272, 120] width 530 height 120
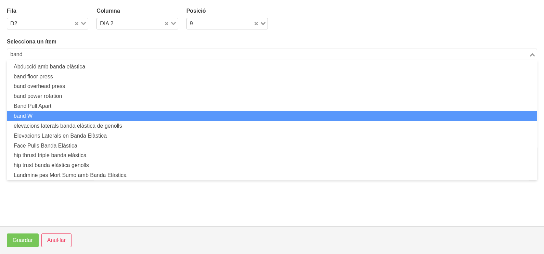
click at [84, 115] on li "band W" at bounding box center [272, 116] width 530 height 10
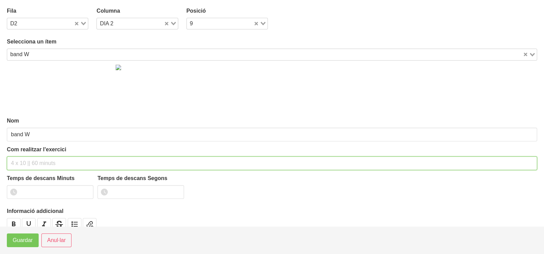
drag, startPoint x: 45, startPoint y: 164, endPoint x: 51, endPoint y: 151, distance: 13.9
click at [50, 155] on div "Com realitzar l'exercici" at bounding box center [272, 157] width 530 height 25
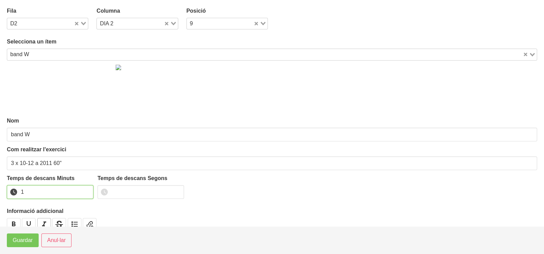
drag, startPoint x: 87, startPoint y: 189, endPoint x: 49, endPoint y: 221, distance: 50.0
click at [84, 194] on input "1" at bounding box center [50, 192] width 87 height 14
click at [32, 239] on button "Guardar" at bounding box center [23, 240] width 32 height 14
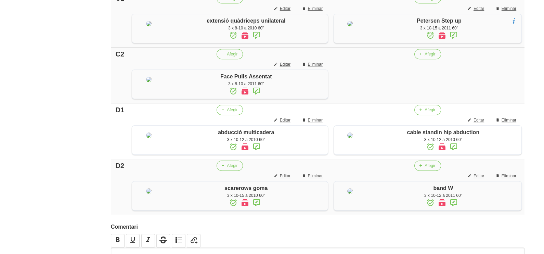
scroll to position [467, 0]
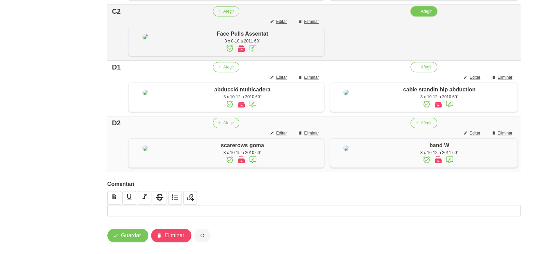
click at [421, 14] on span "Afegir" at bounding box center [426, 11] width 11 height 6
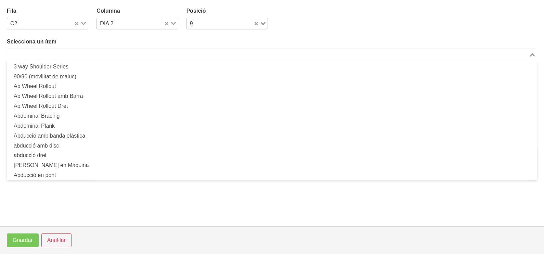
click at [146, 51] on input "Search for option" at bounding box center [268, 54] width 520 height 8
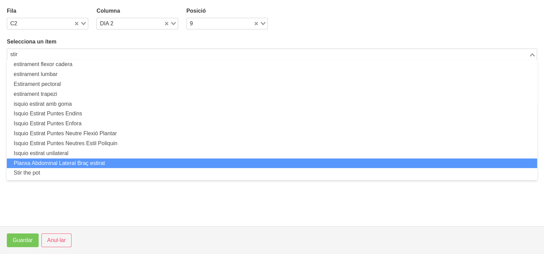
click at [79, 167] on li "Planxa Abdominal Lateral Braç estirat" at bounding box center [272, 163] width 530 height 10
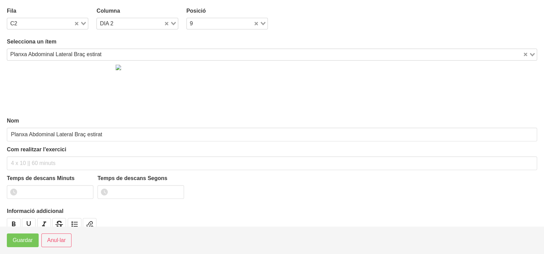
scroll to position [2, 0]
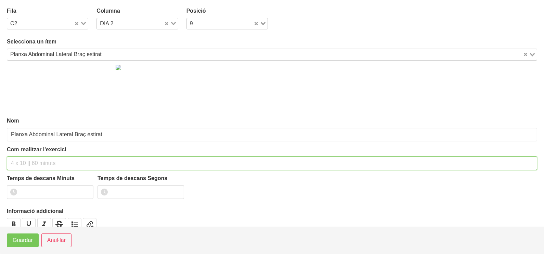
drag, startPoint x: 81, startPoint y: 169, endPoint x: 98, endPoint y: 137, distance: 36.3
click at [80, 169] on input "text" at bounding box center [272, 163] width 530 height 14
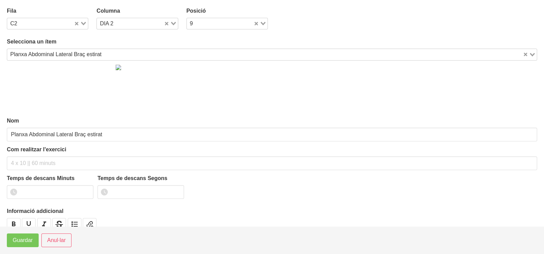
click at [71, 49] on div "Planxa Abdominal Lateral Braç estirat" at bounding box center [264, 54] width 515 height 10
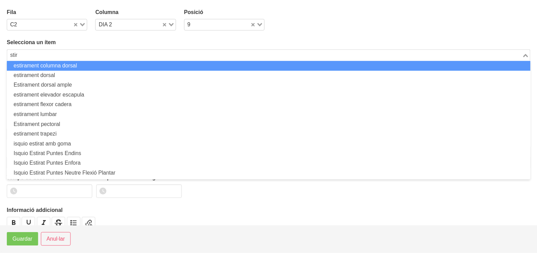
scroll to position [0, 0]
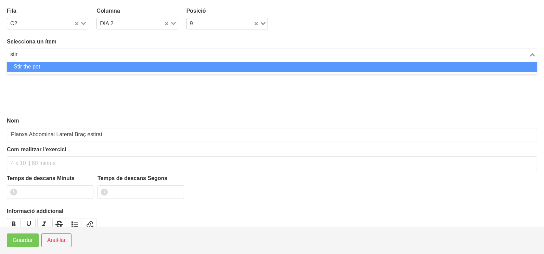
drag, startPoint x: 61, startPoint y: 65, endPoint x: 41, endPoint y: 130, distance: 68.7
click at [61, 68] on li "Stir the pot" at bounding box center [272, 67] width 530 height 10
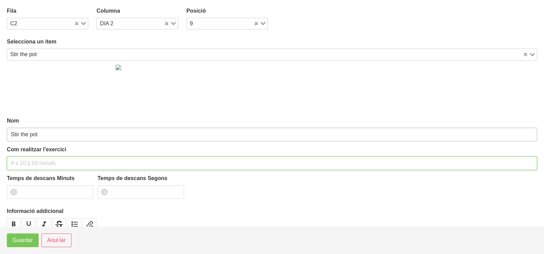
drag, startPoint x: 32, startPoint y: 169, endPoint x: 49, endPoint y: 132, distance: 40.9
click at [35, 165] on input "text" at bounding box center [272, 163] width 530 height 14
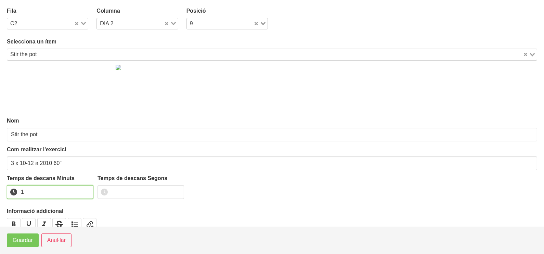
click at [87, 188] on input "1" at bounding box center [50, 192] width 87 height 14
click at [29, 244] on span "Guardar" at bounding box center [23, 240] width 20 height 8
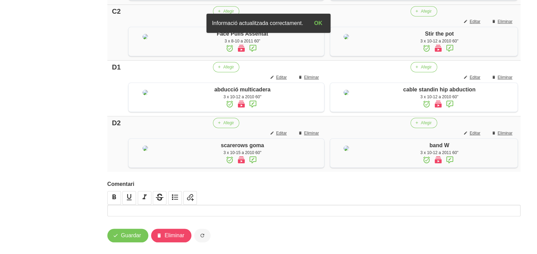
scroll to position [637, 0]
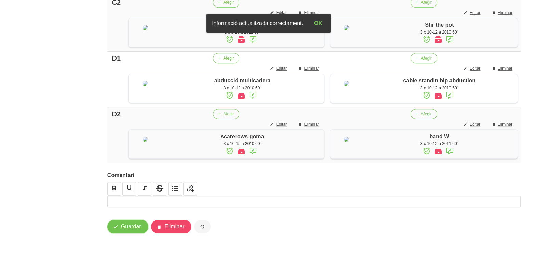
click at [133, 226] on span "Guardar" at bounding box center [131, 226] width 20 height 8
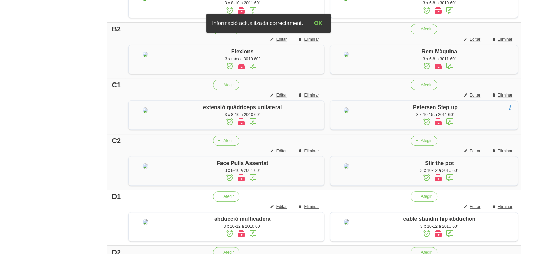
scroll to position [39, 0]
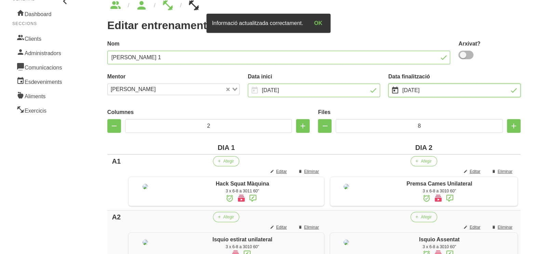
click at [420, 91] on input "[DATE]" at bounding box center [454, 90] width 132 height 14
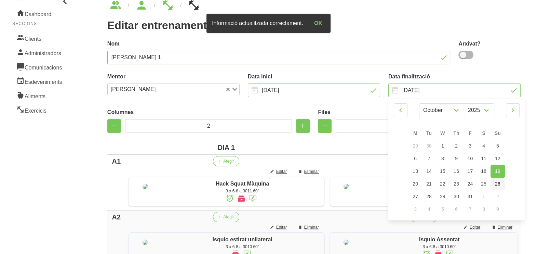
click at [495, 182] on span "26" at bounding box center [497, 183] width 5 height 5
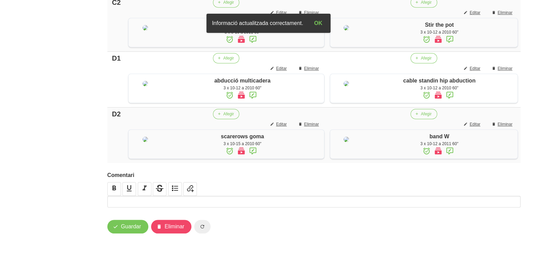
scroll to position [637, 0]
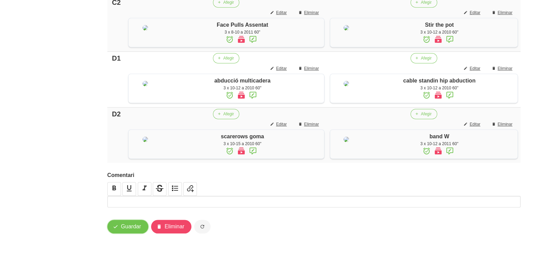
click at [133, 228] on span "Guardar" at bounding box center [131, 226] width 20 height 8
